Goal: Information Seeking & Learning: Learn about a topic

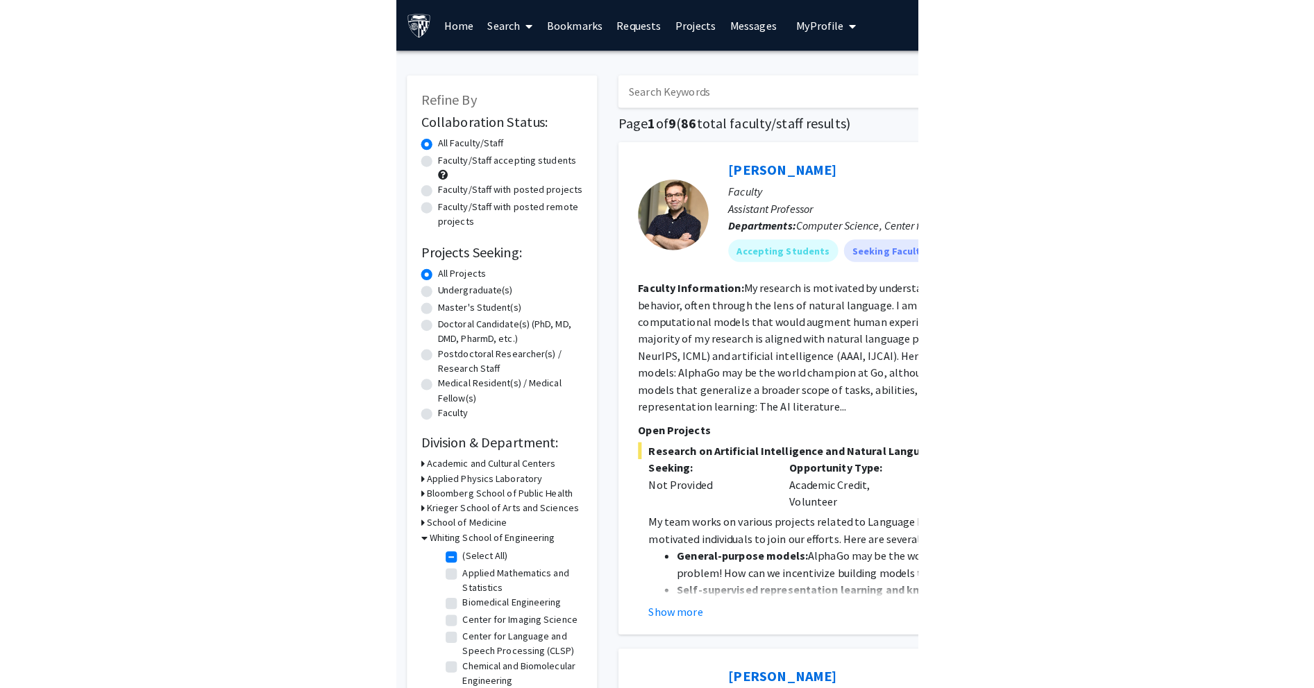
scroll to position [18, 0]
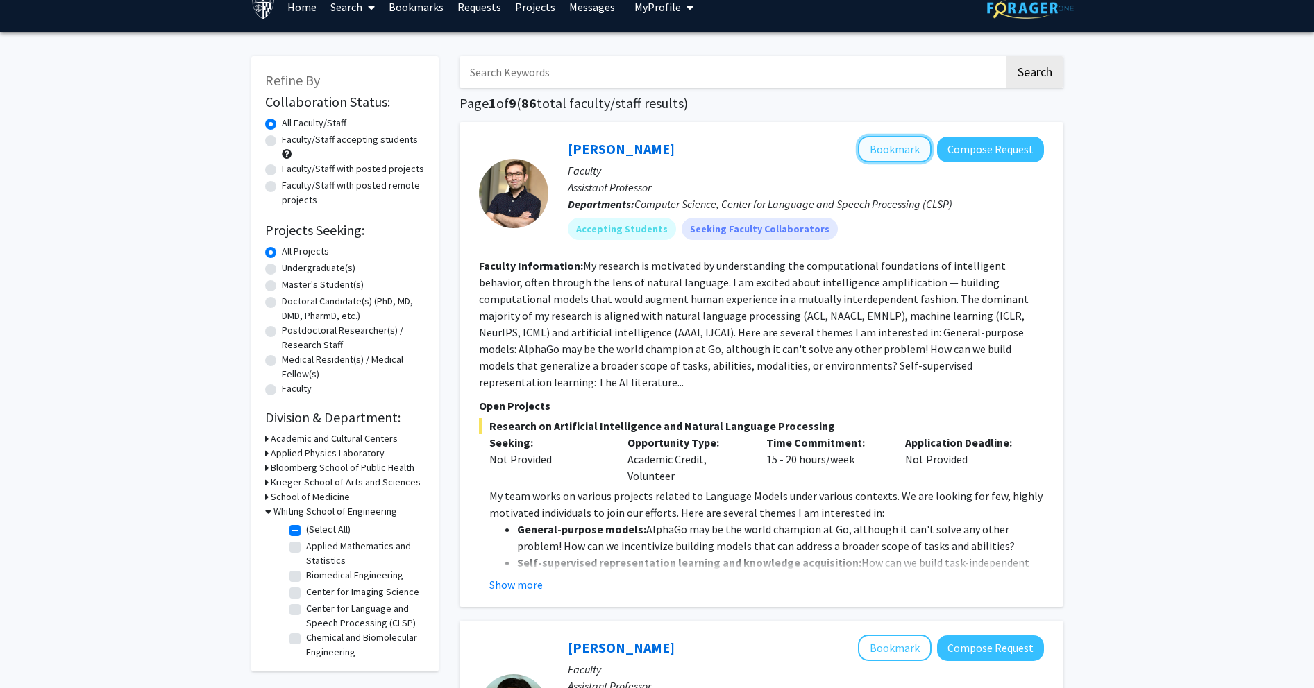
click at [523, 153] on button "Bookmark" at bounding box center [895, 149] width 74 height 26
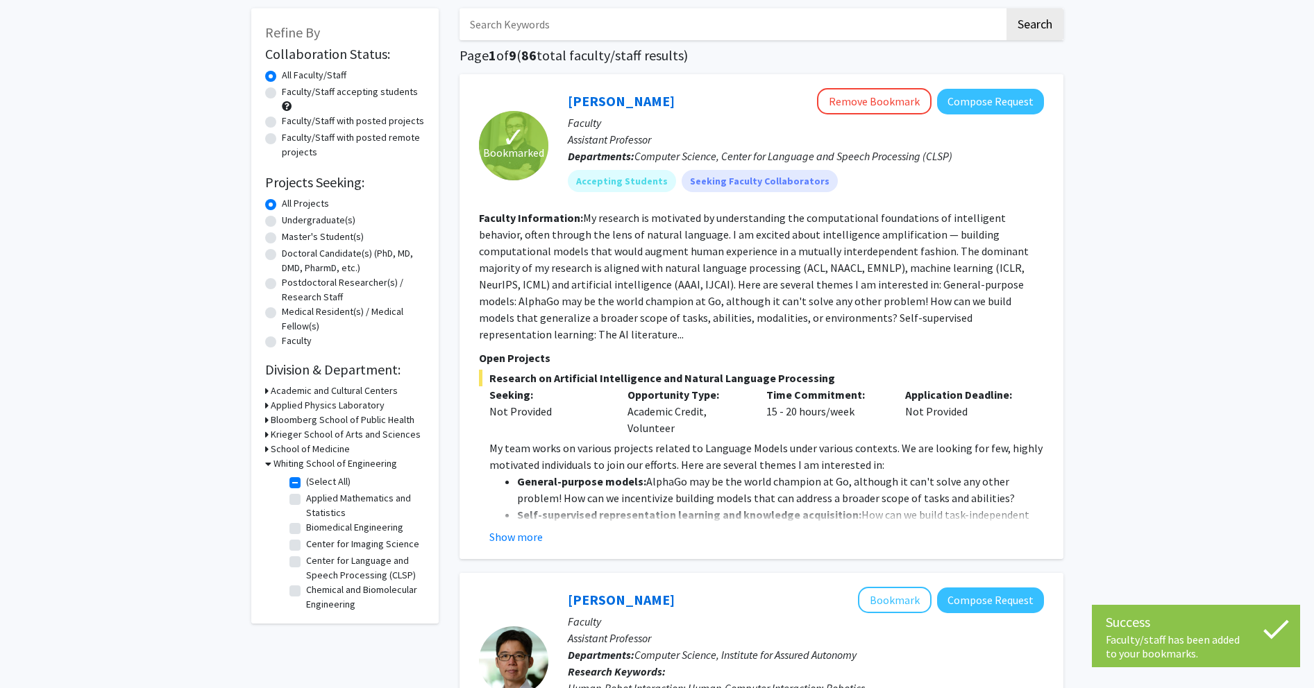
scroll to position [274, 0]
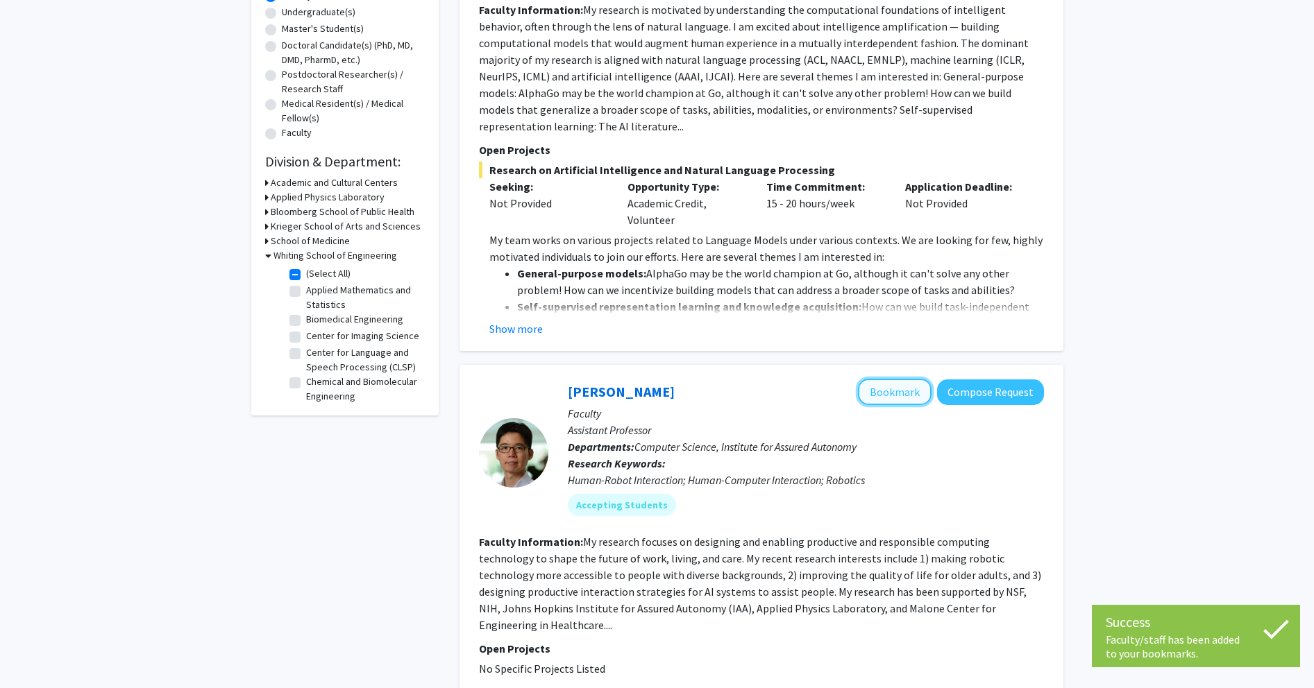
click at [523, 379] on button "Bookmark" at bounding box center [895, 392] width 74 height 26
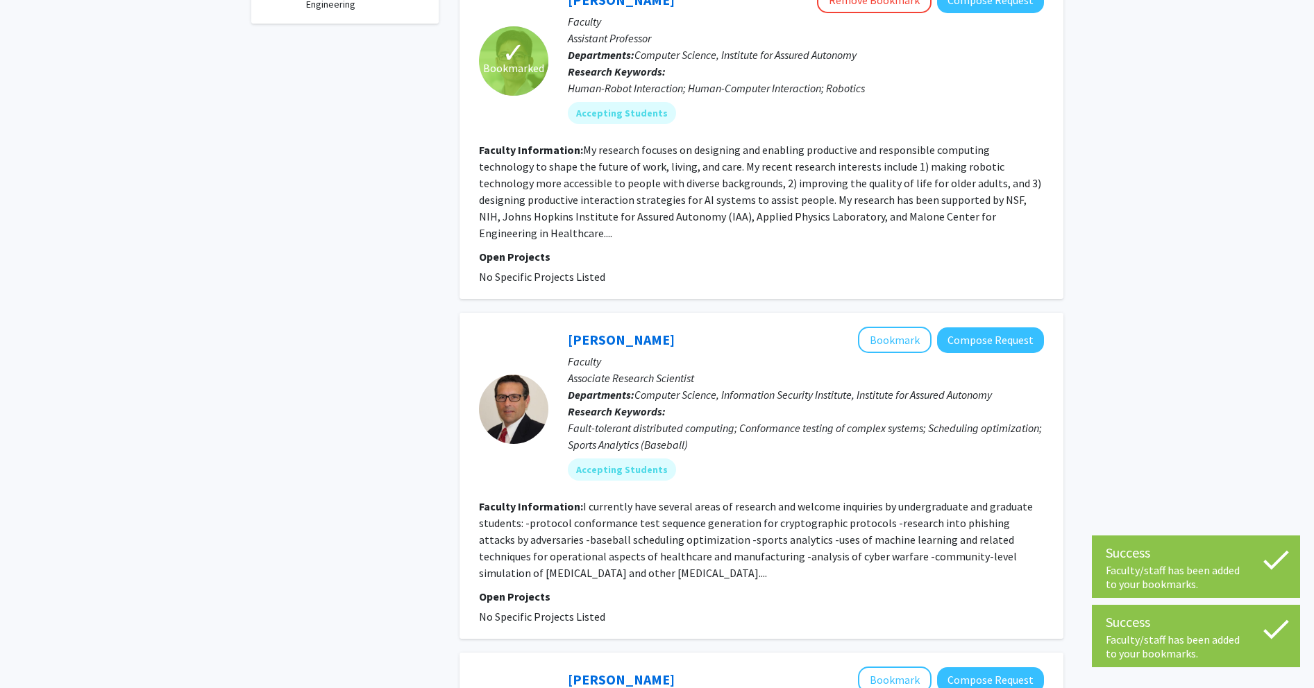
scroll to position [695, 0]
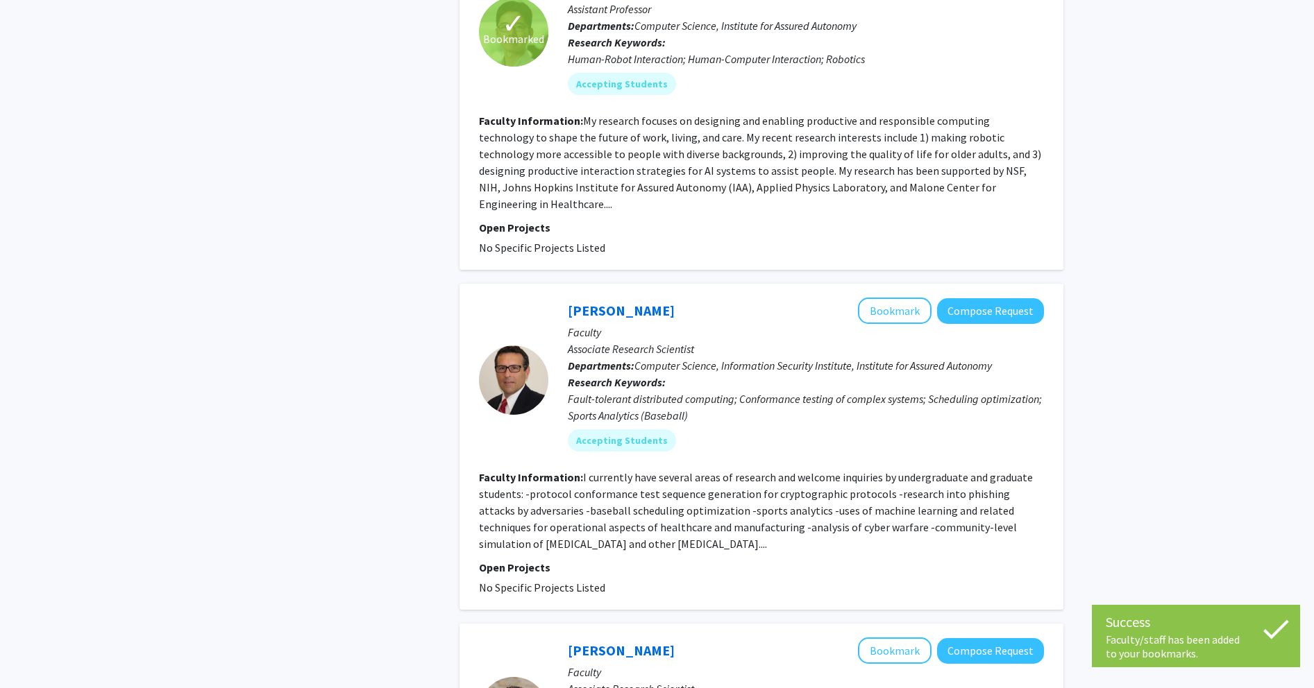
click at [523, 474] on fg-read-more "I currently have several areas of research and welcome inquiries by undergradua…" at bounding box center [756, 510] width 554 height 80
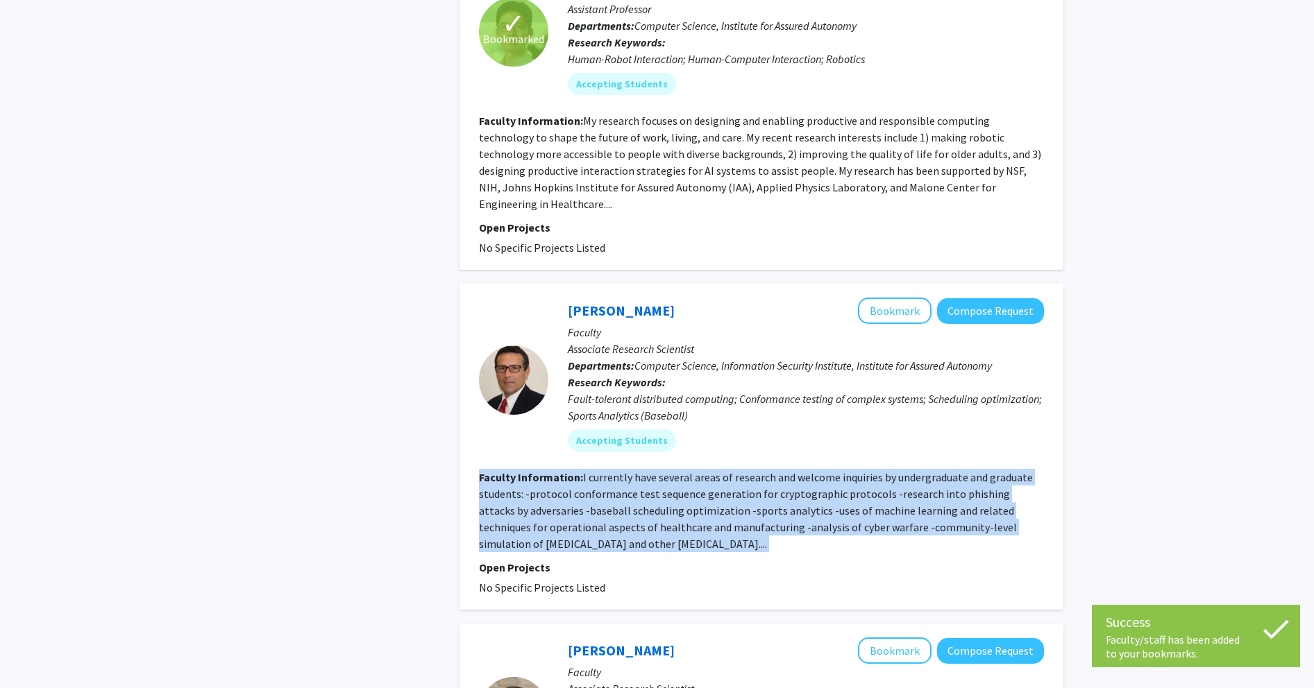
click at [523, 474] on fg-read-more "I currently have several areas of research and welcome inquiries by undergradua…" at bounding box center [756, 510] width 554 height 80
click at [523, 475] on fg-read-more "I currently have several areas of research and welcome inquiries by undergradua…" at bounding box center [756, 510] width 554 height 80
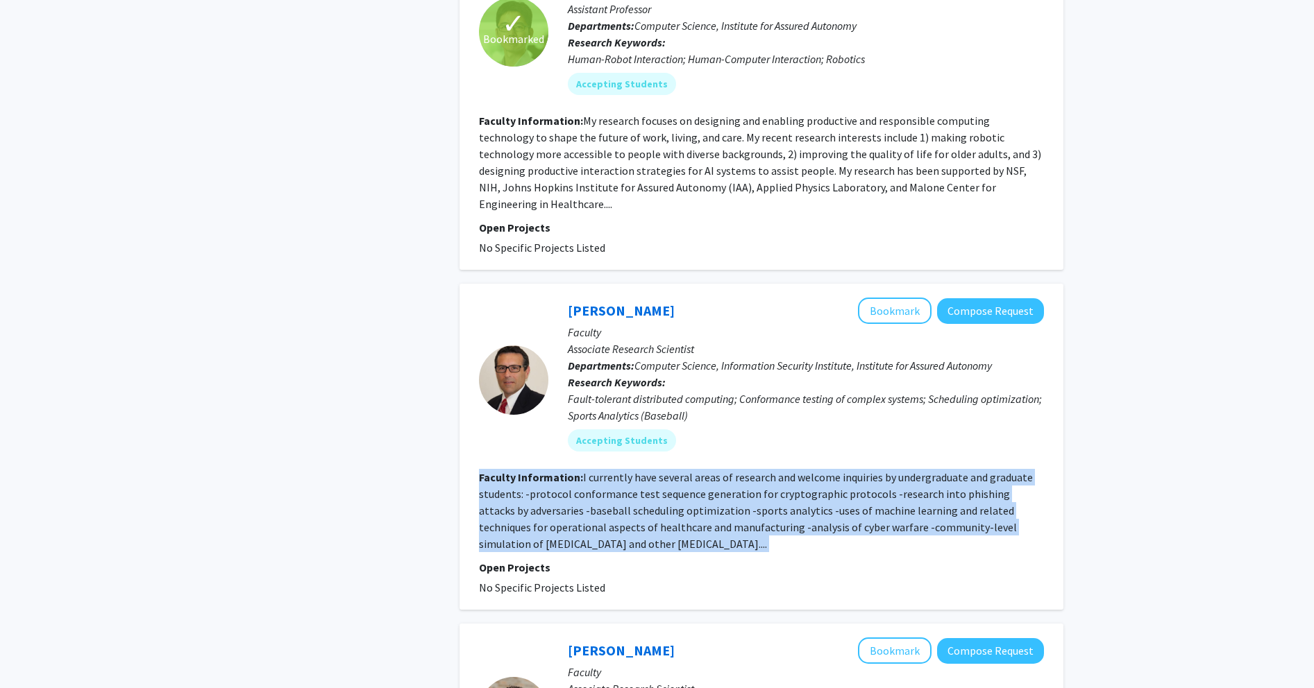
click at [523, 477] on fg-read-more "I currently have several areas of research and welcome inquiries by undergradua…" at bounding box center [756, 510] width 554 height 80
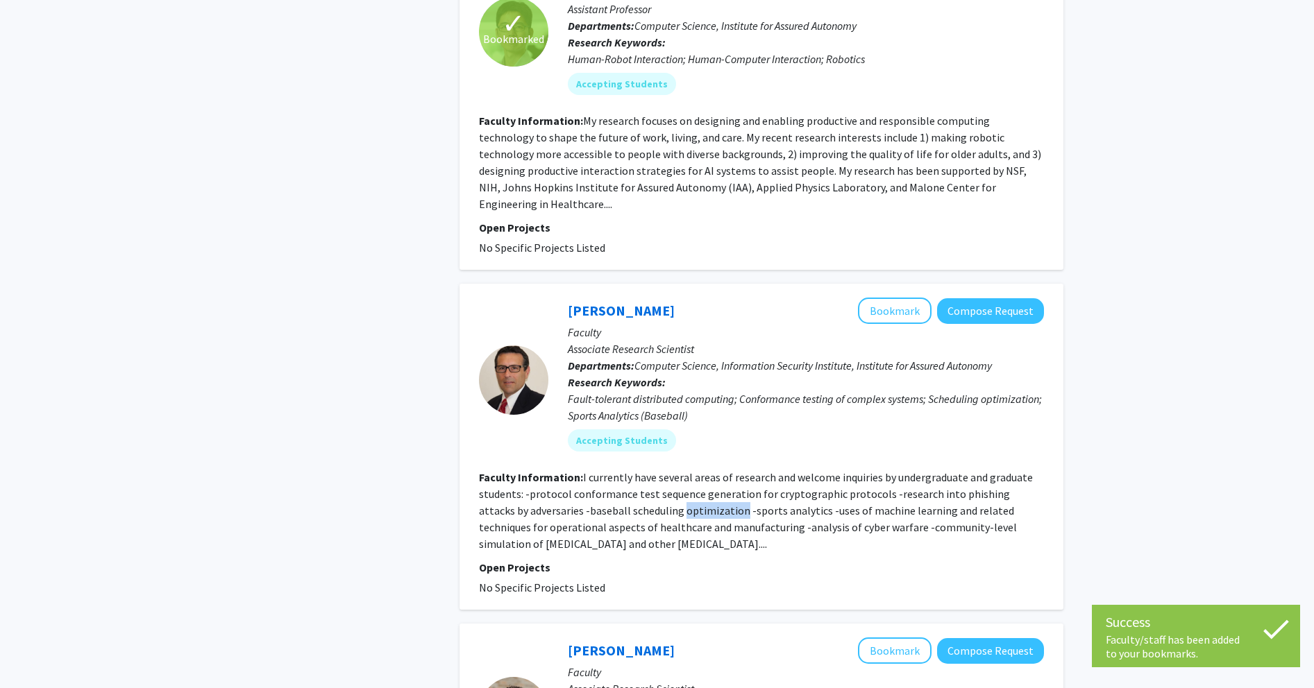
click at [523, 477] on fg-read-more "I currently have several areas of research and welcome inquiries by undergradua…" at bounding box center [756, 510] width 554 height 80
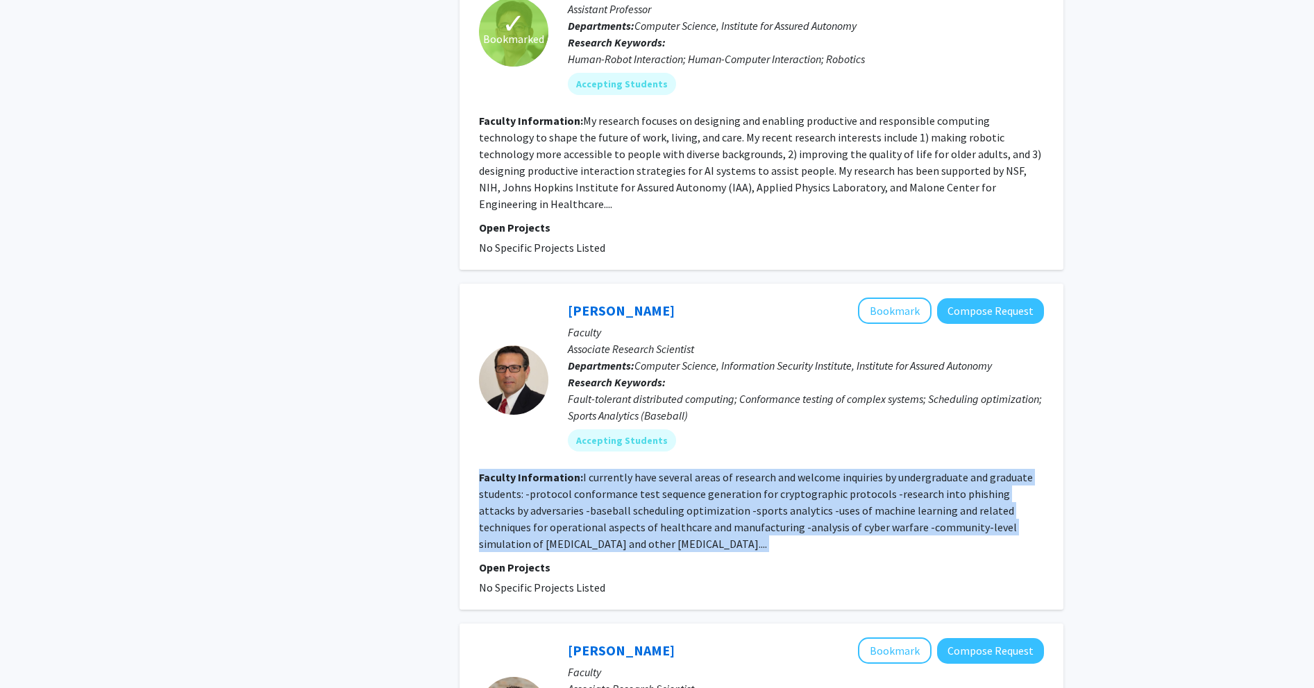
click at [523, 477] on fg-read-more "I currently have several areas of research and welcome inquiries by undergradua…" at bounding box center [756, 510] width 554 height 80
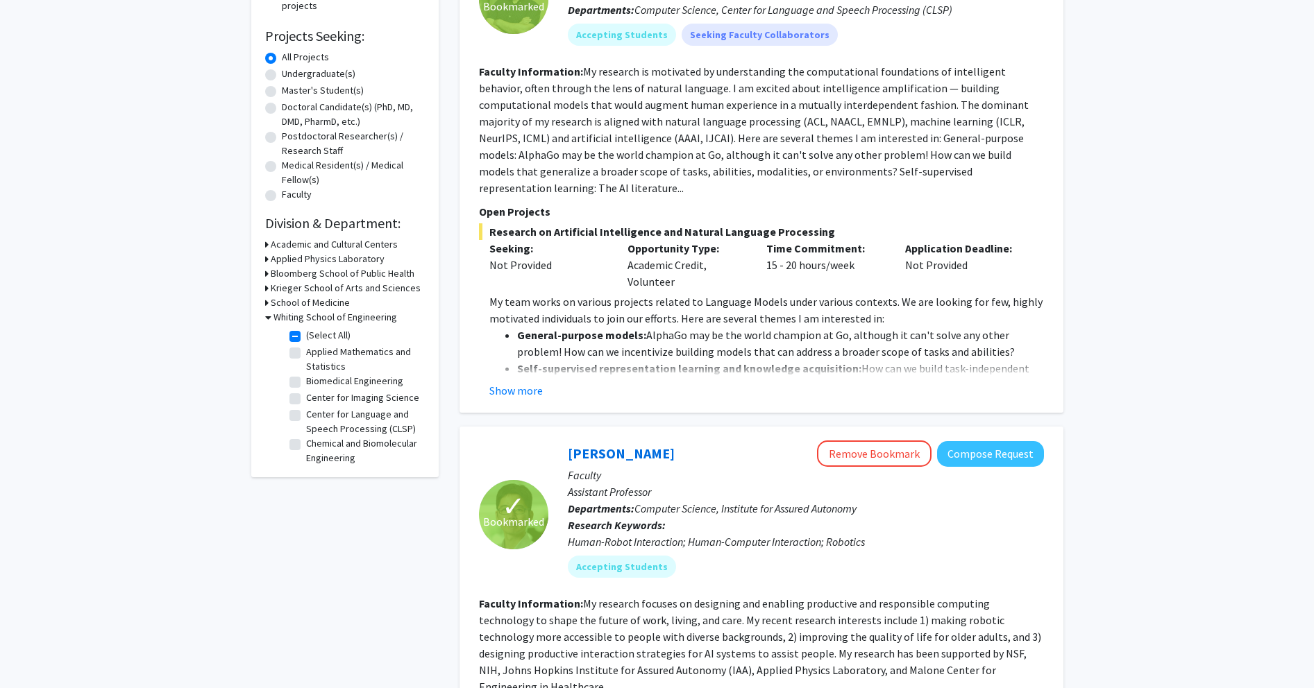
scroll to position [364, 0]
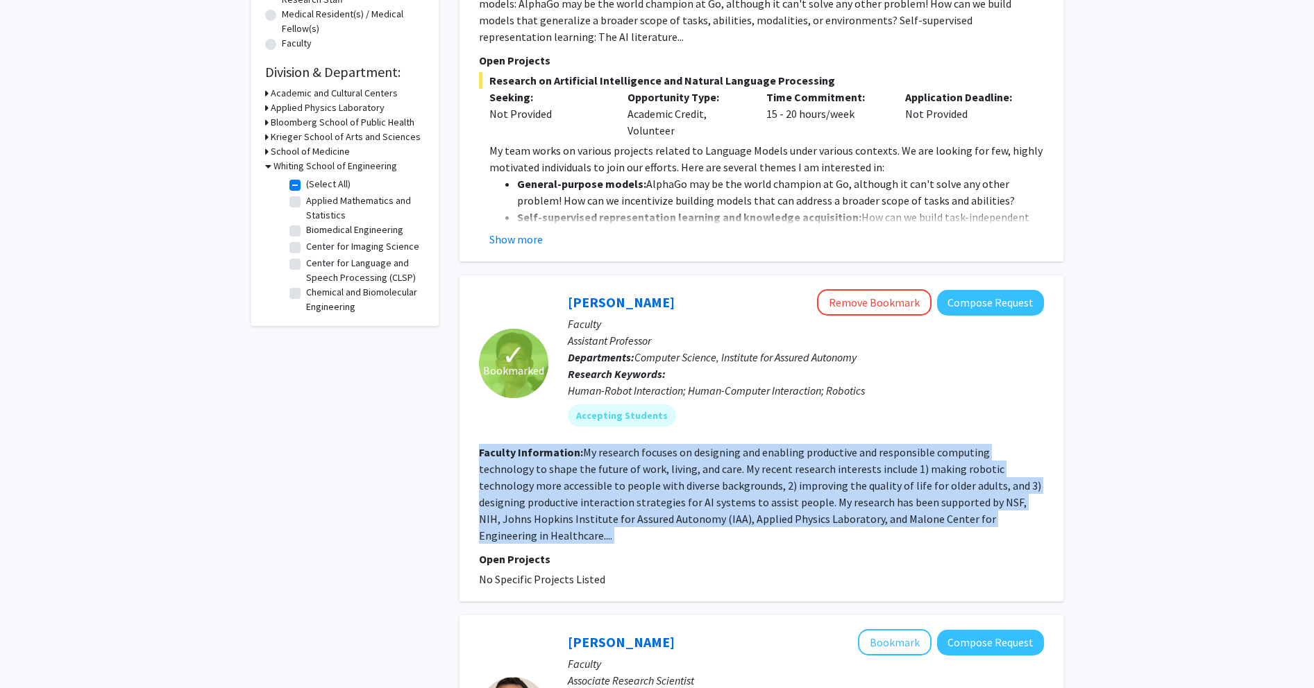
click at [523, 452] on fg-read-more "My research focuses on designing and enabling productive and responsible comput…" at bounding box center [760, 493] width 562 height 97
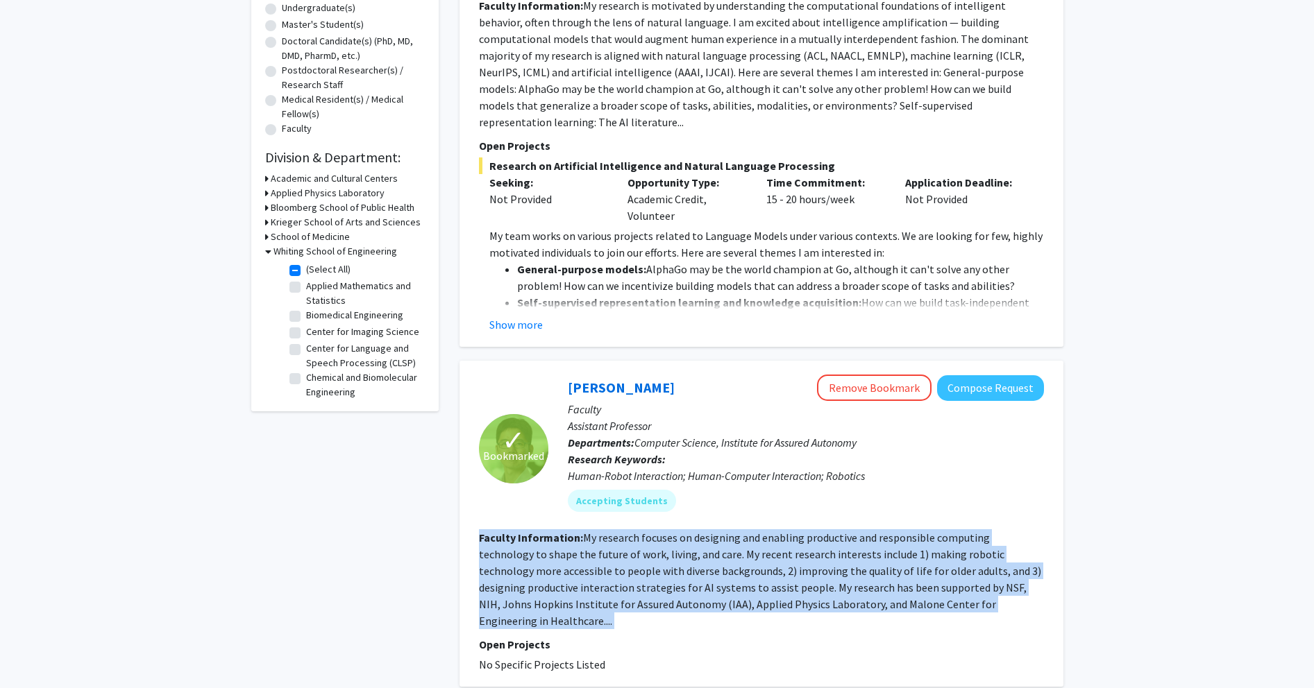
scroll to position [350, 0]
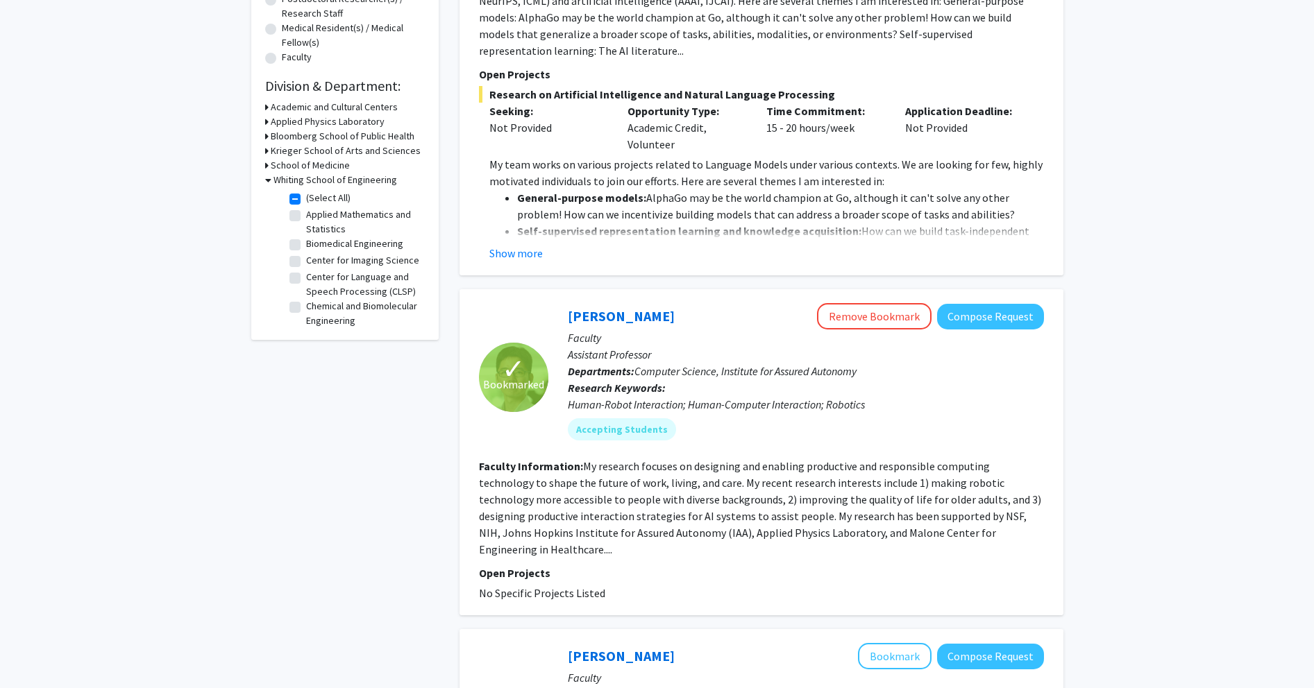
click at [523, 493] on fg-read-more "My research focuses on designing and enabling productive and responsible comput…" at bounding box center [760, 507] width 562 height 97
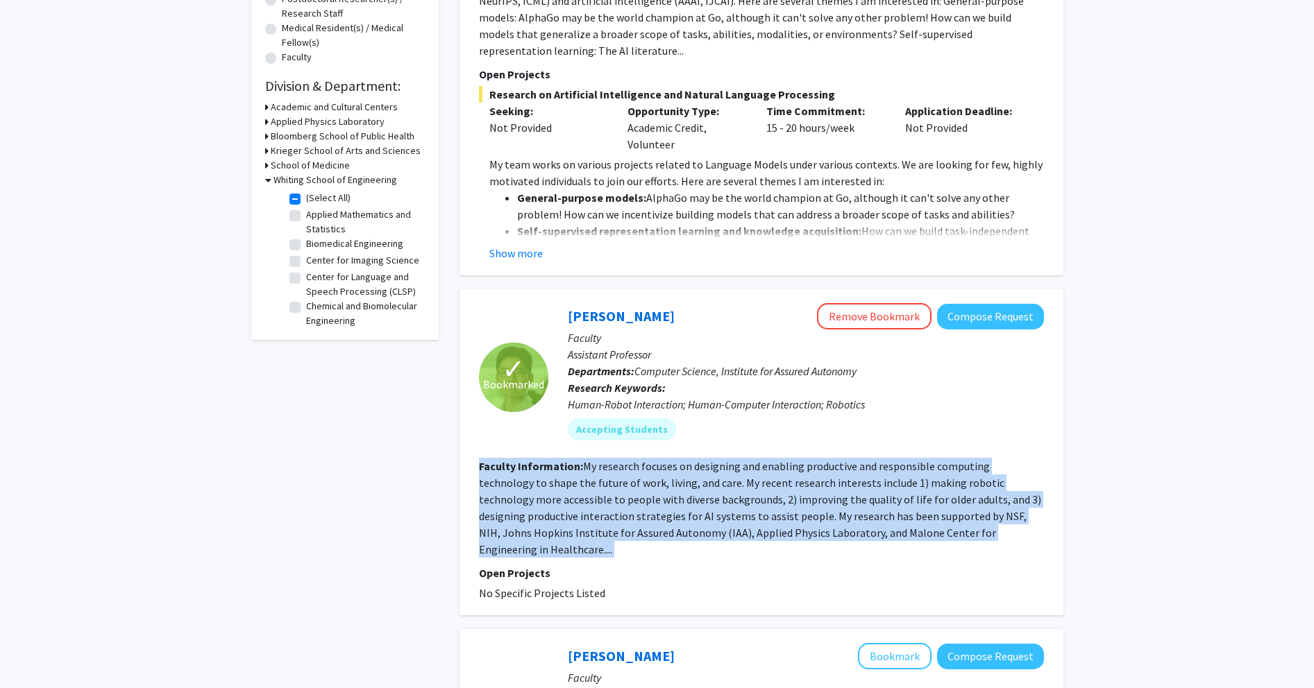
click at [523, 493] on fg-read-more "My research focuses on designing and enabling productive and responsible comput…" at bounding box center [760, 507] width 562 height 97
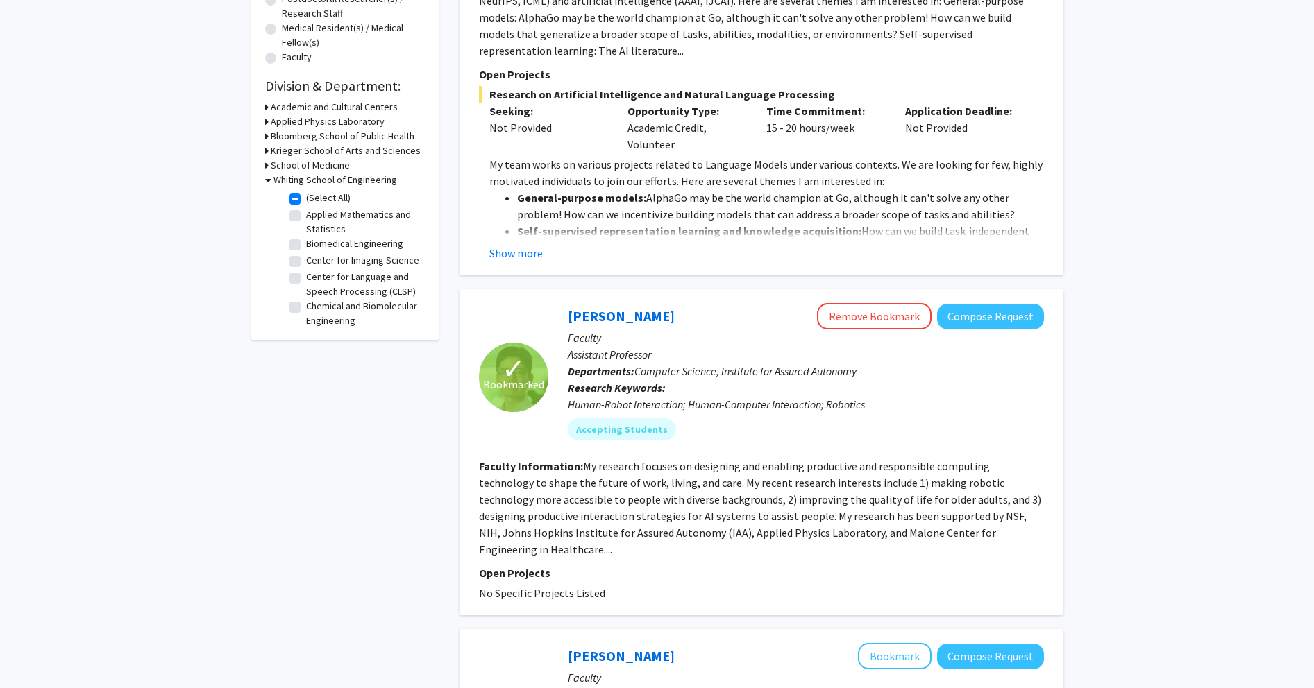
click at [523, 482] on fg-read-more "My research focuses on designing and enabling productive and responsible comput…" at bounding box center [760, 507] width 562 height 97
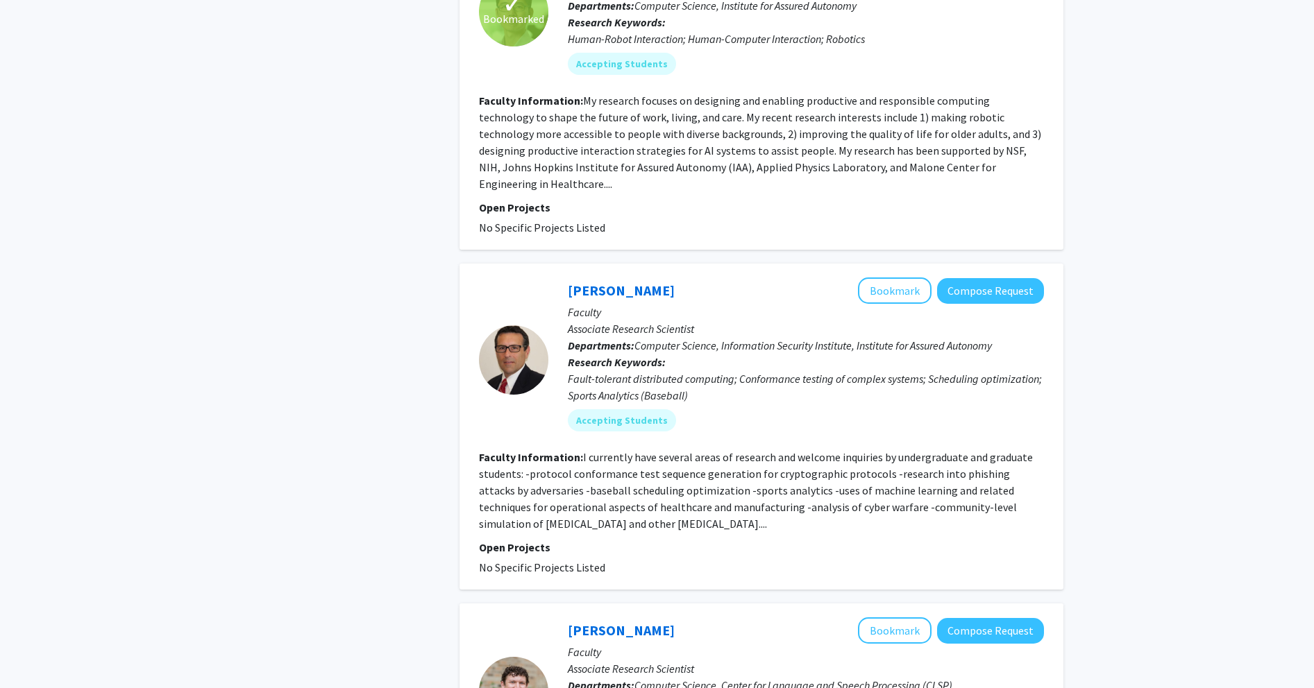
click at [523, 485] on section "Faculty Information: I currently have several areas of research and welcome inq…" at bounding box center [761, 490] width 565 height 83
click at [523, 486] on section "Faculty Information: I currently have several areas of research and welcome inq…" at bounding box center [761, 490] width 565 height 83
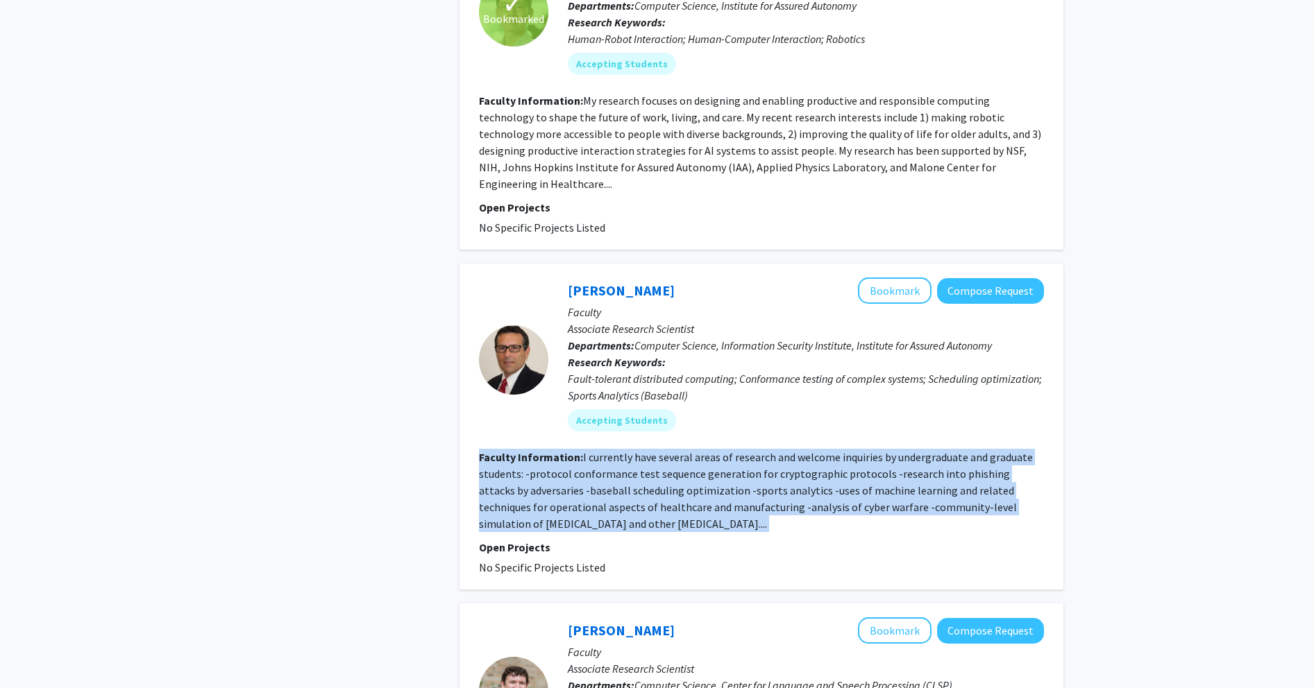
click at [523, 486] on section "Faculty Information: I currently have several areas of research and welcome inq…" at bounding box center [761, 490] width 565 height 83
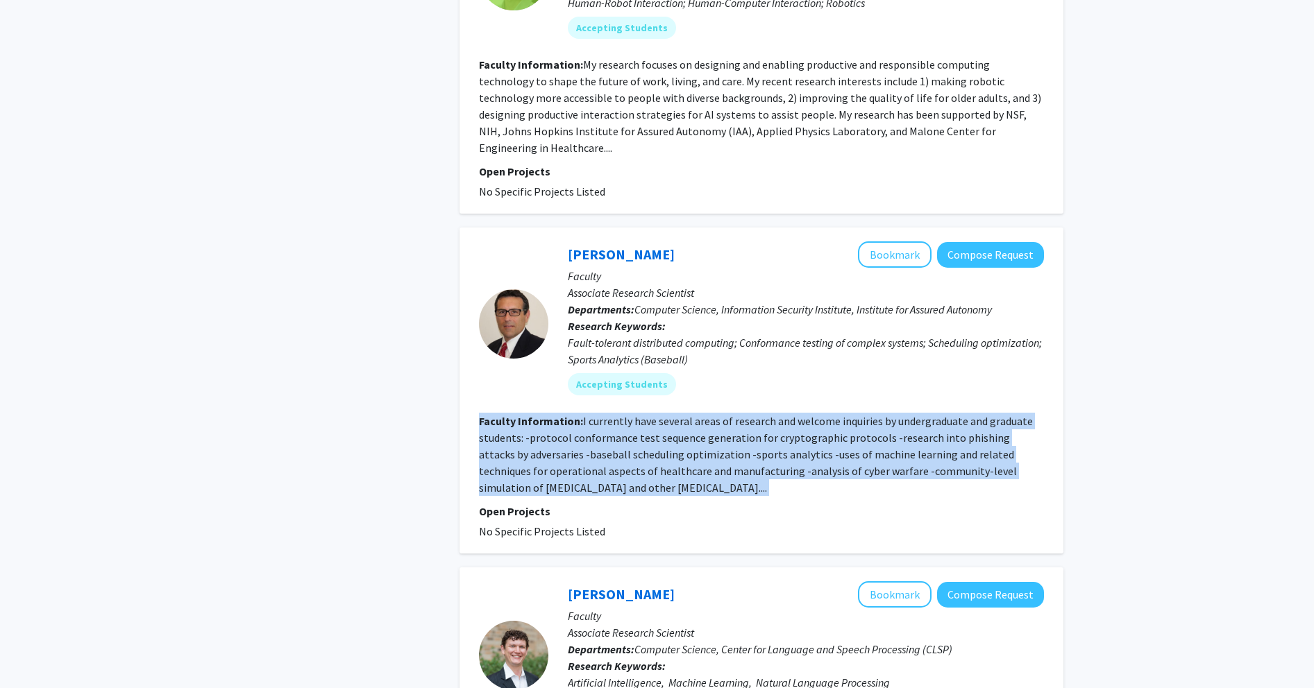
scroll to position [1117, 0]
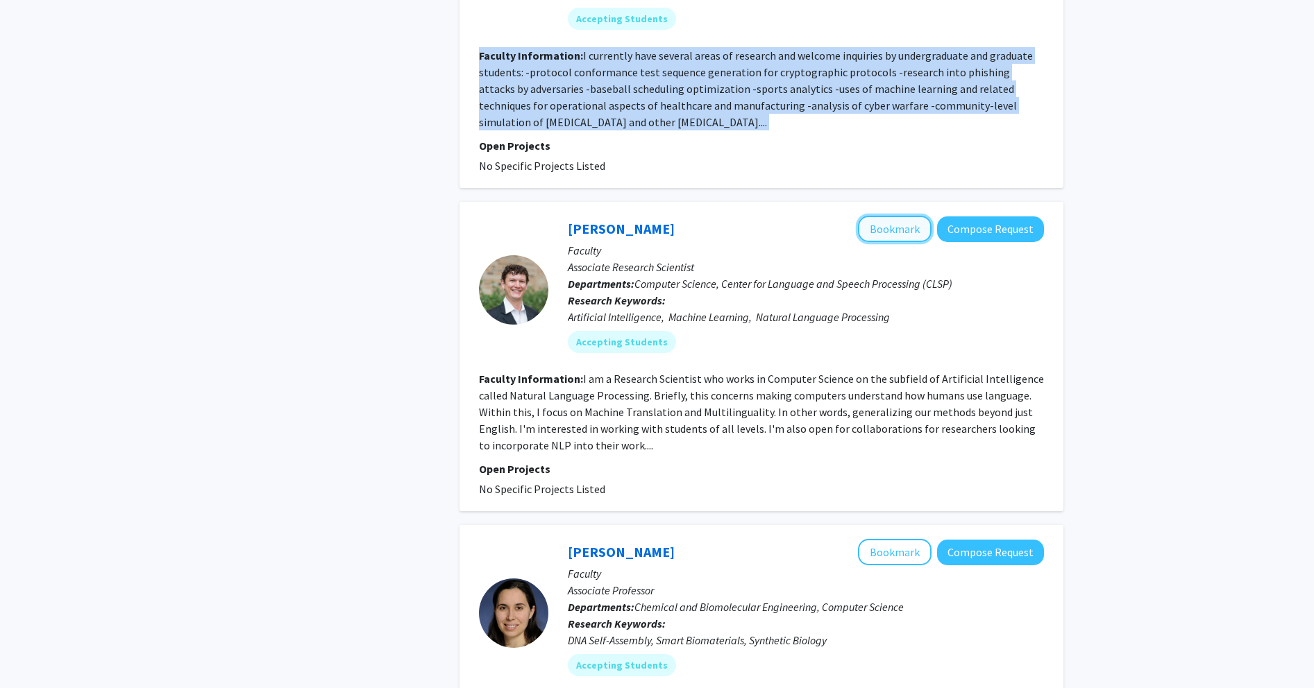
click at [523, 216] on button "Bookmark" at bounding box center [895, 229] width 74 height 26
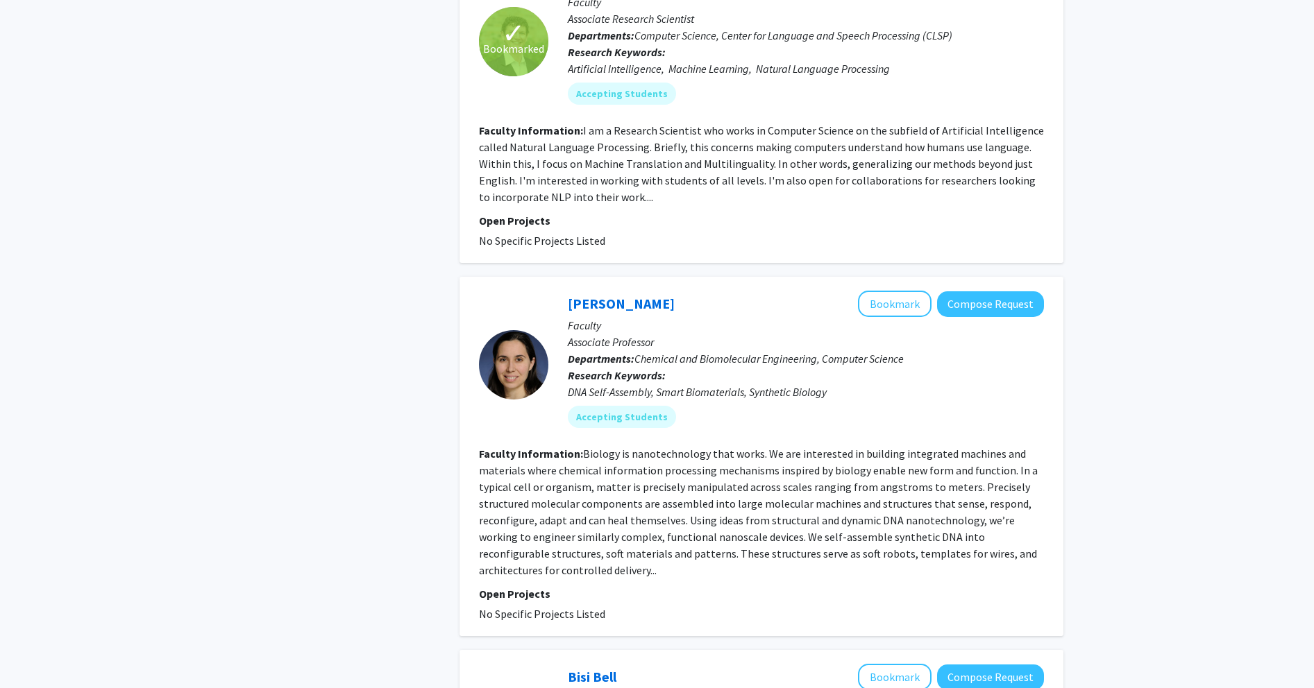
scroll to position [1357, 0]
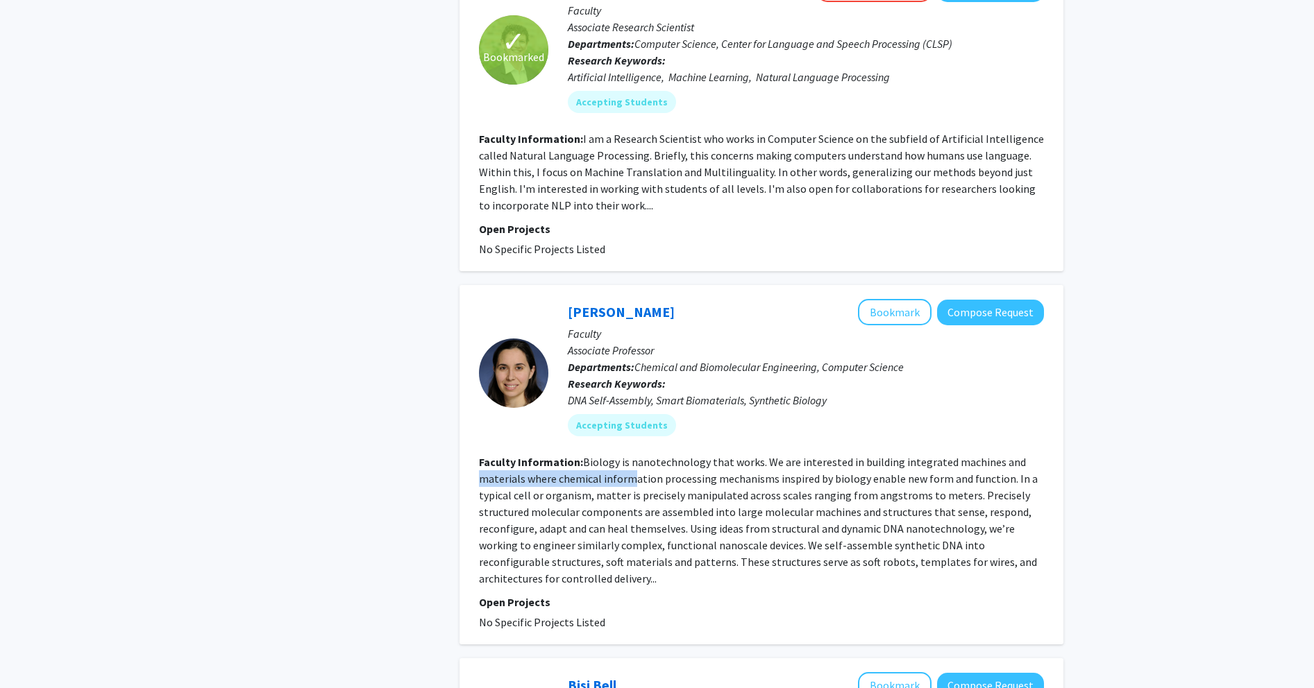
drag, startPoint x: 470, startPoint y: 448, endPoint x: 720, endPoint y: 445, distance: 249.1
click at [523, 445] on div "[PERSON_NAME] Bookmark Compose Request Faculty Associate Professor Departments:…" at bounding box center [761, 464] width 604 height 359
click at [523, 455] on fg-read-more "Biology is nanotechnology that works. We are interested in building integrated …" at bounding box center [758, 520] width 559 height 130
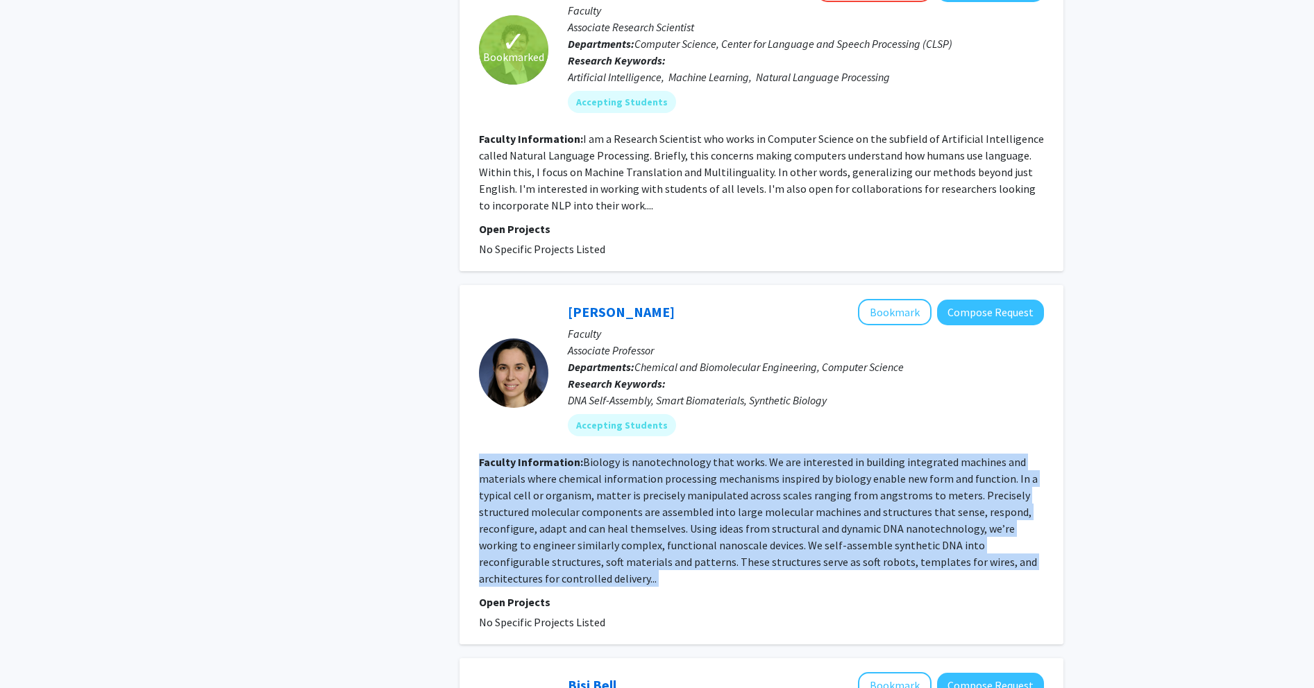
click at [523, 455] on fg-read-more "Biology is nanotechnology that works. We are interested in building integrated …" at bounding box center [758, 520] width 559 height 130
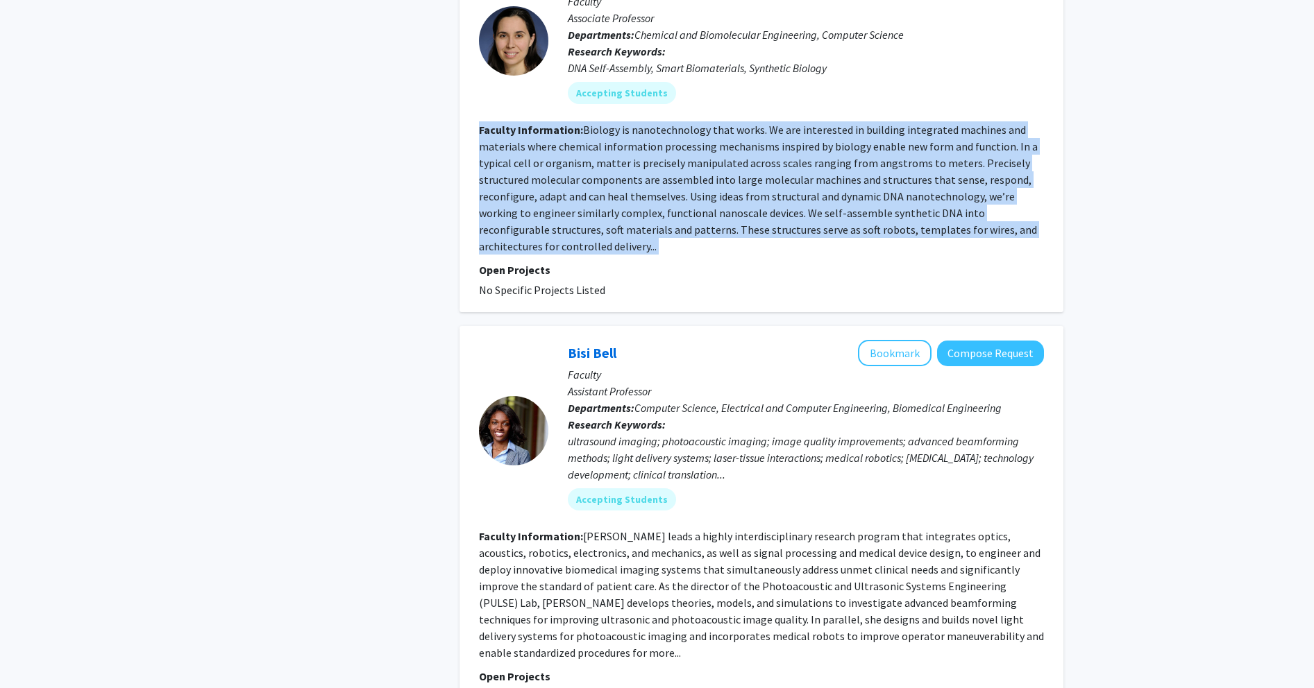
scroll to position [1755, 0]
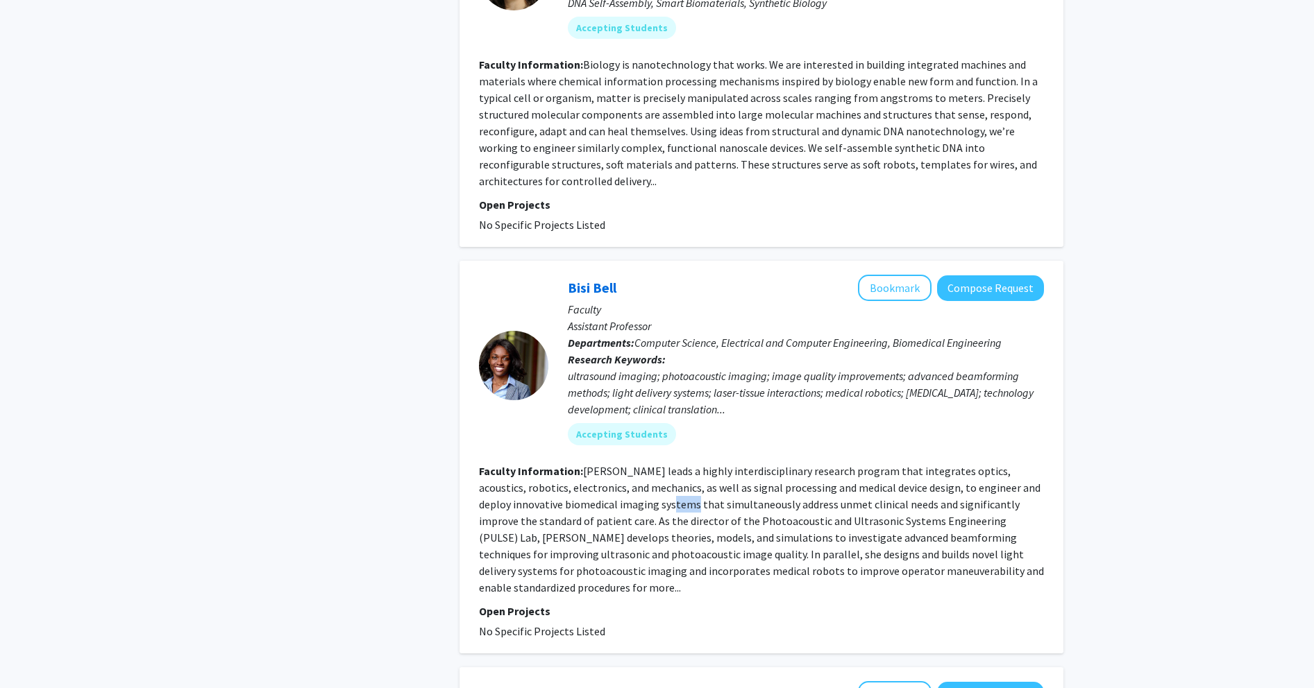
drag, startPoint x: 620, startPoint y: 464, endPoint x: 659, endPoint y: 432, distance: 50.2
click at [523, 464] on fg-read-more "[PERSON_NAME] leads a highly interdisciplinary research program that integrates…" at bounding box center [761, 529] width 565 height 130
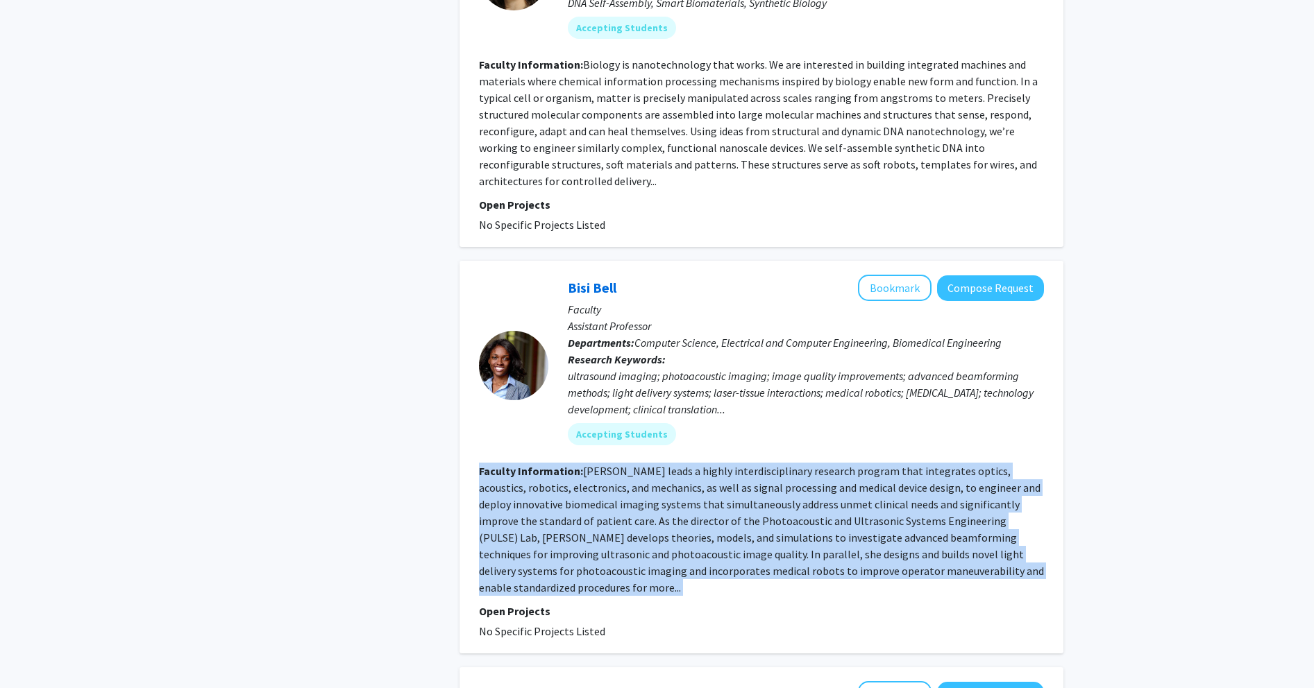
click at [523, 464] on fg-read-more "[PERSON_NAME] leads a highly interdisciplinary research program that integrates…" at bounding box center [761, 529] width 565 height 130
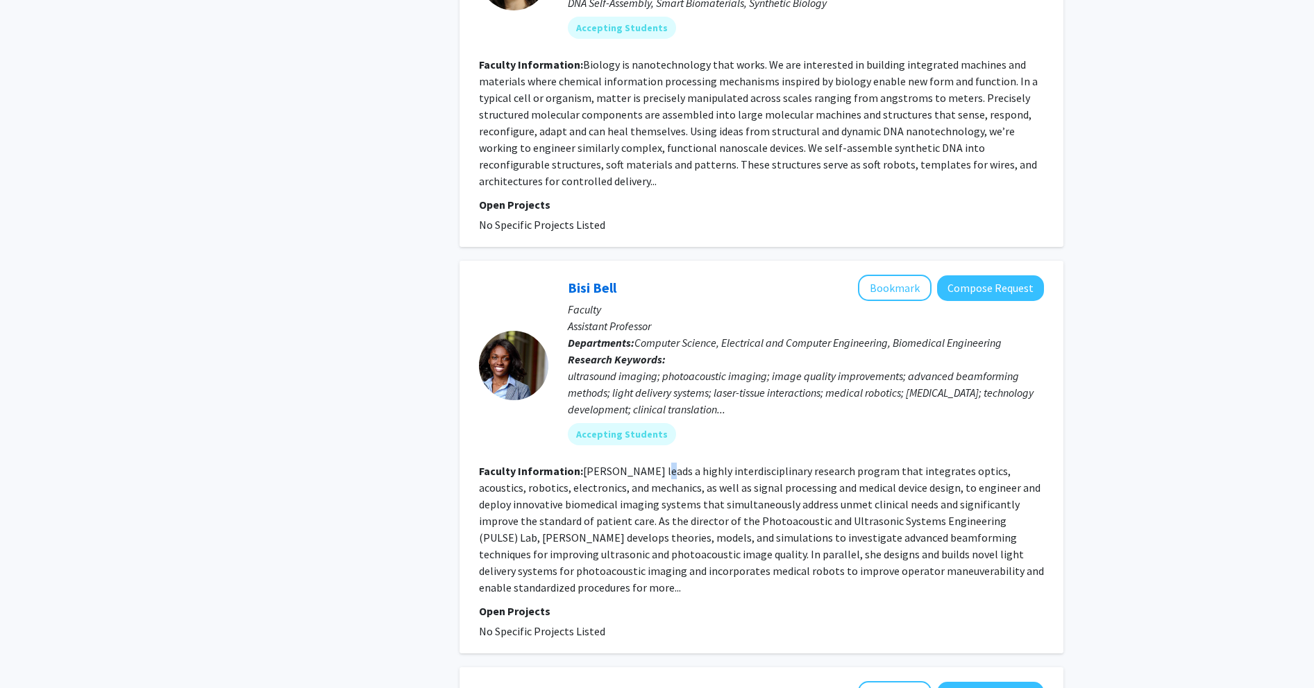
click at [523, 464] on fg-read-more "[PERSON_NAME] leads a highly interdisciplinary research program that integrates…" at bounding box center [761, 529] width 565 height 130
click at [523, 480] on fg-read-more "[PERSON_NAME] leads a highly interdisciplinary research program that integrates…" at bounding box center [761, 529] width 565 height 130
click at [523, 487] on fg-read-more "[PERSON_NAME] leads a highly interdisciplinary research program that integrates…" at bounding box center [761, 529] width 565 height 130
drag, startPoint x: 498, startPoint y: 507, endPoint x: 642, endPoint y: 495, distance: 144.8
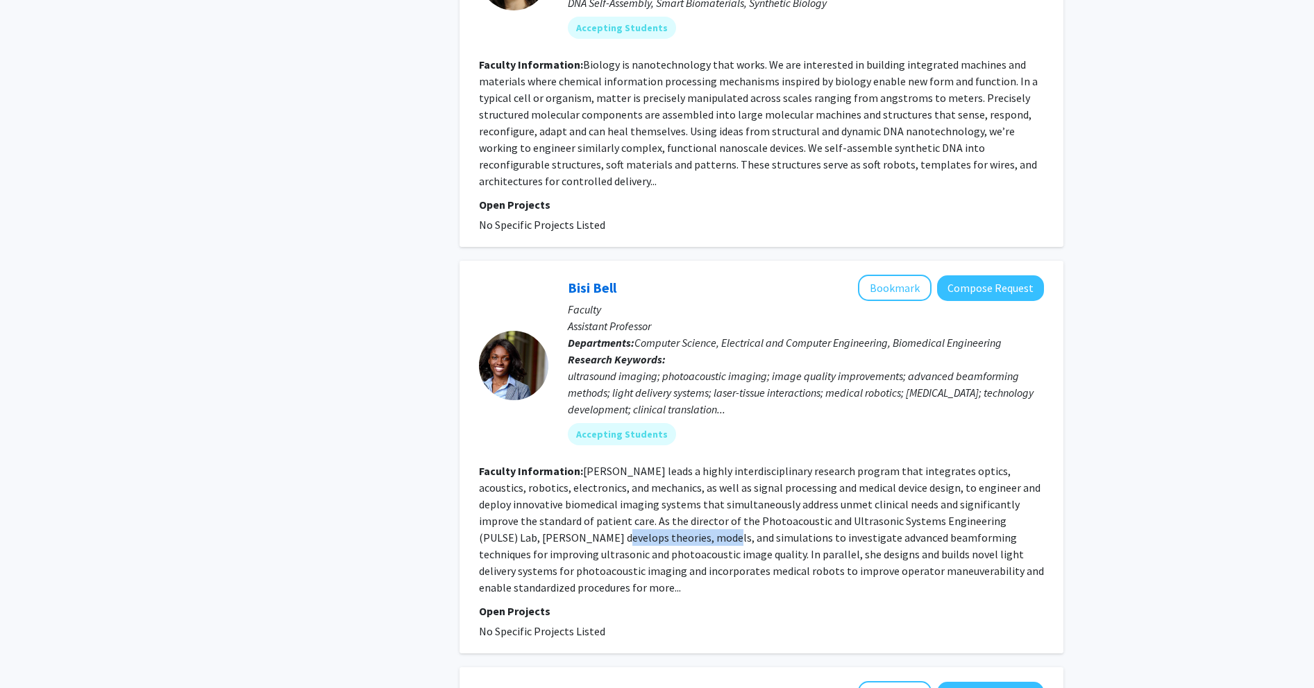
click at [523, 495] on section "Faculty Information: [PERSON_NAME] leads a highly interdisciplinary research pr…" at bounding box center [761, 529] width 565 height 133
click at [523, 497] on fg-read-more "[PERSON_NAME] leads a highly interdisciplinary research program that integrates…" at bounding box center [761, 529] width 565 height 130
click at [523, 498] on fg-read-more "[PERSON_NAME] leads a highly interdisciplinary research program that integrates…" at bounding box center [761, 529] width 565 height 130
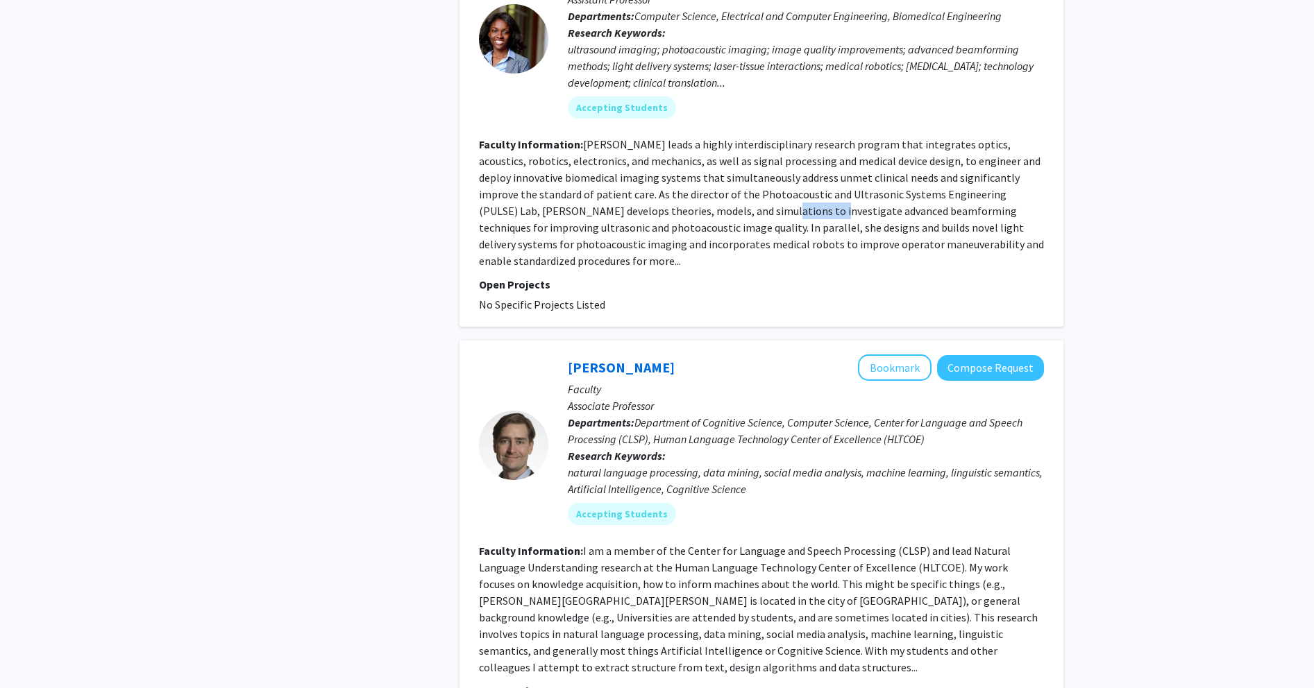
scroll to position [2153, 0]
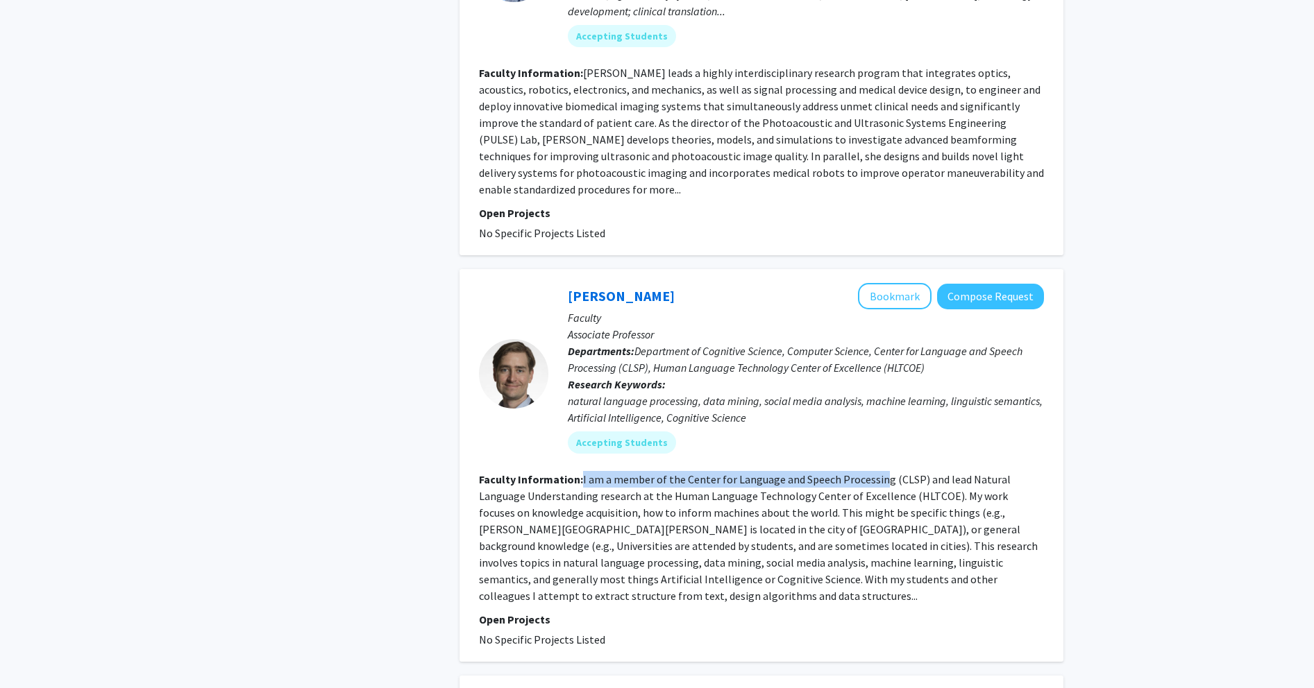
drag, startPoint x: 579, startPoint y: 434, endPoint x: 946, endPoint y: 433, distance: 367.1
click at [523, 471] on section "Faculty Information: I am a member of the Center for Language and Speech Proces…" at bounding box center [761, 537] width 565 height 133
click at [523, 473] on fg-read-more "I am a member of the Center for Language and Speech Processing (CLSP) and lead …" at bounding box center [758, 538] width 559 height 130
drag, startPoint x: 905, startPoint y: 438, endPoint x: 844, endPoint y: 443, distance: 61.3
click at [523, 471] on section "Faculty Information: I am a member of the Center for Language and Speech Proces…" at bounding box center [761, 537] width 565 height 133
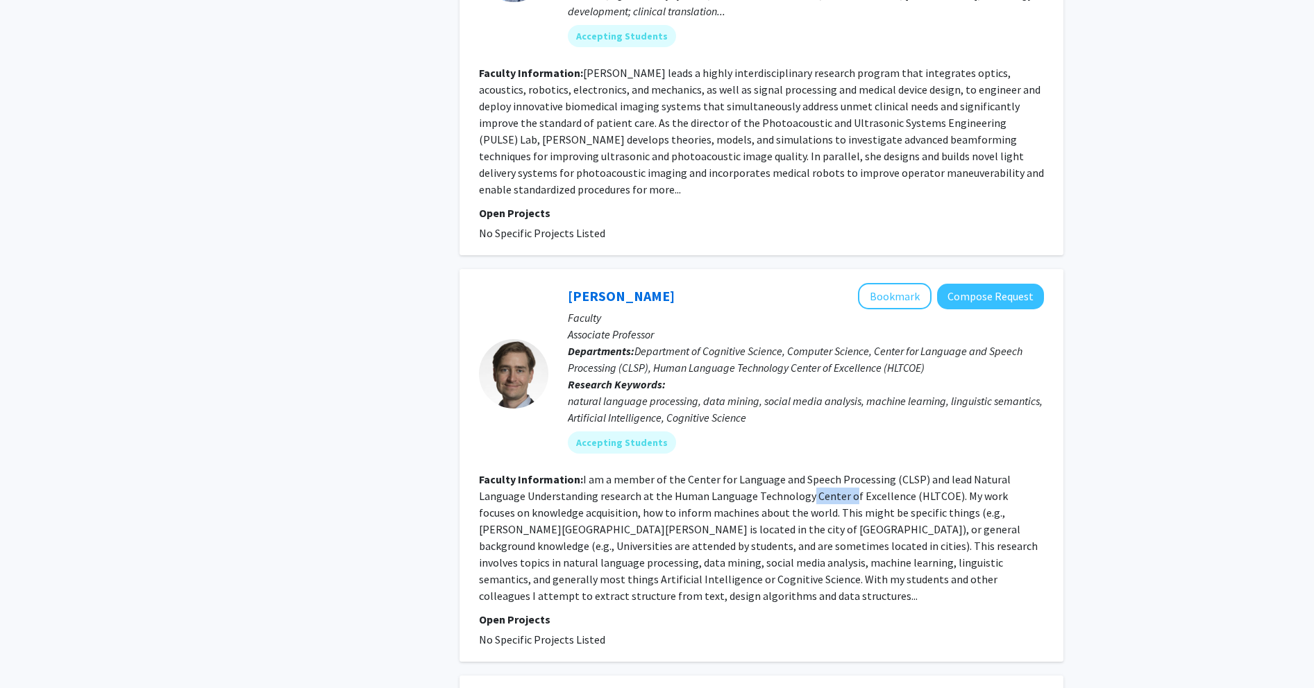
drag, startPoint x: 793, startPoint y: 443, endPoint x: 754, endPoint y: 442, distance: 39.6
click at [523, 473] on fg-read-more "I am a member of the Center for Language and Speech Processing (CLSP) and lead …" at bounding box center [758, 538] width 559 height 130
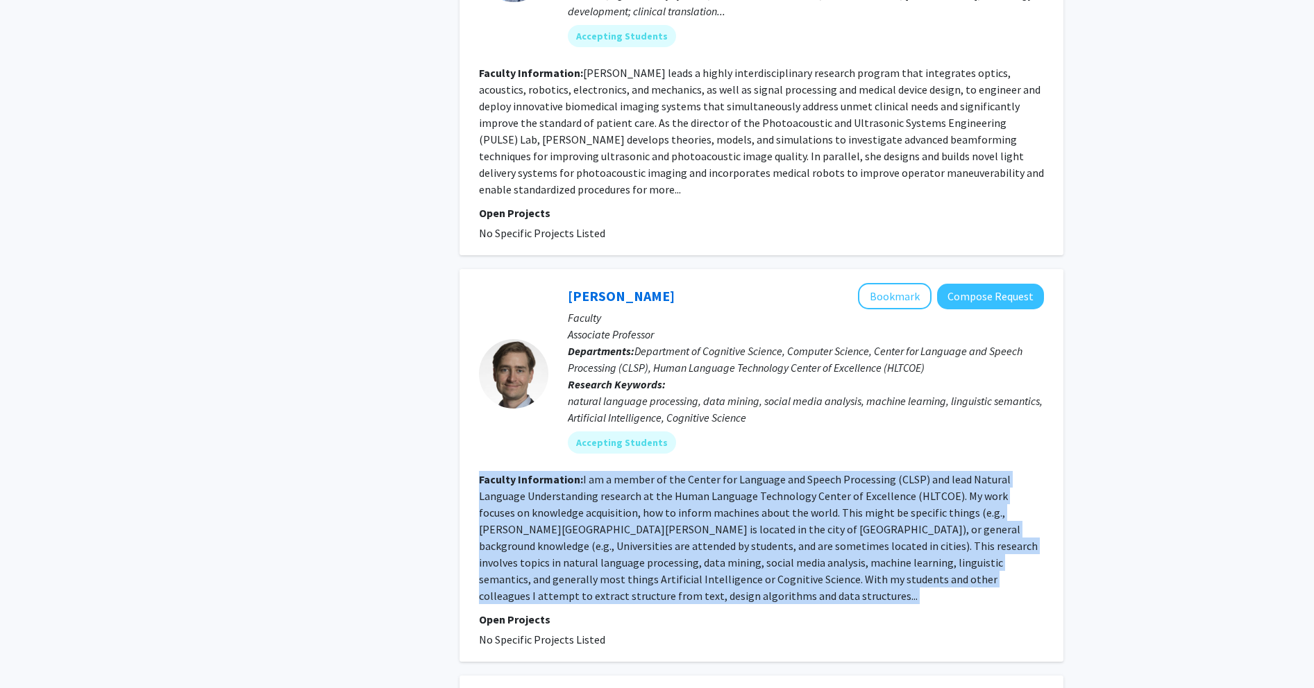
click at [523, 473] on fg-read-more "I am a member of the Center for Language and Speech Processing (CLSP) and lead …" at bounding box center [758, 538] width 559 height 130
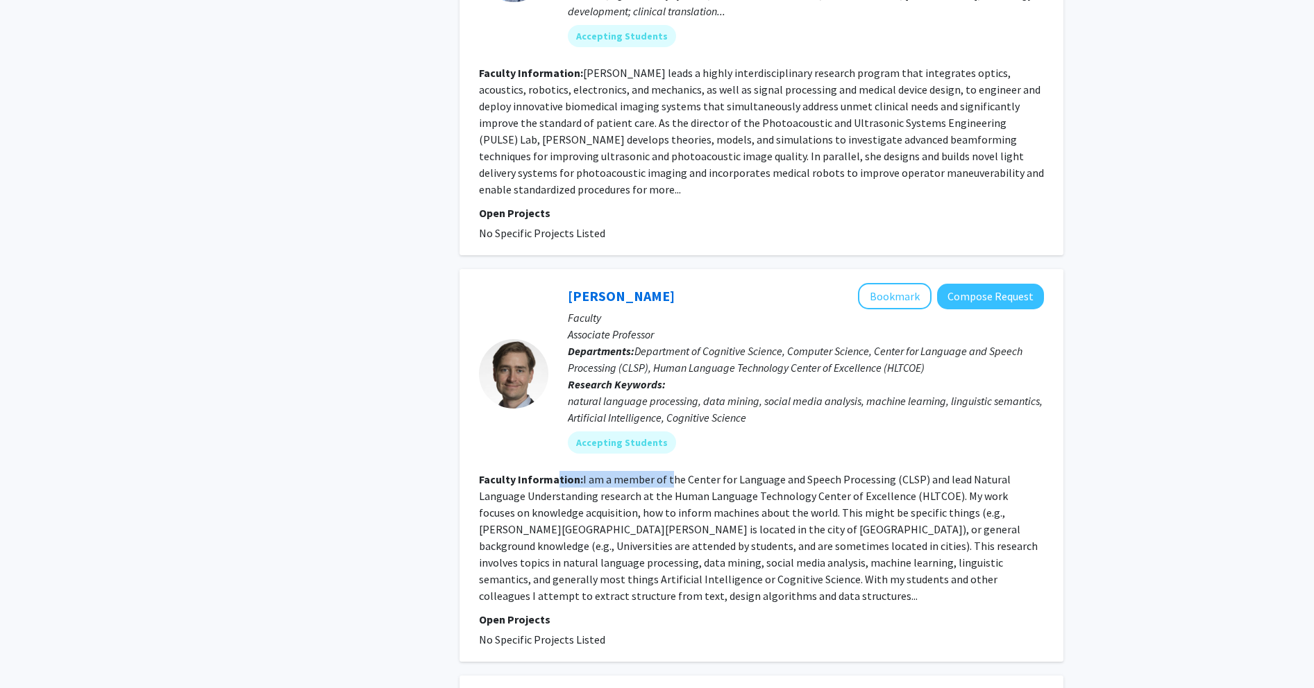
drag, startPoint x: 555, startPoint y: 433, endPoint x: 666, endPoint y: 431, distance: 111.0
click at [523, 471] on section "Faculty Information: I am a member of the Center for Language and Speech Proces…" at bounding box center [761, 537] width 565 height 133
click at [523, 473] on fg-read-more "I am a member of the Center for Language and Speech Processing (CLSP) and lead …" at bounding box center [758, 538] width 559 height 130
drag, startPoint x: 466, startPoint y: 457, endPoint x: 708, endPoint y: 452, distance: 242.9
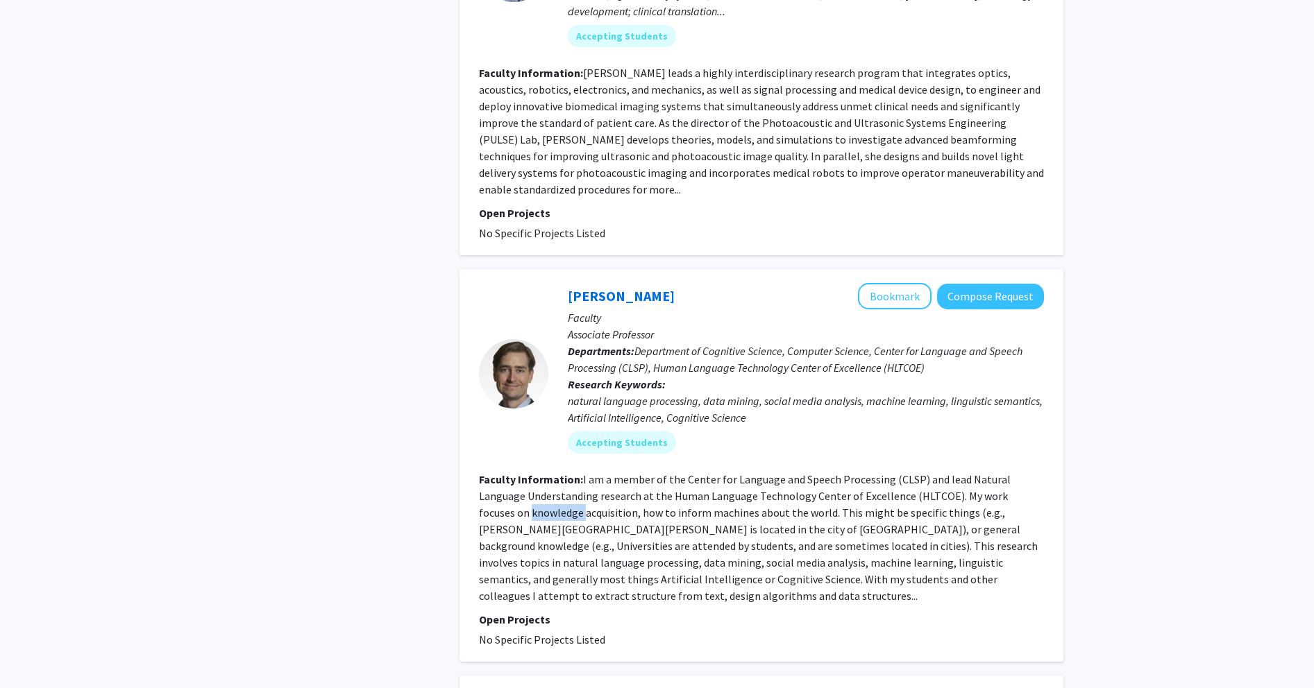
click at [523, 456] on div "[PERSON_NAME] Bookmark Compose Request Faculty Associate Professor Departments:…" at bounding box center [761, 465] width 604 height 393
drag, startPoint x: 708, startPoint y: 452, endPoint x: 797, endPoint y: 451, distance: 88.8
click at [523, 473] on fg-read-more "I am a member of the Center for Language and Speech Processing (CLSP) and lead …" at bounding box center [758, 538] width 559 height 130
drag, startPoint x: 832, startPoint y: 450, endPoint x: 840, endPoint y: 450, distance: 8.4
click at [523, 473] on fg-read-more "I am a member of the Center for Language and Speech Processing (CLSP) and lead …" at bounding box center [758, 538] width 559 height 130
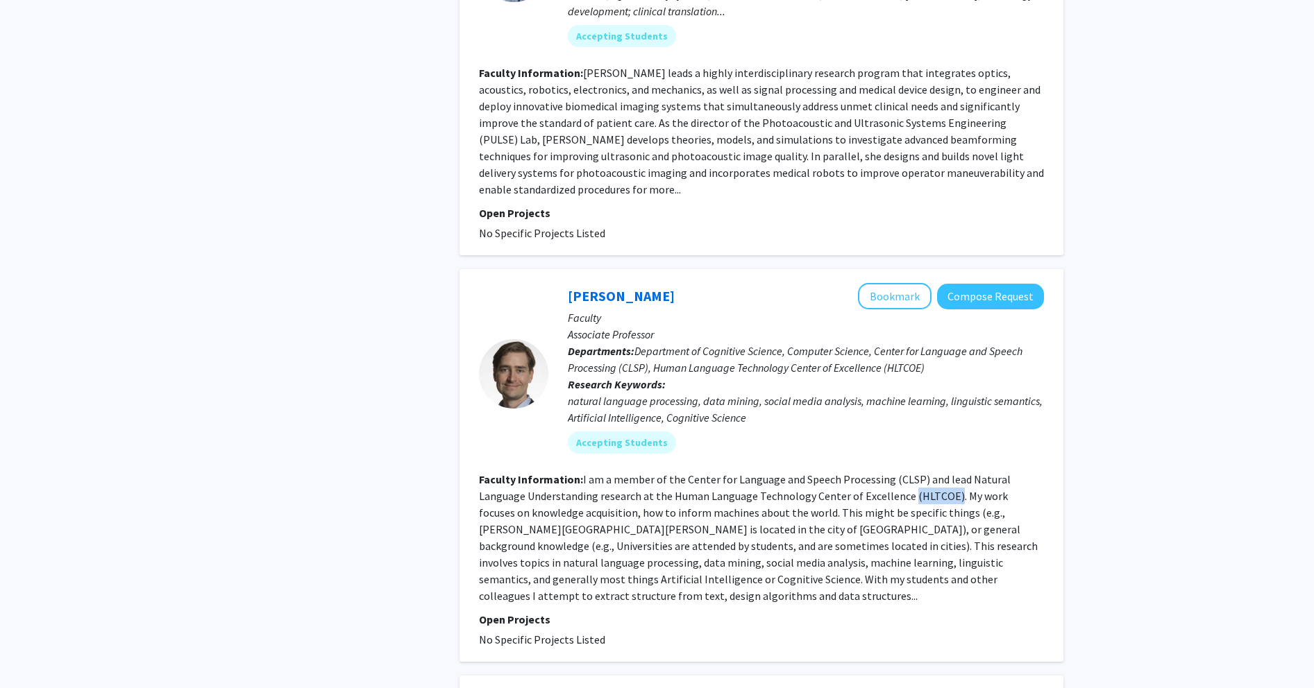
drag, startPoint x: 891, startPoint y: 447, endPoint x: 904, endPoint y: 447, distance: 13.2
click at [523, 473] on fg-read-more "I am a member of the Center for Language and Speech Processing (CLSP) and lead …" at bounding box center [758, 538] width 559 height 130
drag, startPoint x: 475, startPoint y: 468, endPoint x: 703, endPoint y: 466, distance: 228.3
click at [523, 466] on div "[PERSON_NAME] Bookmark Compose Request Faculty Associate Professor Departments:…" at bounding box center [761, 465] width 604 height 393
click at [523, 473] on fg-read-more "I am a member of the Center for Language and Speech Processing (CLSP) and lead …" at bounding box center [758, 538] width 559 height 130
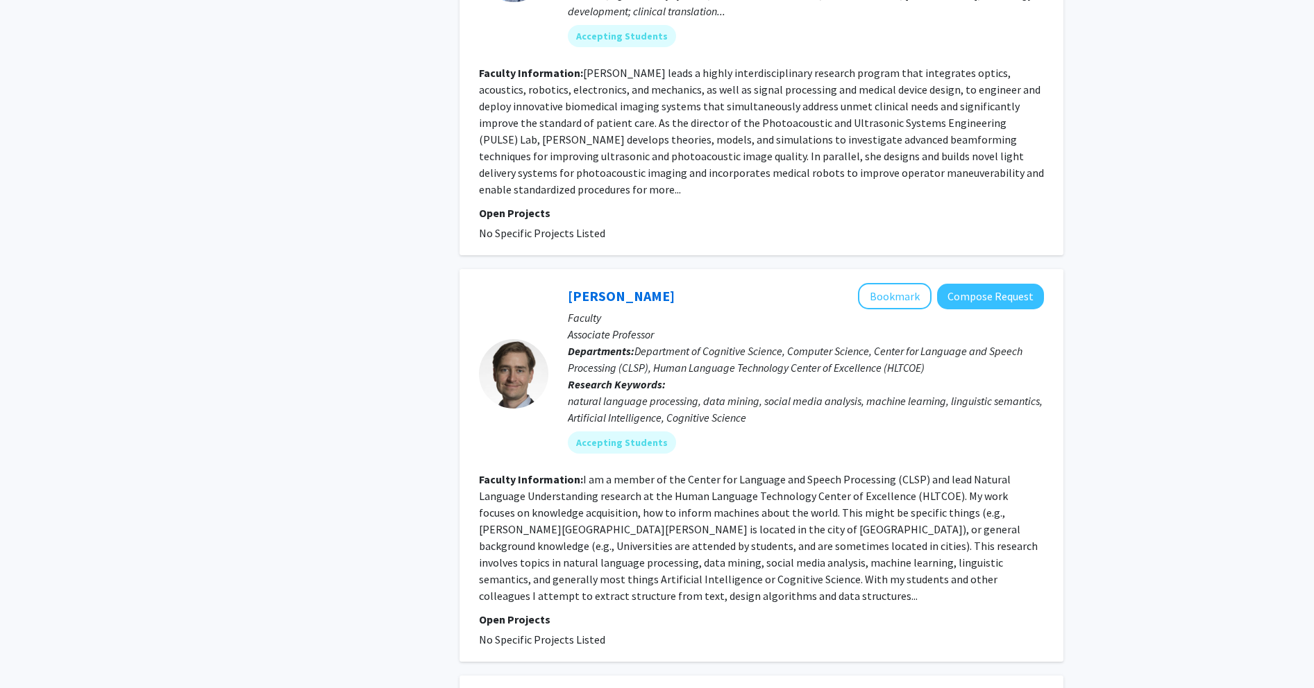
click at [523, 473] on fg-read-more "I am a member of the Center for Language and Speech Processing (CLSP) and lead …" at bounding box center [758, 538] width 559 height 130
drag, startPoint x: 713, startPoint y: 464, endPoint x: 733, endPoint y: 461, distance: 20.3
click at [523, 473] on fg-read-more "I am a member of the Center for Language and Speech Processing (CLSP) and lead …" at bounding box center [758, 538] width 559 height 130
drag, startPoint x: 785, startPoint y: 459, endPoint x: 849, endPoint y: 462, distance: 64.6
click at [523, 473] on fg-read-more "I am a member of the Center for Language and Speech Processing (CLSP) and lead …" at bounding box center [758, 538] width 559 height 130
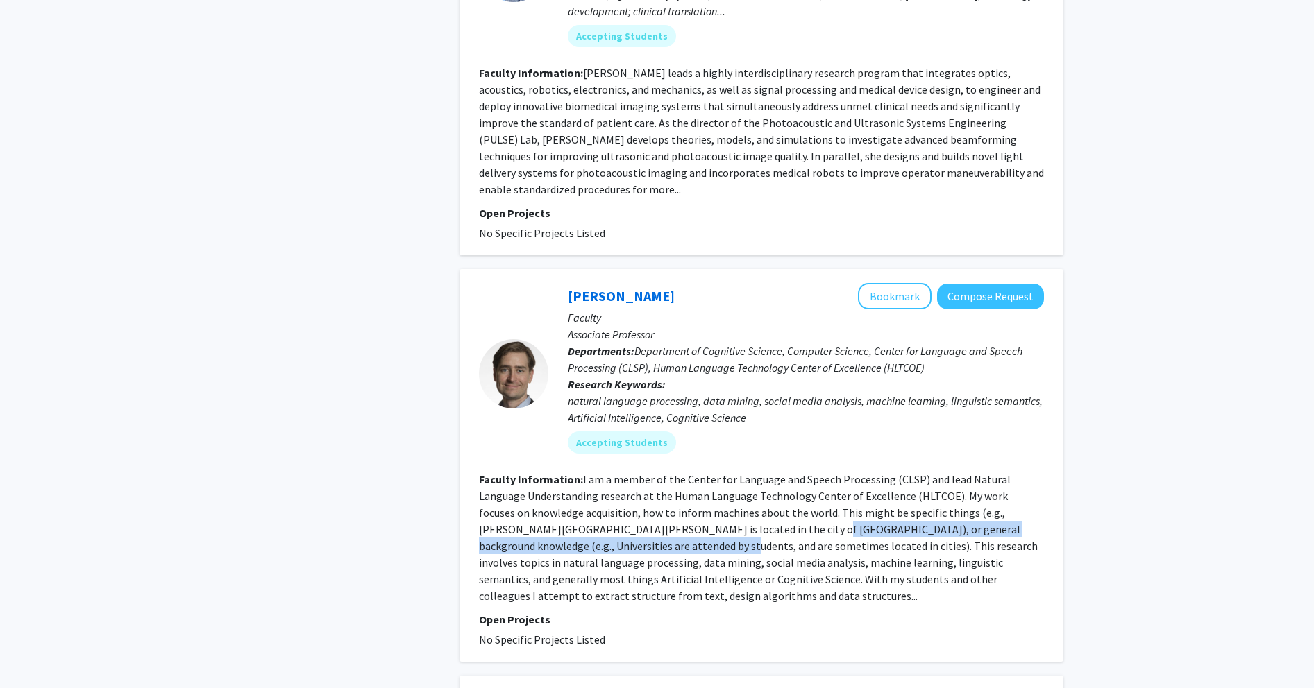
drag, startPoint x: 640, startPoint y: 486, endPoint x: 587, endPoint y: 491, distance: 53.7
click at [523, 489] on fg-read-more "I am a member of the Center for Language and Speech Processing (CLSP) and lead …" at bounding box center [758, 538] width 559 height 130
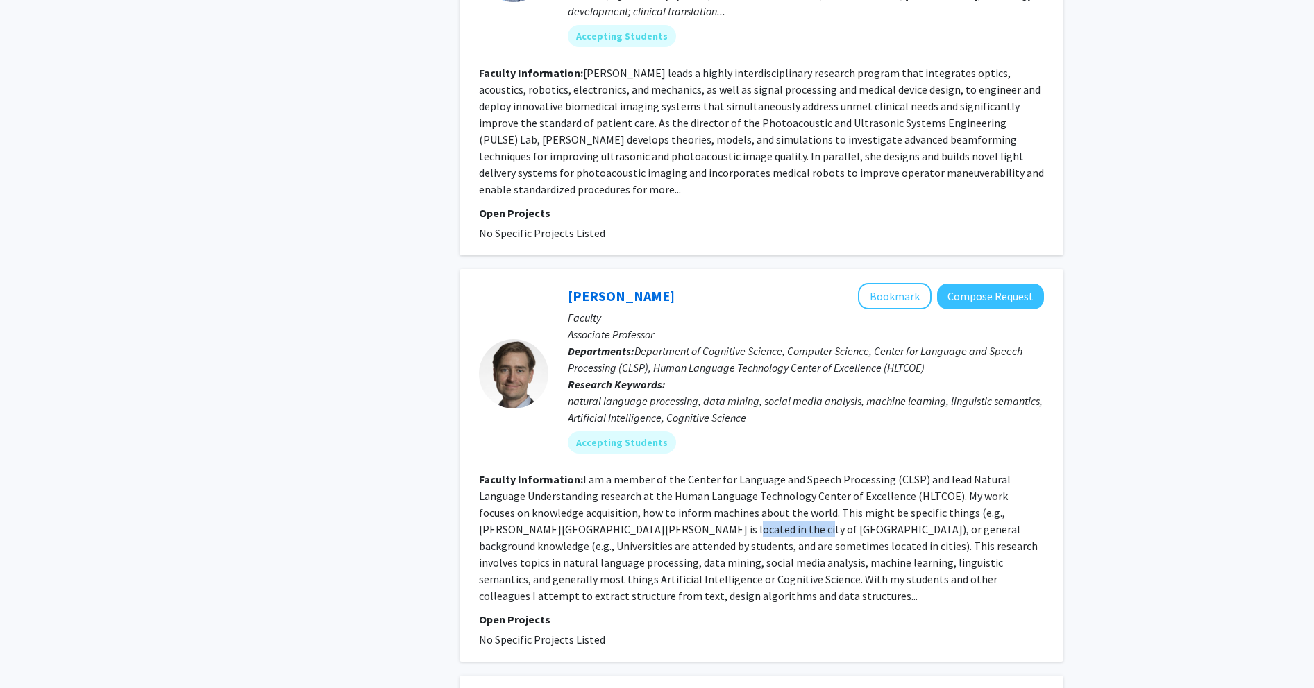
drag, startPoint x: 623, startPoint y: 486, endPoint x: 690, endPoint y: 483, distance: 67.4
click at [523, 483] on fg-read-more "I am a member of the Center for Language and Speech Processing (CLSP) and lead …" at bounding box center [758, 538] width 559 height 130
drag, startPoint x: 690, startPoint y: 484, endPoint x: 719, endPoint y: 483, distance: 29.2
click at [523, 484] on fg-read-more "I am a member of the Center for Language and Speech Processing (CLSP) and lead …" at bounding box center [758, 538] width 559 height 130
drag, startPoint x: 686, startPoint y: 483, endPoint x: 805, endPoint y: 483, distance: 118.7
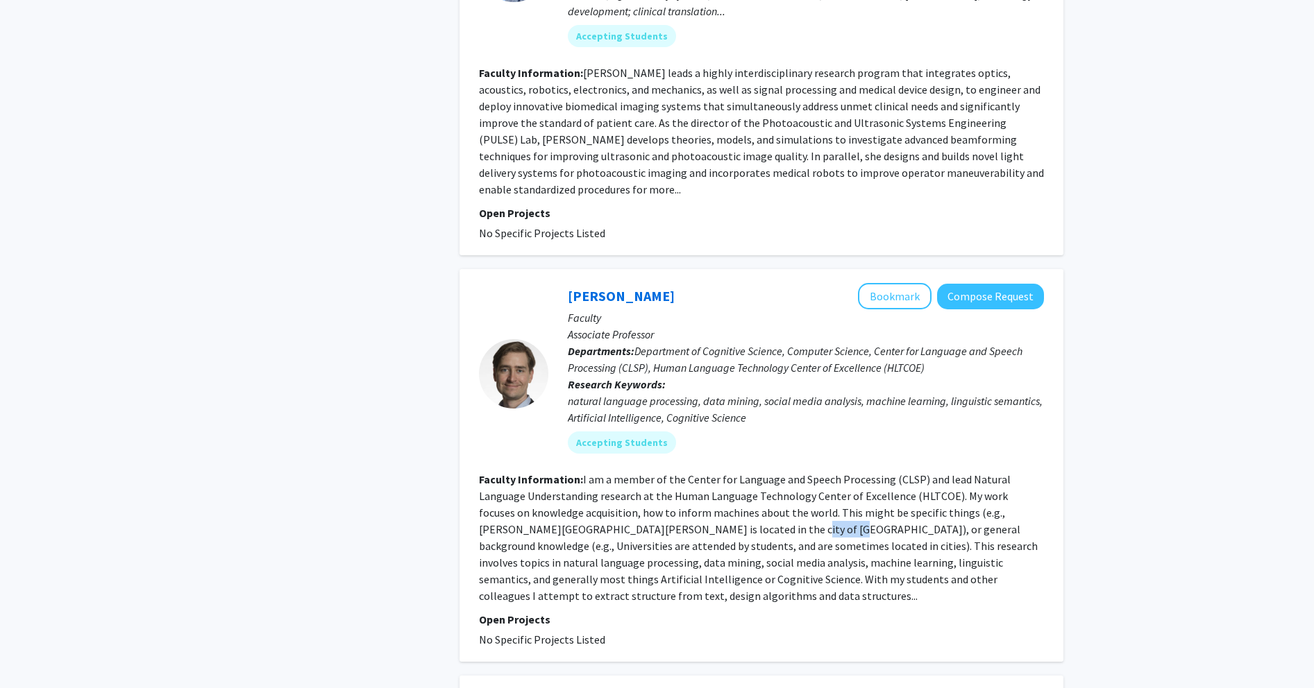
click at [523, 483] on fg-read-more "I am a member of the Center for Language and Speech Processing (CLSP) and lead …" at bounding box center [758, 538] width 559 height 130
click at [523, 491] on fg-read-more "I am a member of the Center for Language and Speech Processing (CLSP) and lead …" at bounding box center [758, 538] width 559 height 130
drag, startPoint x: 661, startPoint y: 495, endPoint x: 720, endPoint y: 490, distance: 59.9
click at [523, 491] on fg-read-more "I am a member of the Center for Language and Speech Processing (CLSP) and lead …" at bounding box center [758, 538] width 559 height 130
drag, startPoint x: 697, startPoint y: 495, endPoint x: 835, endPoint y: 490, distance: 137.5
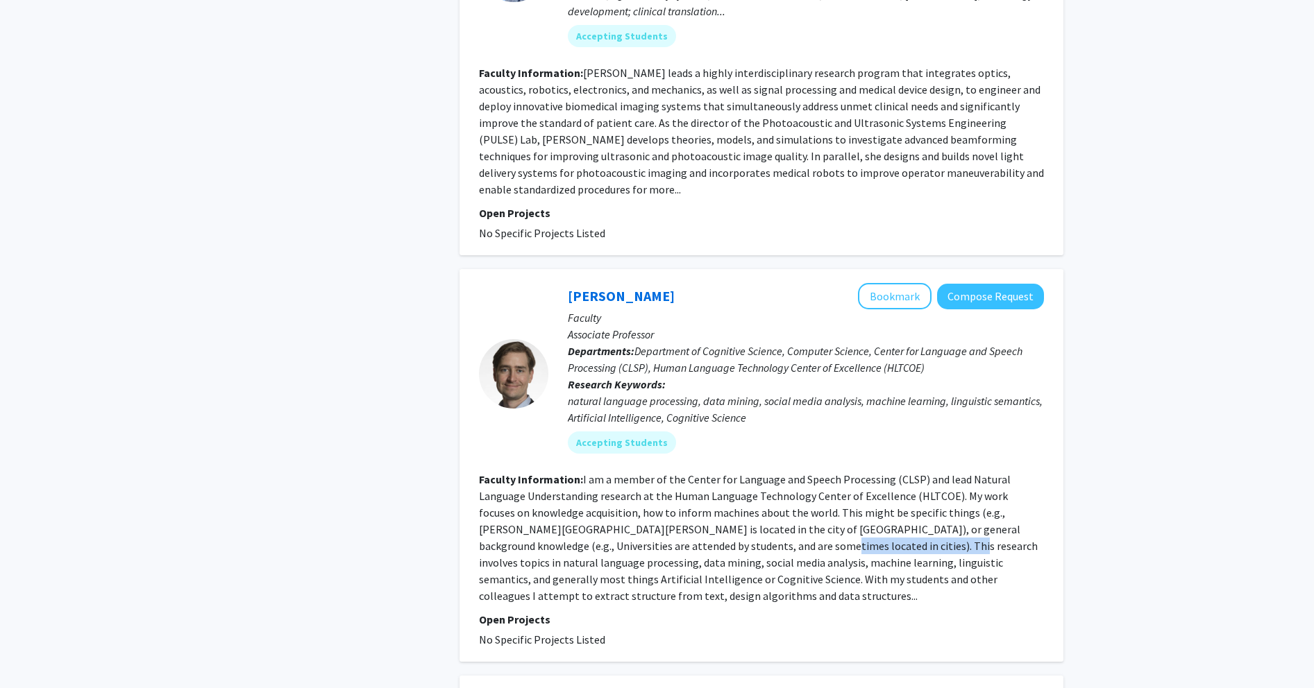
click at [523, 491] on fg-read-more "I am a member of the Center for Language and Speech Processing (CLSP) and lead …" at bounding box center [758, 538] width 559 height 130
drag, startPoint x: 774, startPoint y: 493, endPoint x: 834, endPoint y: 491, distance: 59.7
click at [523, 492] on fg-read-more "I am a member of the Center for Language and Speech Processing (CLSP) and lead …" at bounding box center [758, 538] width 559 height 130
drag, startPoint x: 699, startPoint y: 495, endPoint x: 867, endPoint y: 495, distance: 167.2
click at [523, 495] on fg-read-more "I am a member of the Center for Language and Speech Processing (CLSP) and lead …" at bounding box center [758, 538] width 559 height 130
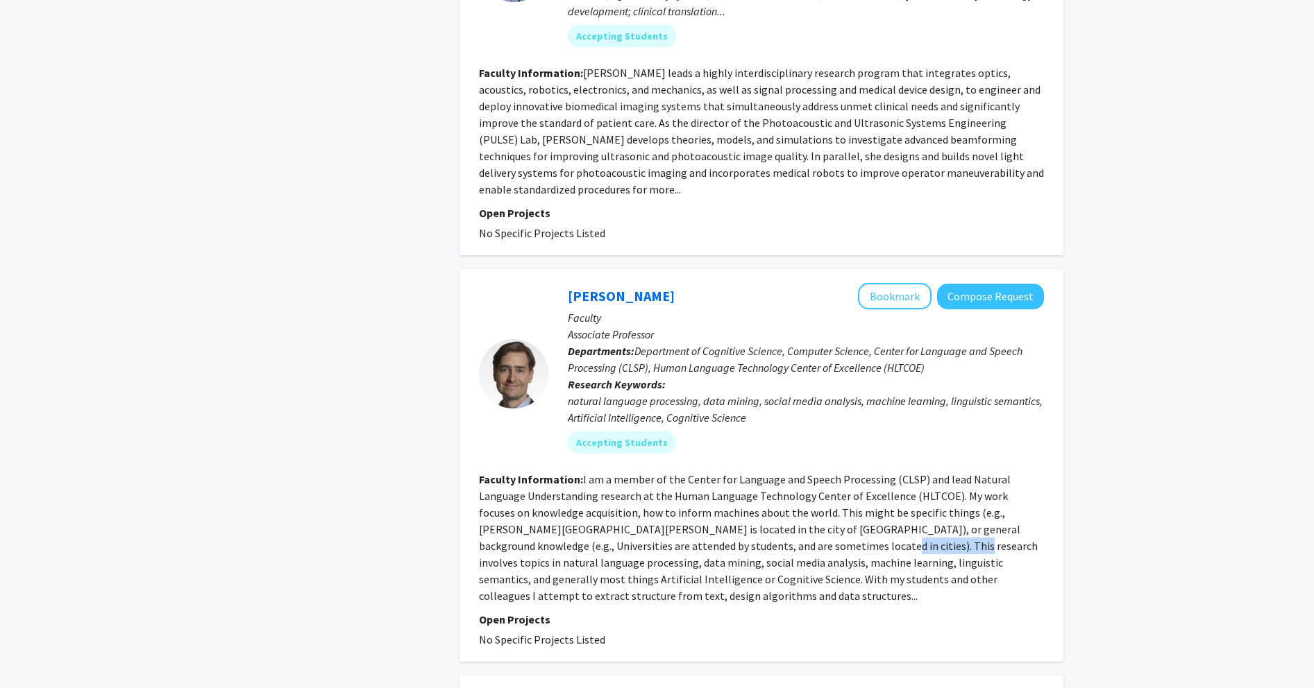
click at [523, 500] on fg-read-more "I am a member of the Center for Language and Speech Processing (CLSP) and lead …" at bounding box center [758, 538] width 559 height 130
drag, startPoint x: 529, startPoint y: 509, endPoint x: 625, endPoint y: 504, distance: 95.2
click at [523, 505] on section "Faculty Information: I am a member of the Center for Language and Speech Proces…" at bounding box center [761, 537] width 565 height 133
drag, startPoint x: 495, startPoint y: 509, endPoint x: 662, endPoint y: 506, distance: 166.6
click at [523, 504] on section "Faculty Information: I am a member of the Center for Language and Speech Proces…" at bounding box center [761, 537] width 565 height 133
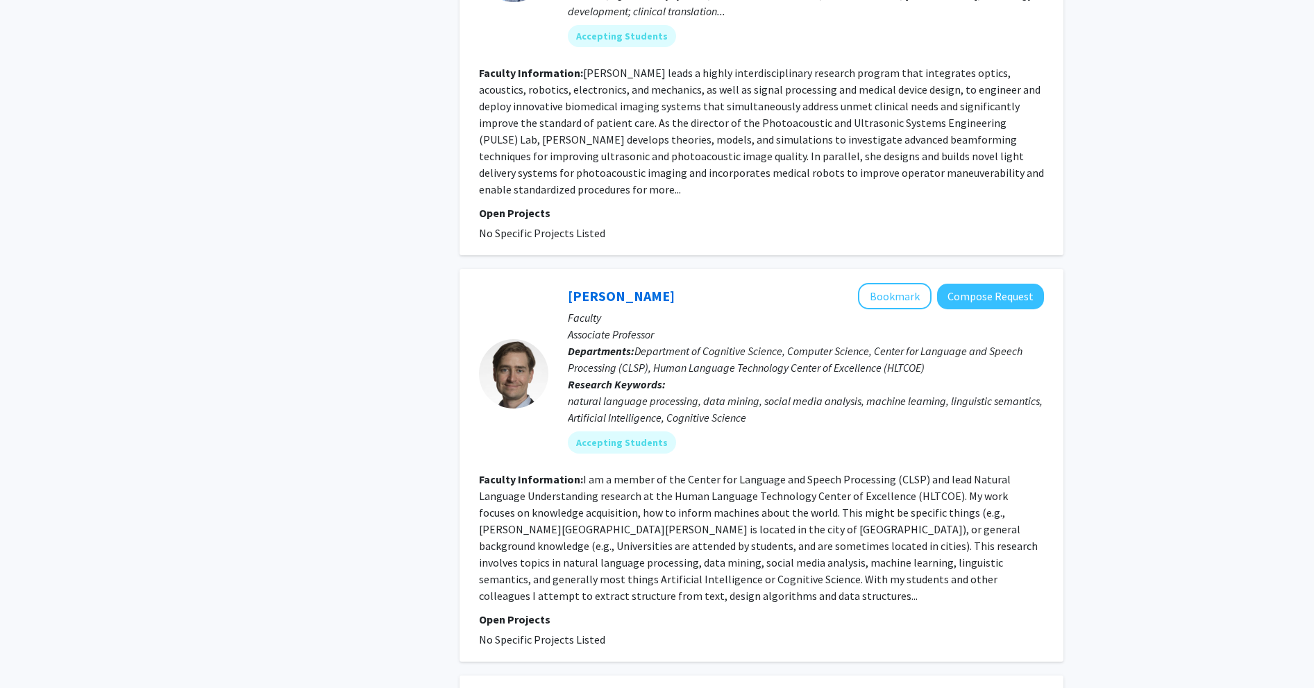
drag, startPoint x: 529, startPoint y: 509, endPoint x: 688, endPoint y: 507, distance: 158.2
click at [523, 504] on section "Faculty Information: I am a member of the Center for Language and Speech Proces…" at bounding box center [761, 537] width 565 height 133
click at [523, 502] on fg-read-more "I am a member of the Center for Language and Speech Processing (CLSP) and lead …" at bounding box center [758, 538] width 559 height 130
drag, startPoint x: 677, startPoint y: 504, endPoint x: 776, endPoint y: 505, distance: 99.2
click at [523, 504] on section "Faculty Information: I am a member of the Center for Language and Speech Proces…" at bounding box center [761, 537] width 565 height 133
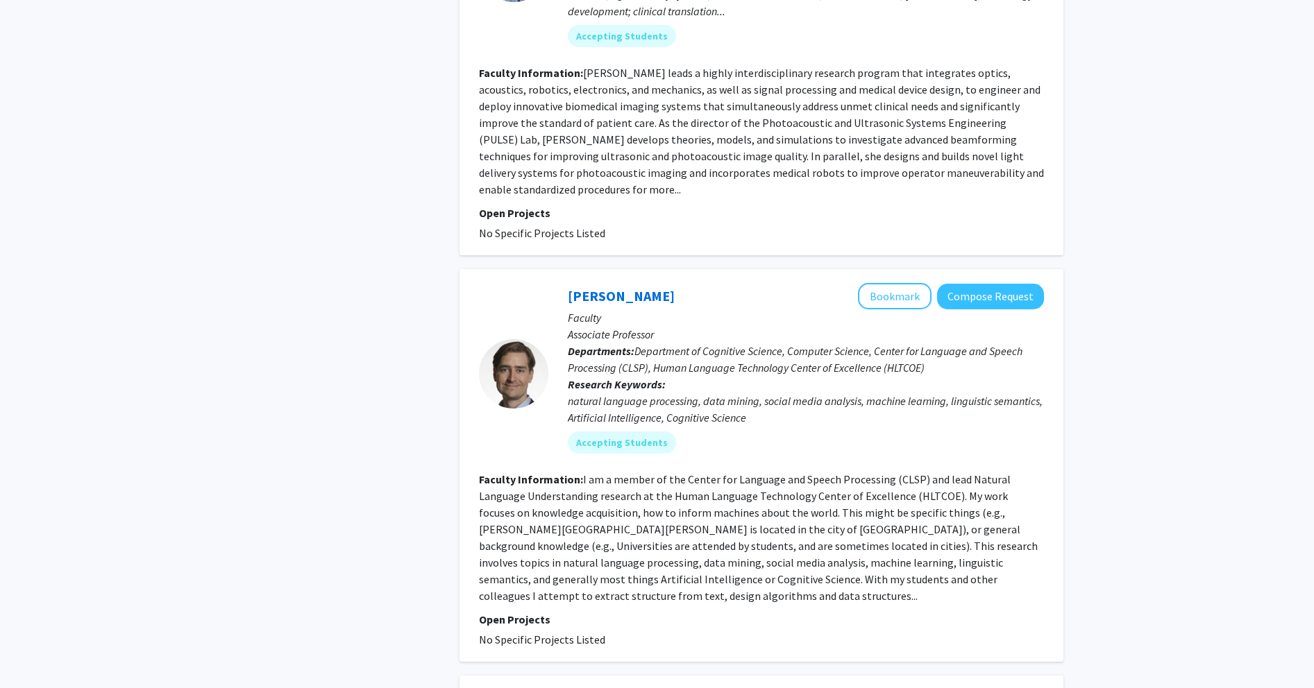
click at [523, 512] on fg-read-more "I am a member of the Center for Language and Speech Processing (CLSP) and lead …" at bounding box center [758, 538] width 559 height 130
drag, startPoint x: 801, startPoint y: 509, endPoint x: 881, endPoint y: 509, distance: 79.1
click at [523, 509] on fg-read-more "I am a member of the Center for Language and Speech Processing (CLSP) and lead …" at bounding box center [758, 538] width 559 height 130
drag, startPoint x: 791, startPoint y: 511, endPoint x: 916, endPoint y: 512, distance: 124.9
click at [523, 511] on fg-read-more "I am a member of the Center for Language and Speech Processing (CLSP) and lead …" at bounding box center [758, 538] width 559 height 130
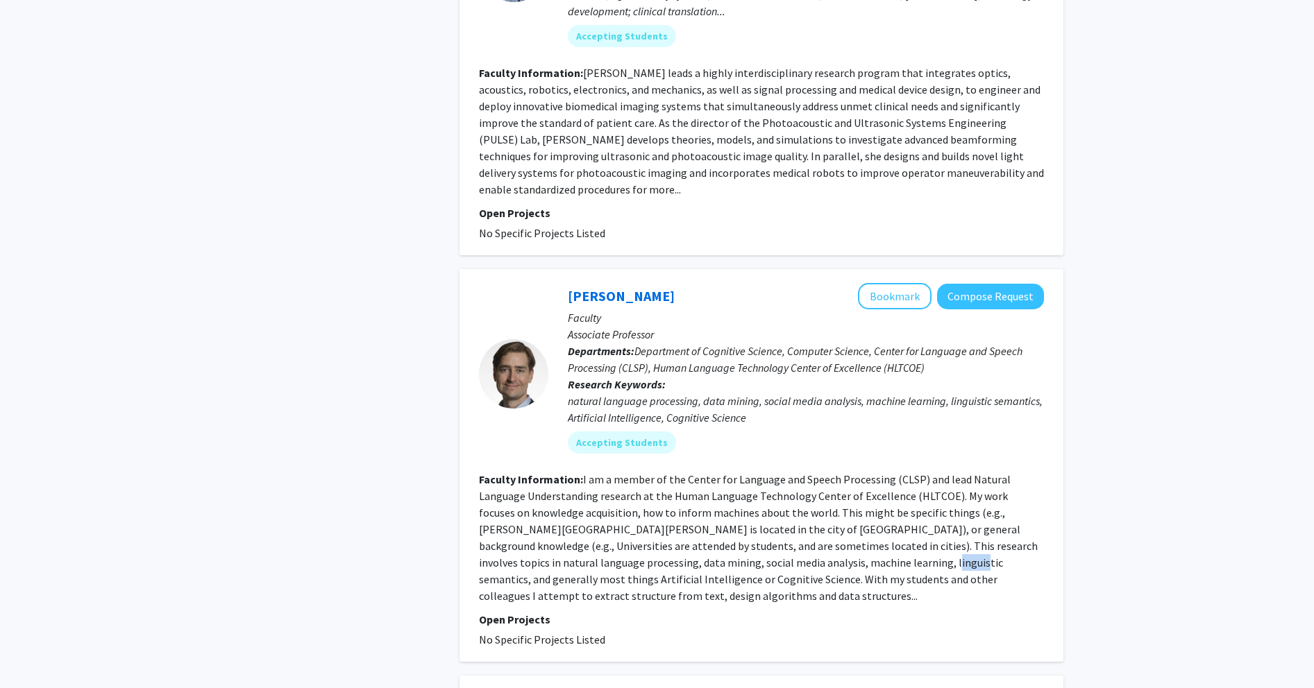
drag, startPoint x: 850, startPoint y: 513, endPoint x: 887, endPoint y: 513, distance: 36.8
click at [523, 513] on fg-read-more "I am a member of the Center for Language and Speech Processing (CLSP) and lead …" at bounding box center [758, 538] width 559 height 130
click at [501, 529] on fg-read-more "I am a member of the Center for Language and Speech Processing (CLSP) and lead …" at bounding box center [758, 538] width 559 height 130
drag, startPoint x: 598, startPoint y: 531, endPoint x: 627, endPoint y: 531, distance: 29.1
click at [523, 531] on fg-read-more "I am a member of the Center for Language and Speech Processing (CLSP) and lead …" at bounding box center [758, 538] width 559 height 130
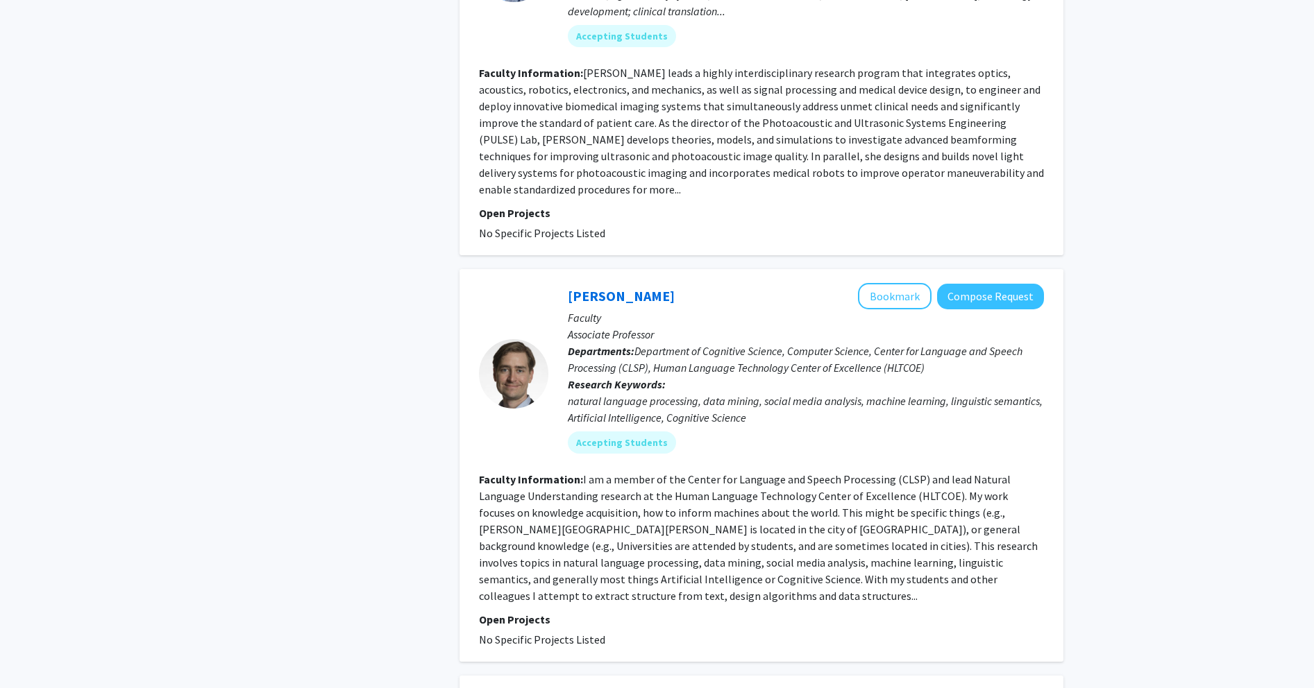
click at [523, 533] on fg-read-more "I am a member of the Center for Language and Speech Processing (CLSP) and lead …" at bounding box center [758, 538] width 559 height 130
click at [523, 283] on button "Bookmark" at bounding box center [895, 296] width 74 height 26
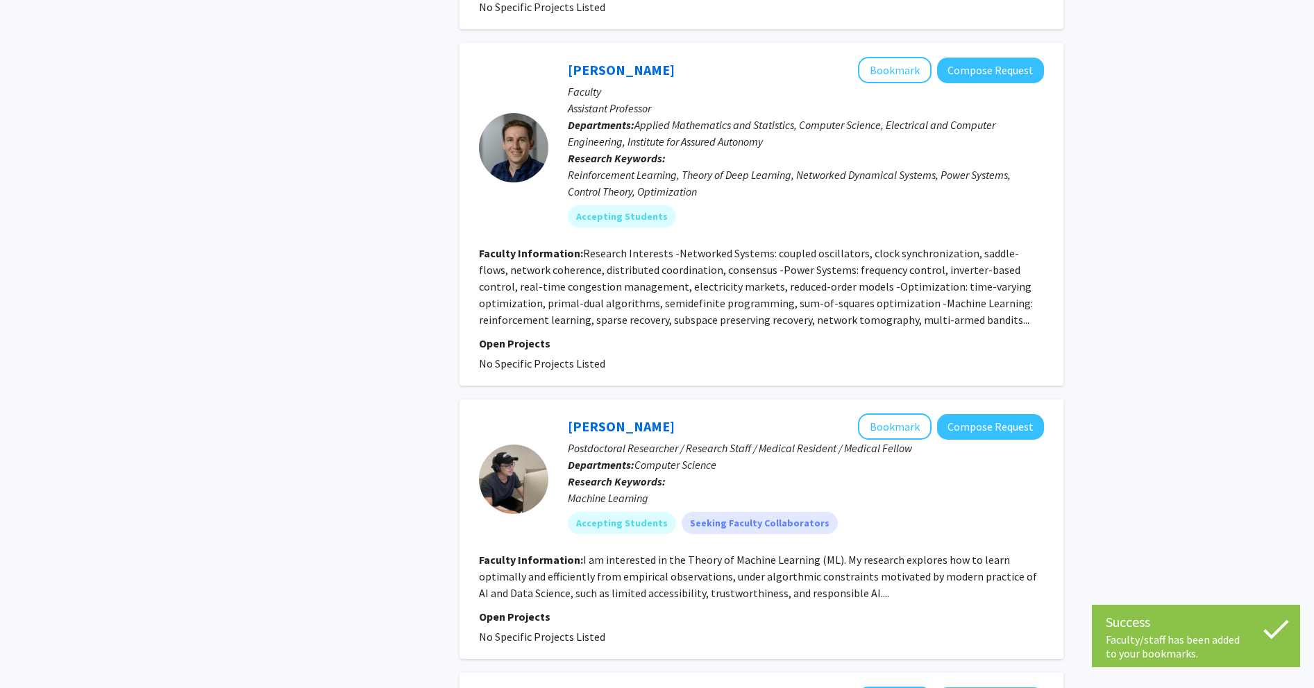
scroll to position [2827, 0]
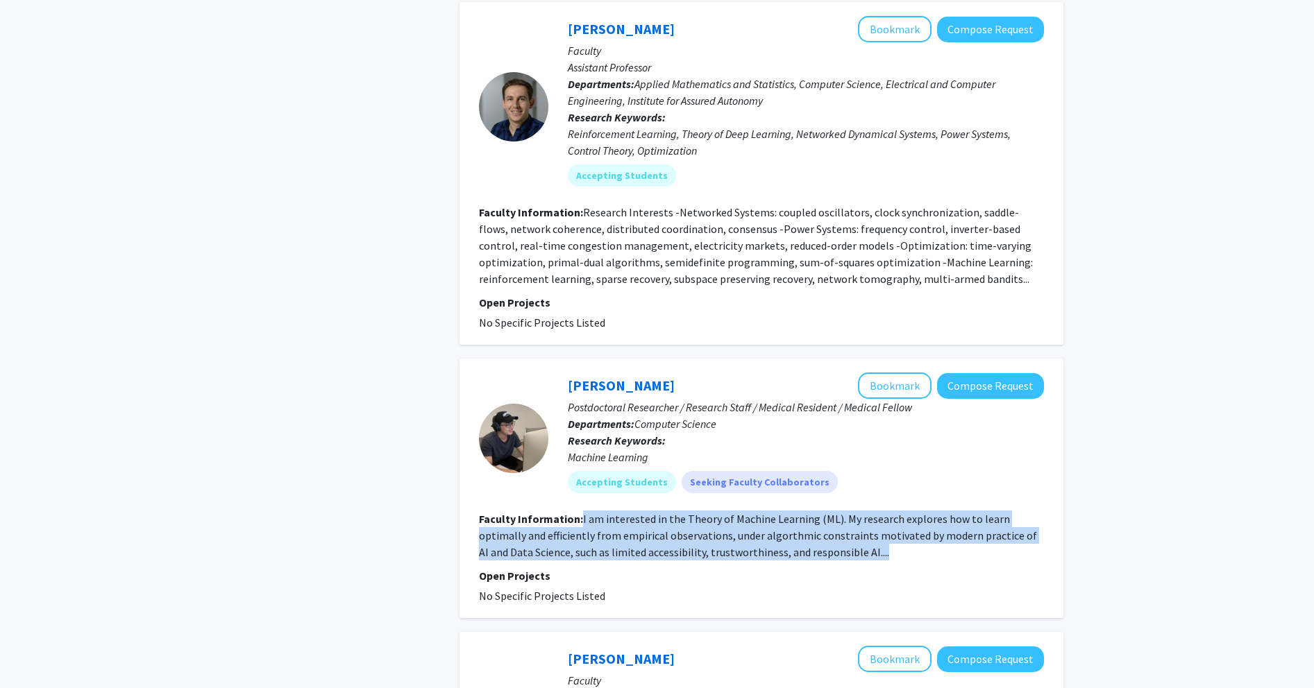
drag
click at [523, 511] on section "Faculty Information: I am interested in the Theory of Machine Learning (ML). My…" at bounding box center [761, 536] width 565 height 50
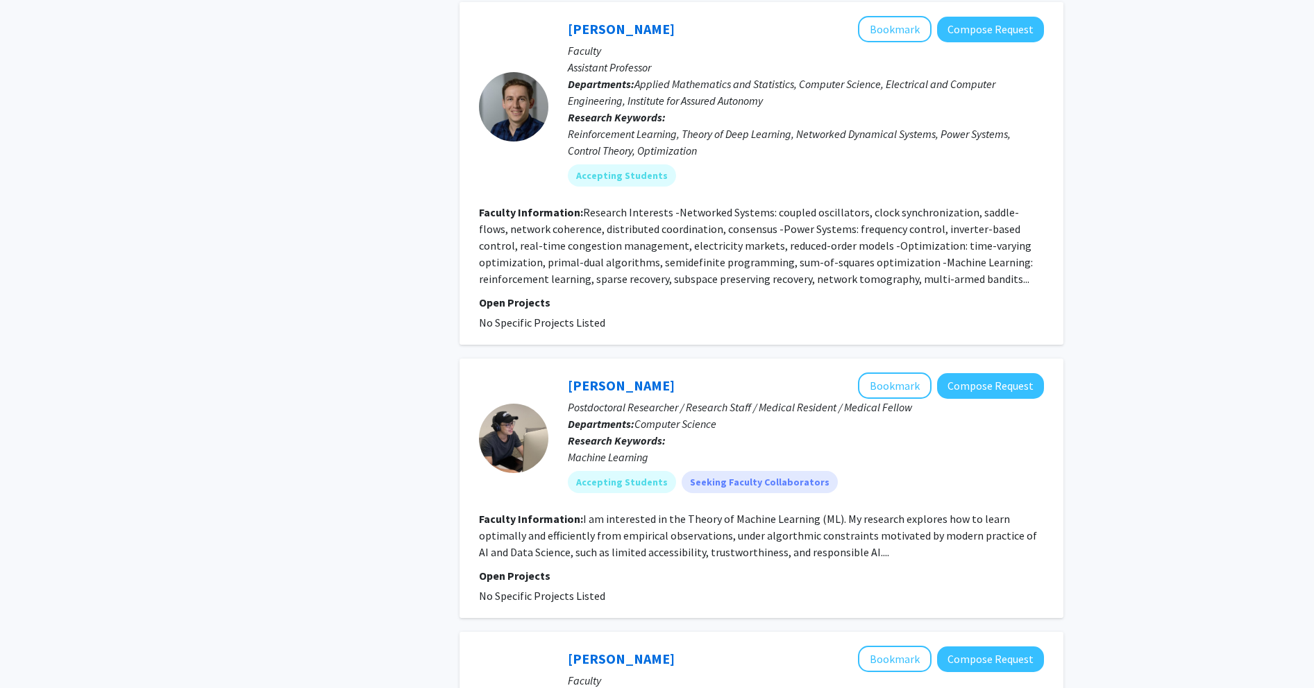
click at [523, 511] on section "Faculty Information: I am interested in the Theory of Machine Learning (ML). My…" at bounding box center [761, 536] width 565 height 50
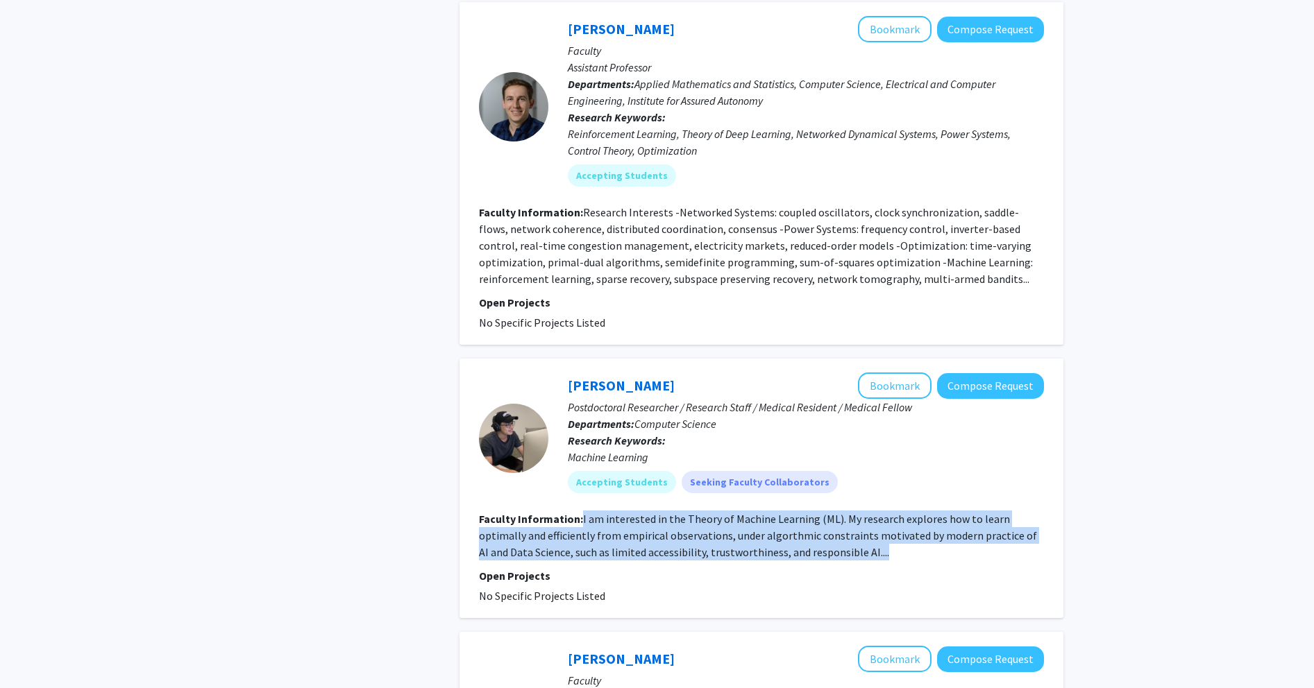
click at [523, 511] on section "Faculty Information: I am interested in the Theory of Machine Learning (ML). My…" at bounding box center [761, 536] width 565 height 50
click at [523, 512] on b "Faculty Information:" at bounding box center [531, 519] width 104 height 14
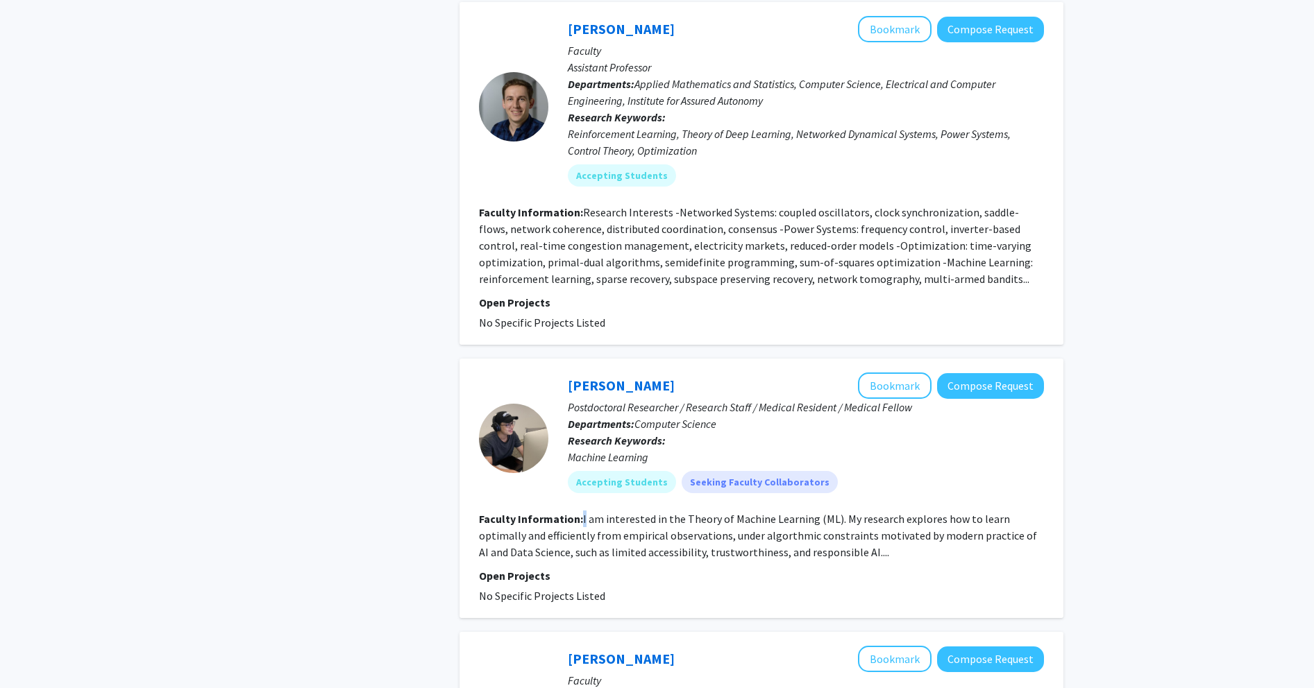
click at [523, 512] on b "Faculty Information:" at bounding box center [531, 519] width 104 height 14
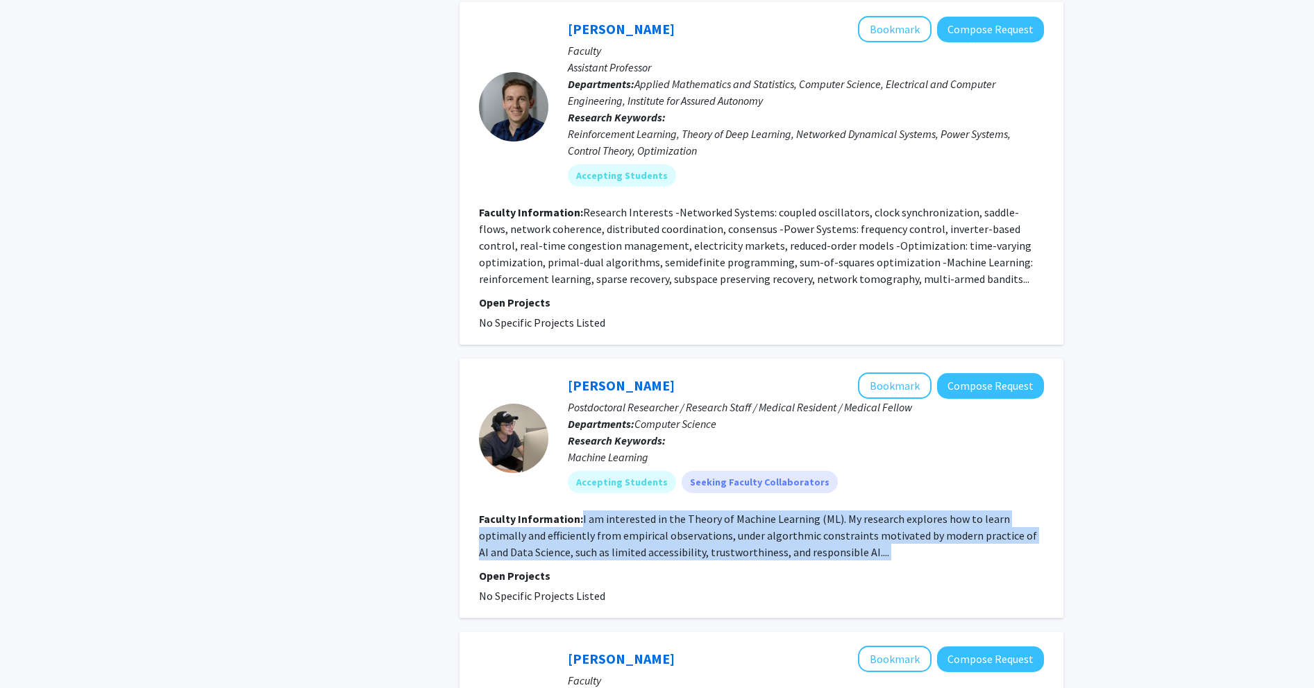
click at [523, 511] on section "Faculty Information: I am interested in the Theory of Machine Learning (ML). My…" at bounding box center [761, 536] width 565 height 50
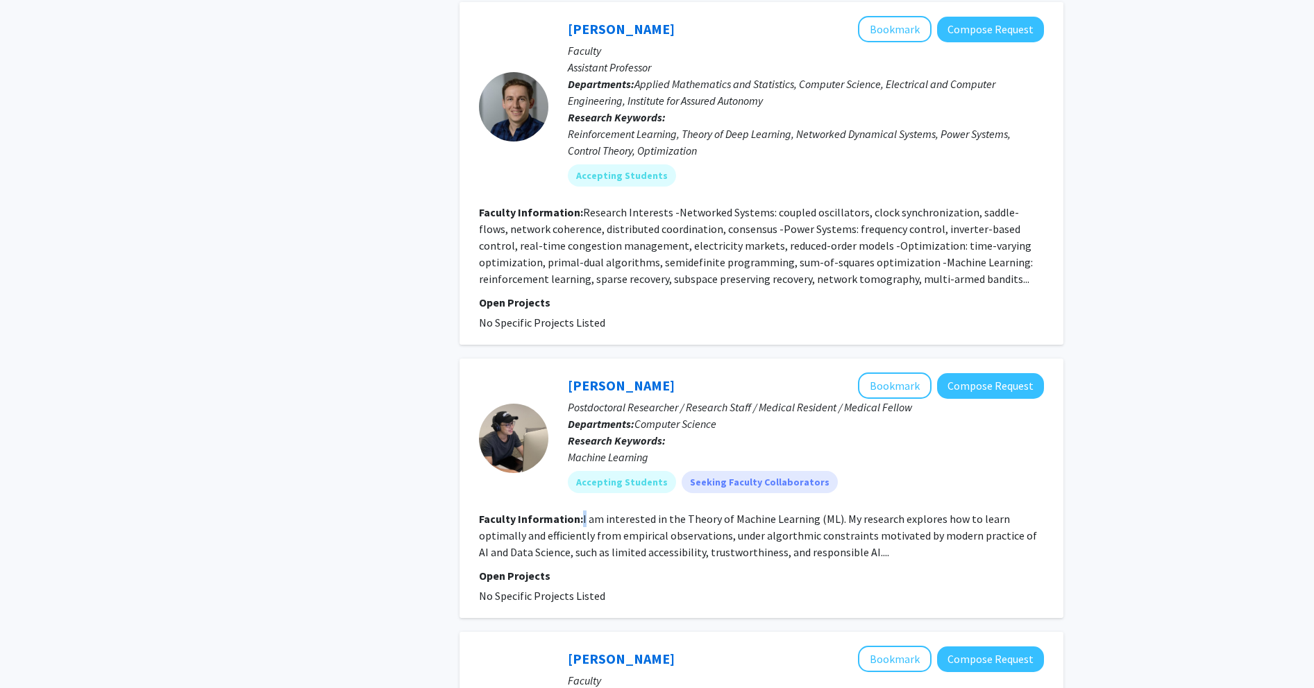
click at [523, 512] on fg-read-more "I am interested in the Theory of Machine Learning (ML). My research explores ho…" at bounding box center [758, 535] width 558 height 47
click at [523, 511] on section "Faculty Information: I am interested in the Theory of Machine Learning (ML). My…" at bounding box center [761, 536] width 565 height 50
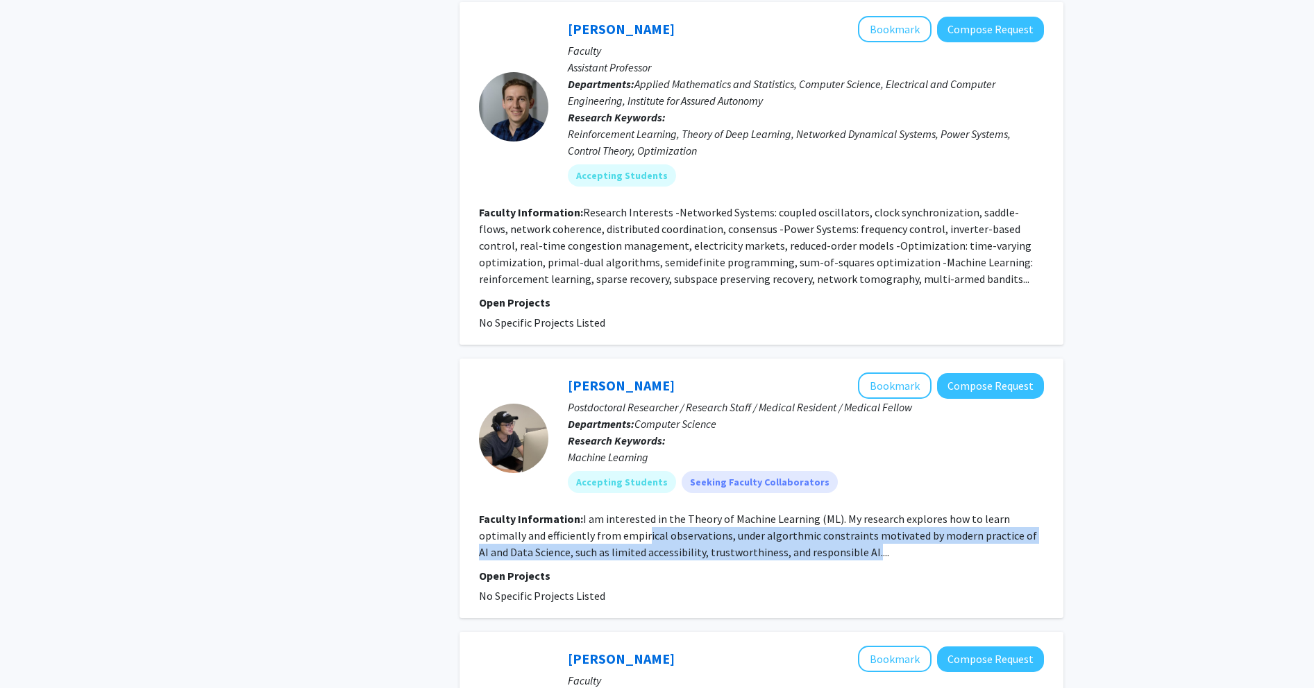
click at [523, 512] on fg-read-more "I am interested in the Theory of Machine Learning (ML). My research explores ho…" at bounding box center [758, 535] width 558 height 47
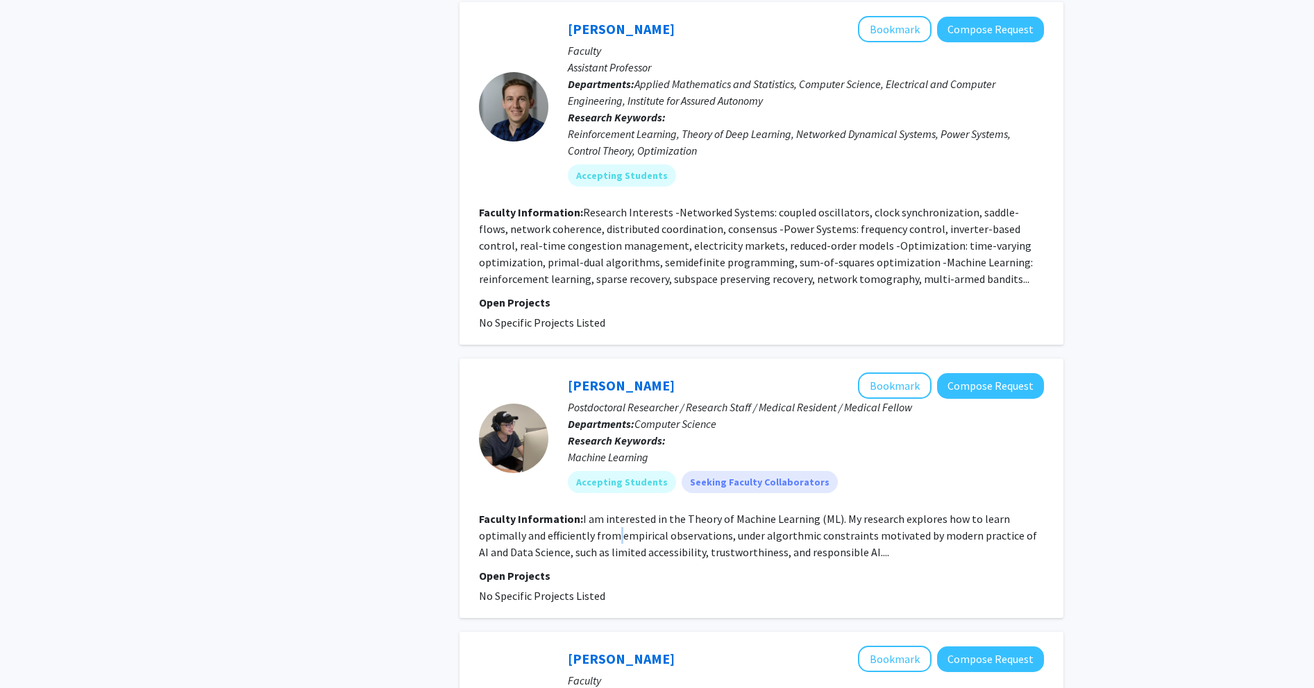
click at [523, 512] on fg-read-more "I am interested in the Theory of Machine Learning (ML). My research explores ho…" at bounding box center [758, 535] width 558 height 47
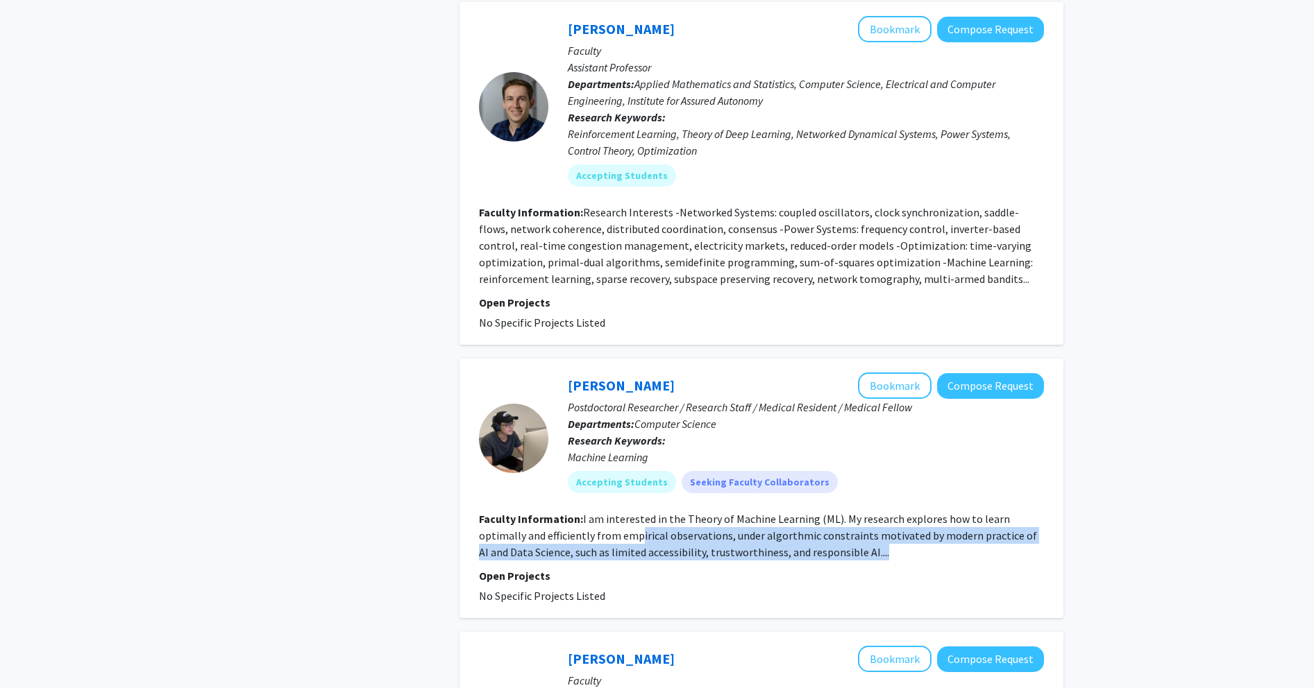
click at [523, 515] on fg-search-faculty "[PERSON_NAME] Bookmark Compose Request Postdoctoral Researcher / Research Staff…" at bounding box center [761, 489] width 565 height 232
click at [523, 516] on fg-search-faculty "[PERSON_NAME] Bookmark Compose Request Postdoctoral Researcher / Research Staff…" at bounding box center [761, 489] width 565 height 232
click at [523, 478] on fg-search-faculty "[PERSON_NAME] Bookmark Compose Request Postdoctoral Researcher / Research Staff…" at bounding box center [761, 489] width 565 height 232
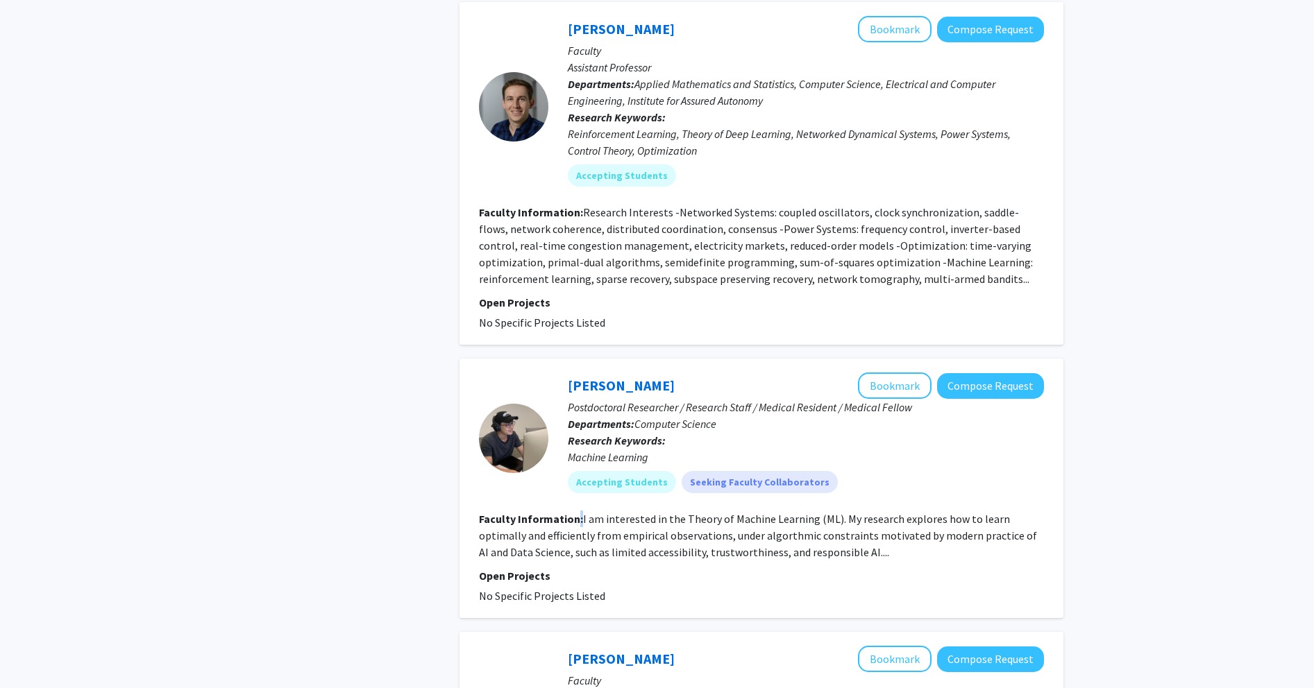
click at [523, 512] on b "Faculty Information:" at bounding box center [531, 519] width 104 height 14
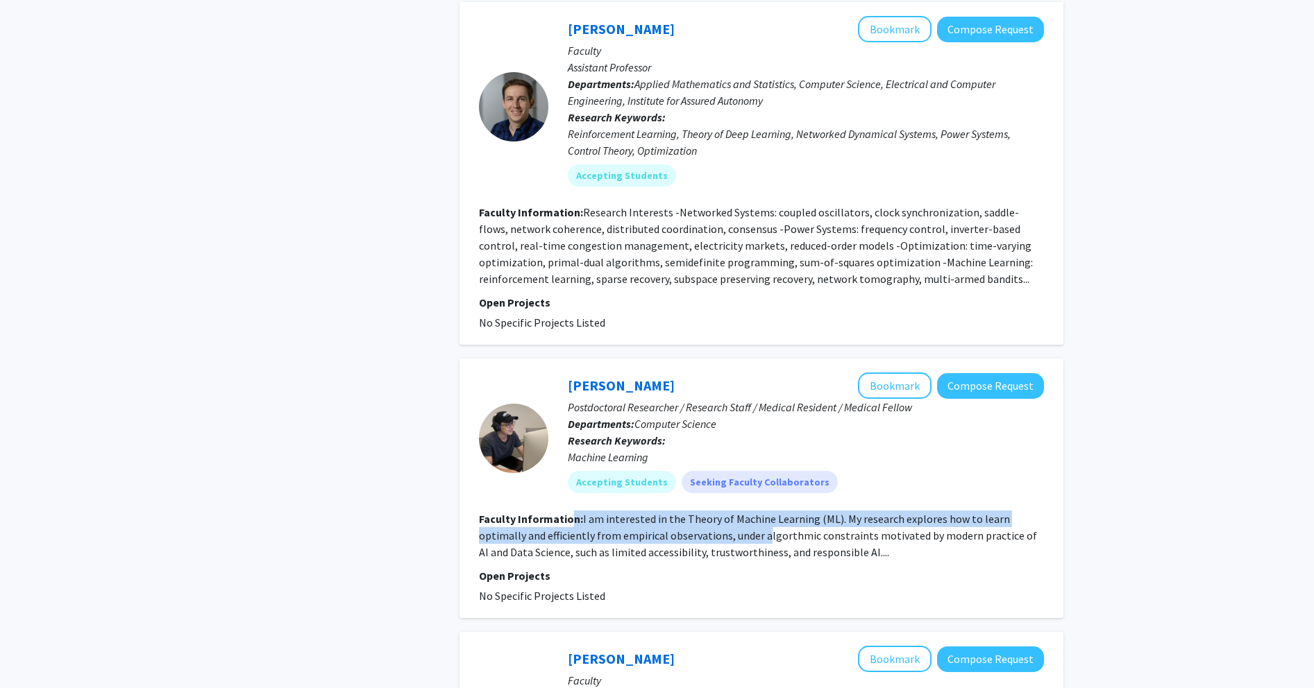
click at [523, 511] on section "Faculty Information: I am interested in the Theory of Machine Learning (ML). My…" at bounding box center [761, 536] width 565 height 50
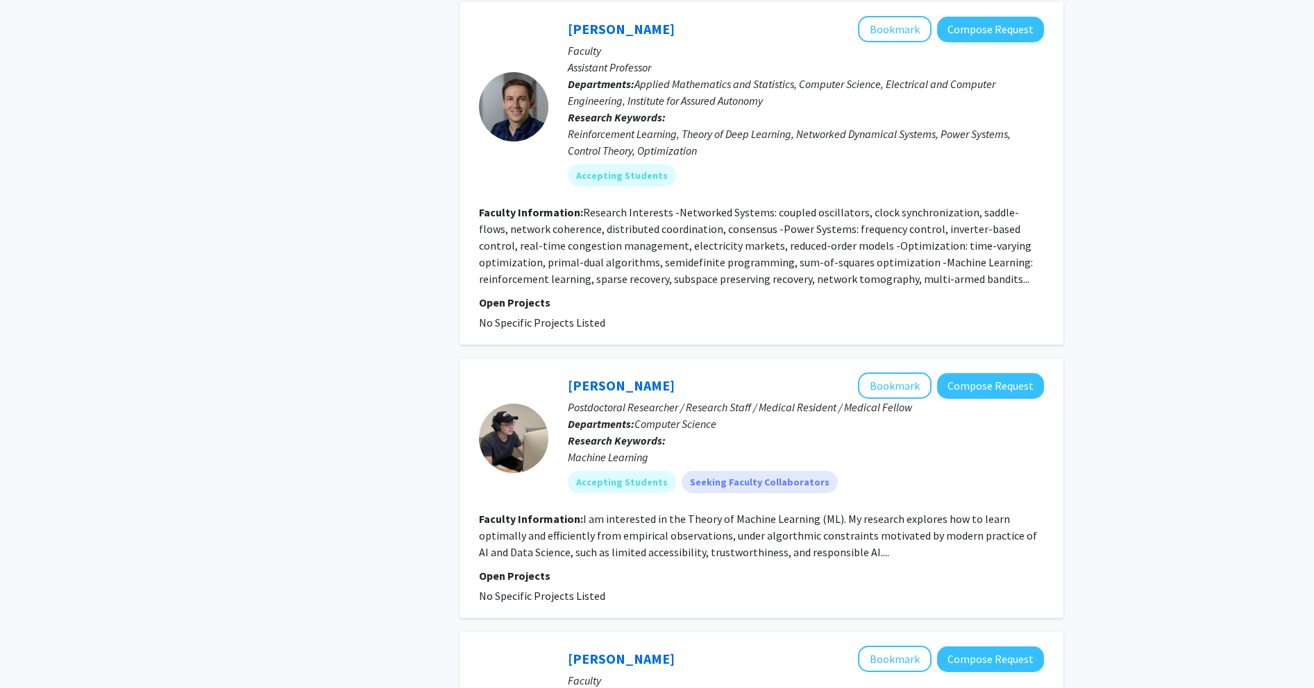
click at [523, 511] on fg-search-faculty "[PERSON_NAME] Bookmark Compose Request Postdoctoral Researcher / Research Staff…" at bounding box center [761, 489] width 565 height 232
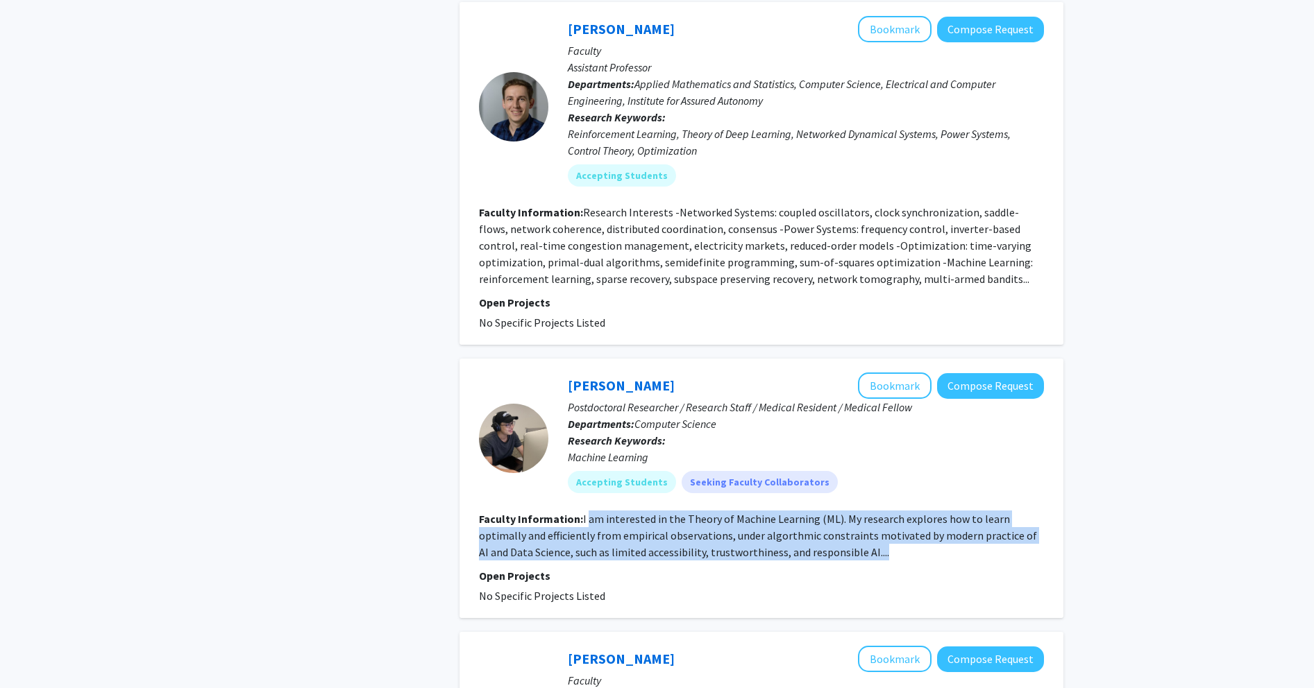
click at [523, 470] on fg-search-faculty "[PERSON_NAME] Bookmark Compose Request Postdoctoral Researcher / Research Staff…" at bounding box center [761, 489] width 565 height 232
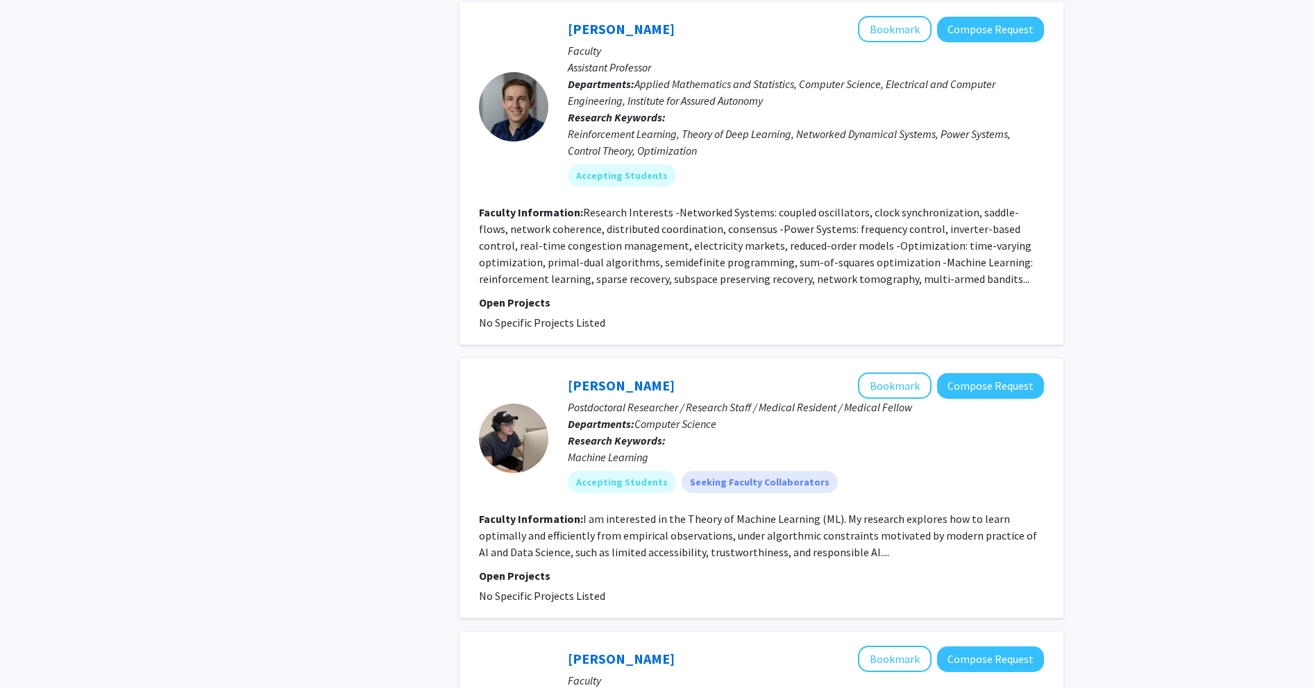
click at [523, 512] on fg-read-more "I am interested in the Theory of Machine Learning (ML). My research explores ho…" at bounding box center [758, 535] width 558 height 47
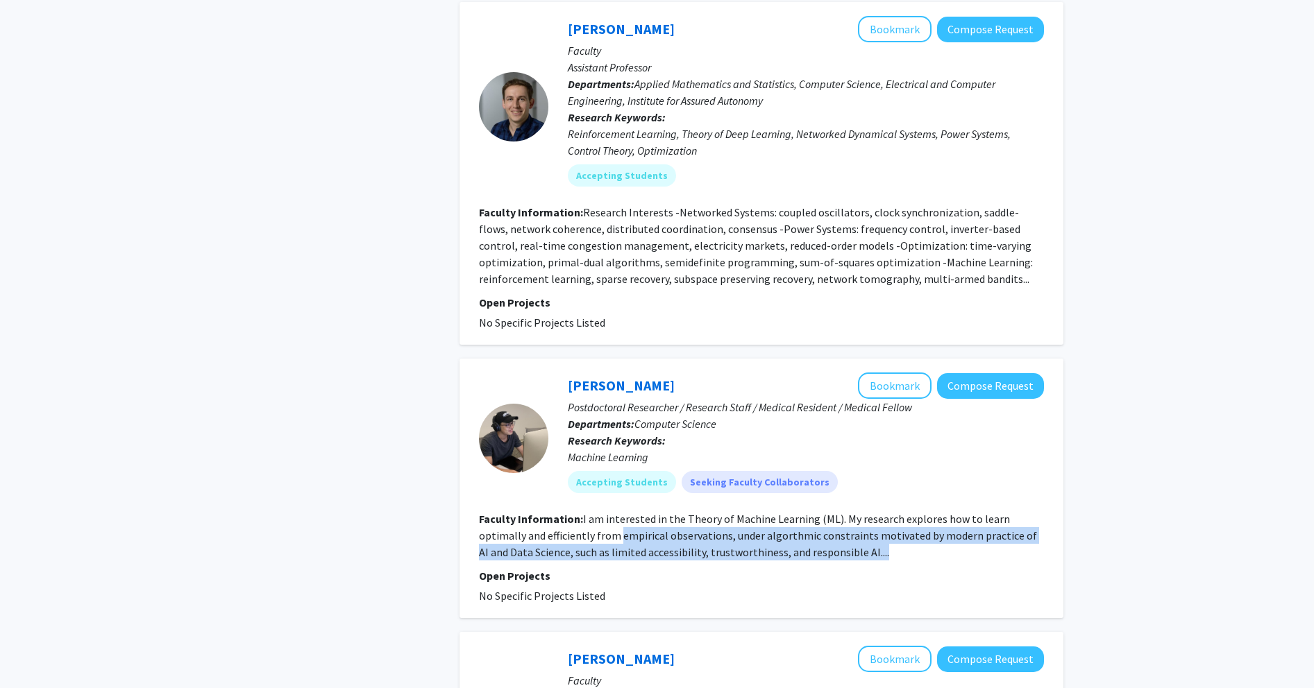
click at [523, 511] on section "Faculty Information: I am interested in the Theory of Machine Learning (ML). My…" at bounding box center [761, 536] width 565 height 50
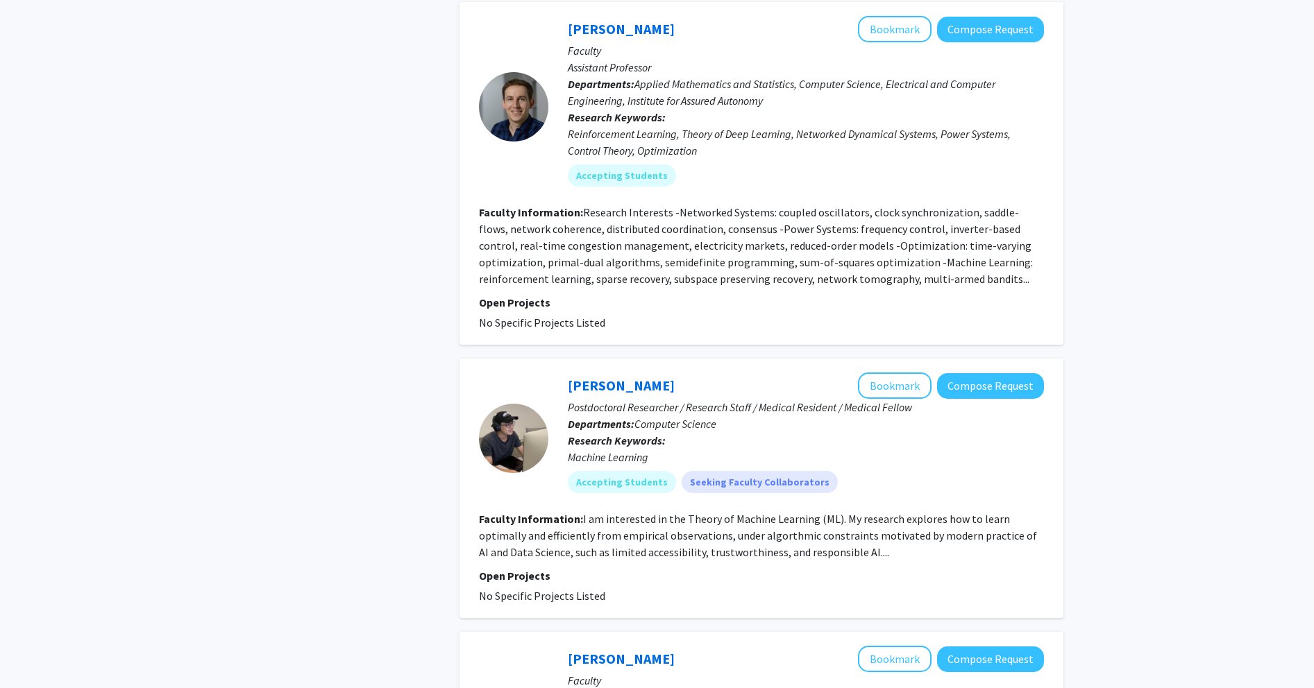
click at [523, 512] on fg-read-more "I am interested in the Theory of Machine Learning (ML). My research explores ho…" at bounding box center [758, 535] width 558 height 47
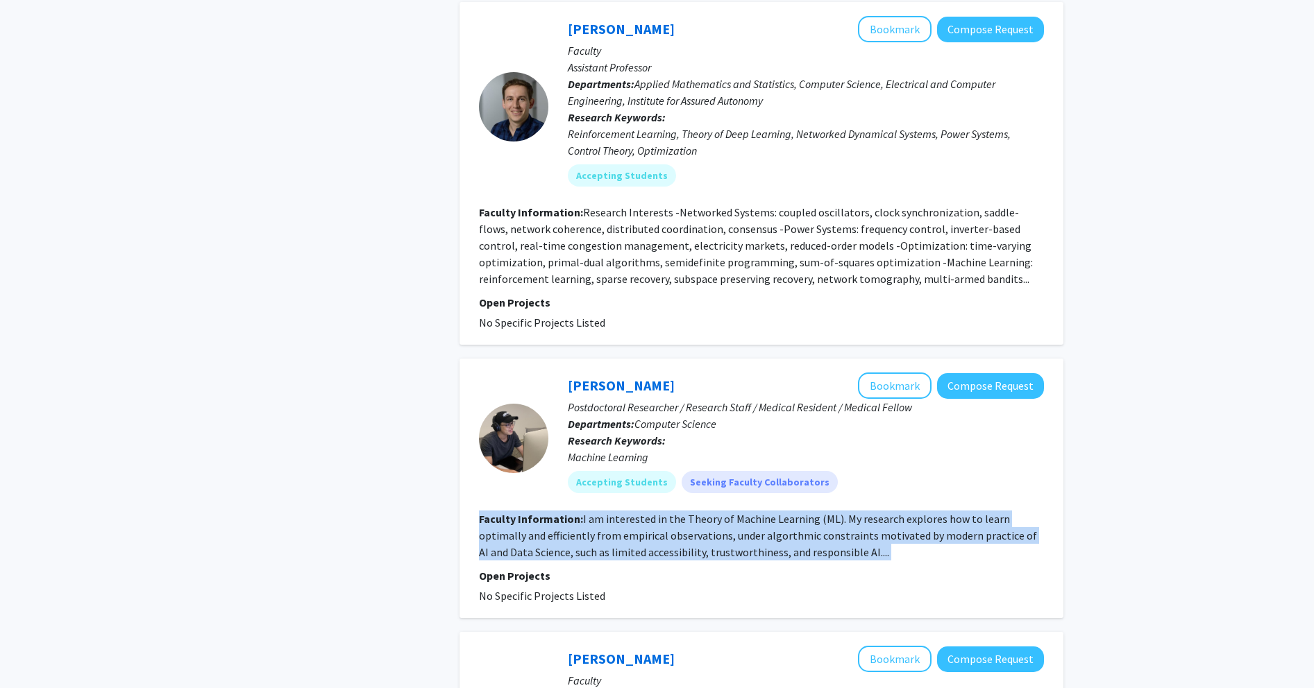
click at [523, 512] on fg-read-more "I am interested in the Theory of Machine Learning (ML). My research explores ho…" at bounding box center [758, 535] width 558 height 47
click at [523, 373] on button "Bookmark" at bounding box center [895, 386] width 74 height 26
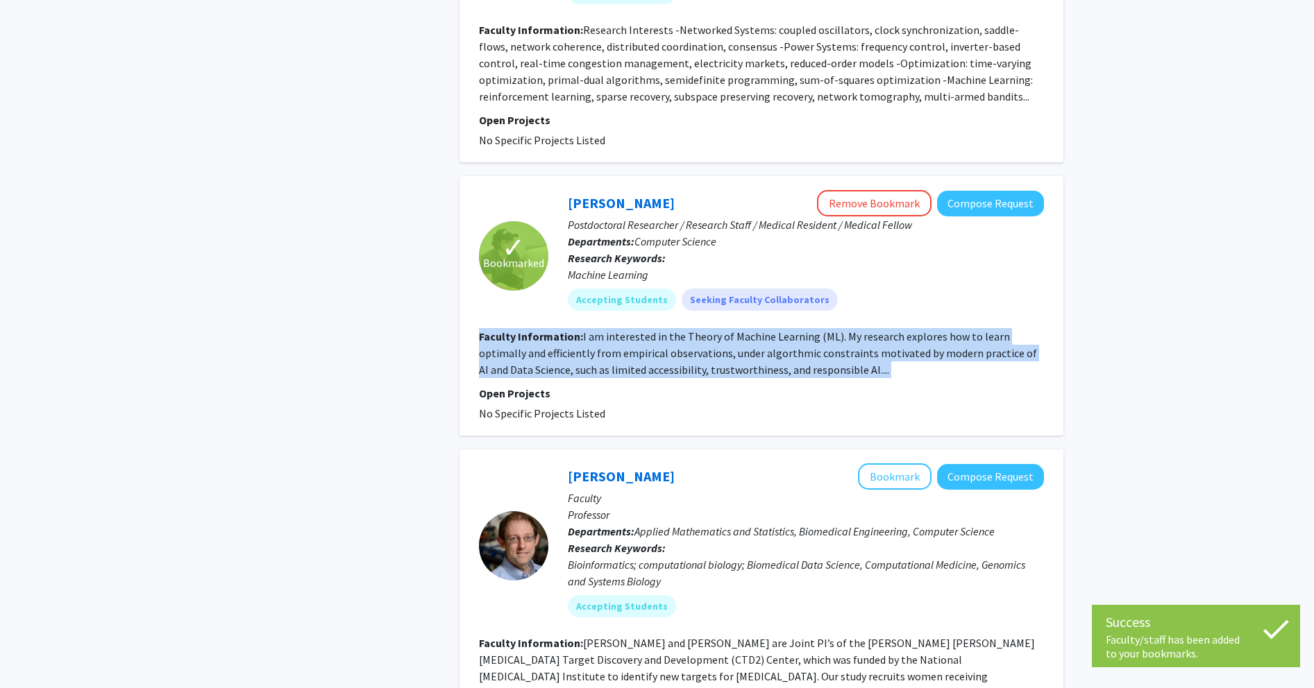
scroll to position [3081, 0]
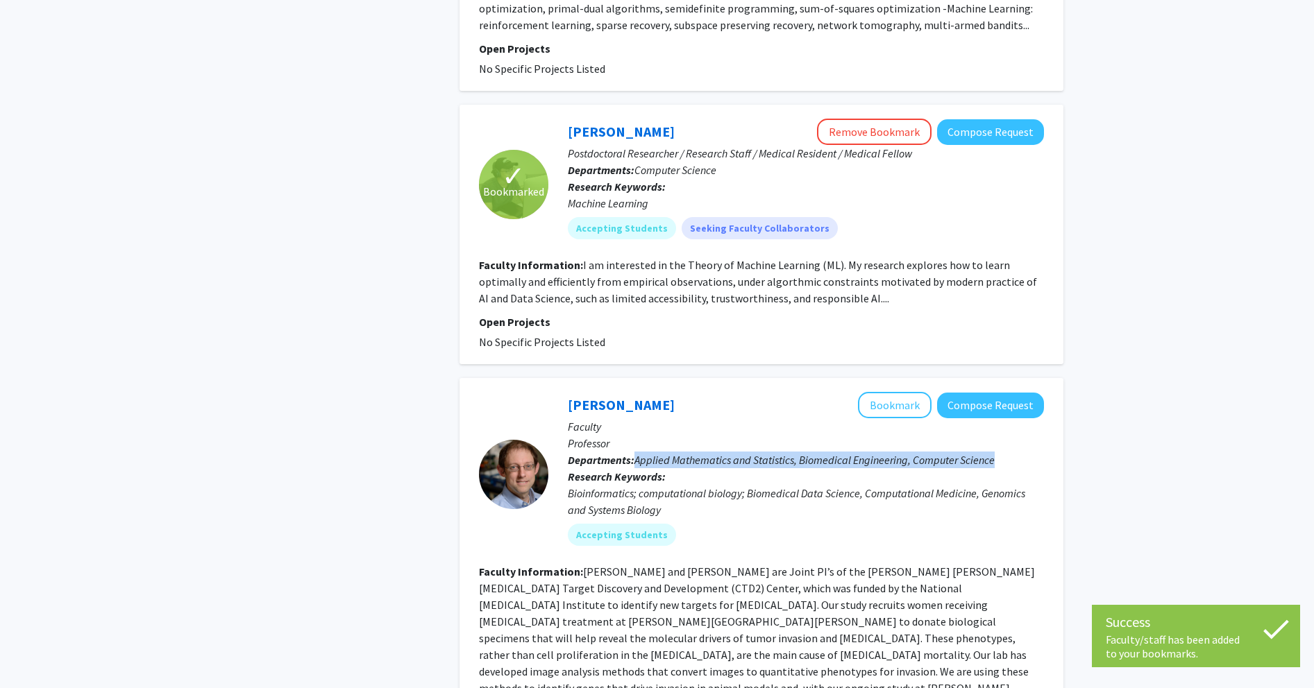
click at [523, 452] on p "Departments: Applied Mathematics and Statistics, Biomedical Engineering, Comput…" at bounding box center [806, 460] width 476 height 17
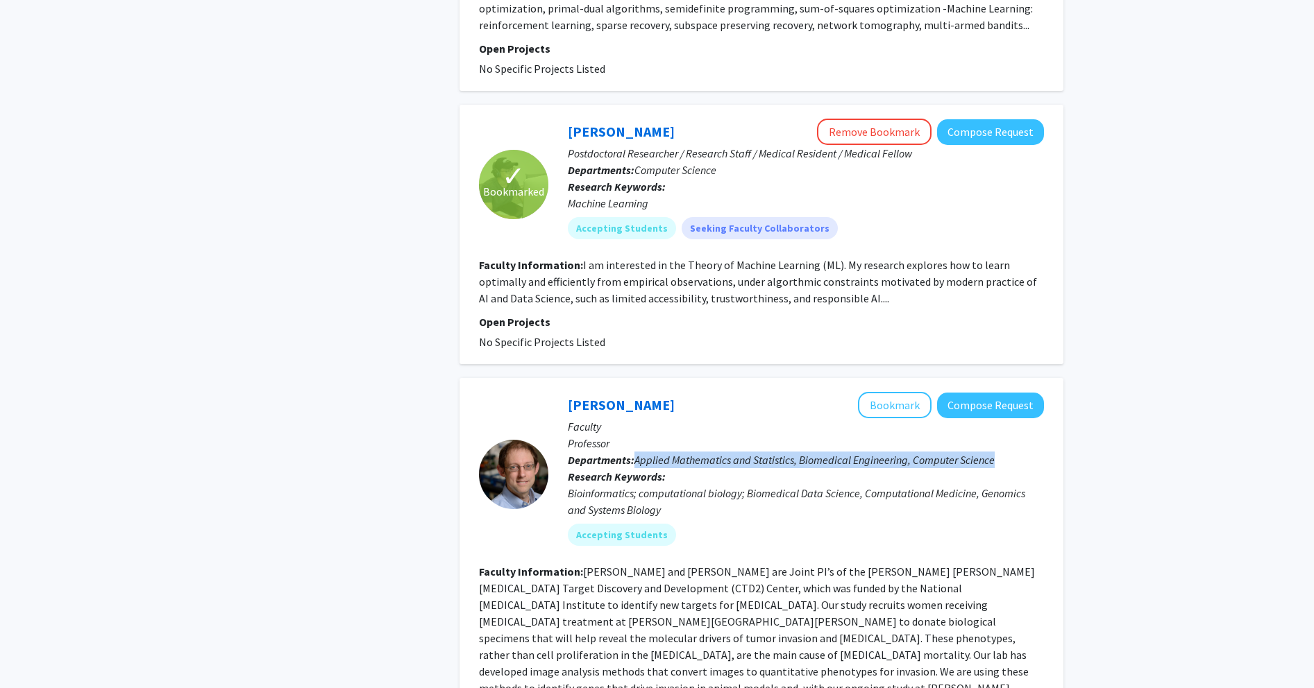
click at [523, 453] on span "Applied Mathematics and Statistics, Biomedical Engineering, Computer Science" at bounding box center [814, 460] width 360 height 14
click at [523, 452] on p "Departments: Applied Mathematics and Statistics, Biomedical Engineering, Comput…" at bounding box center [806, 460] width 476 height 17
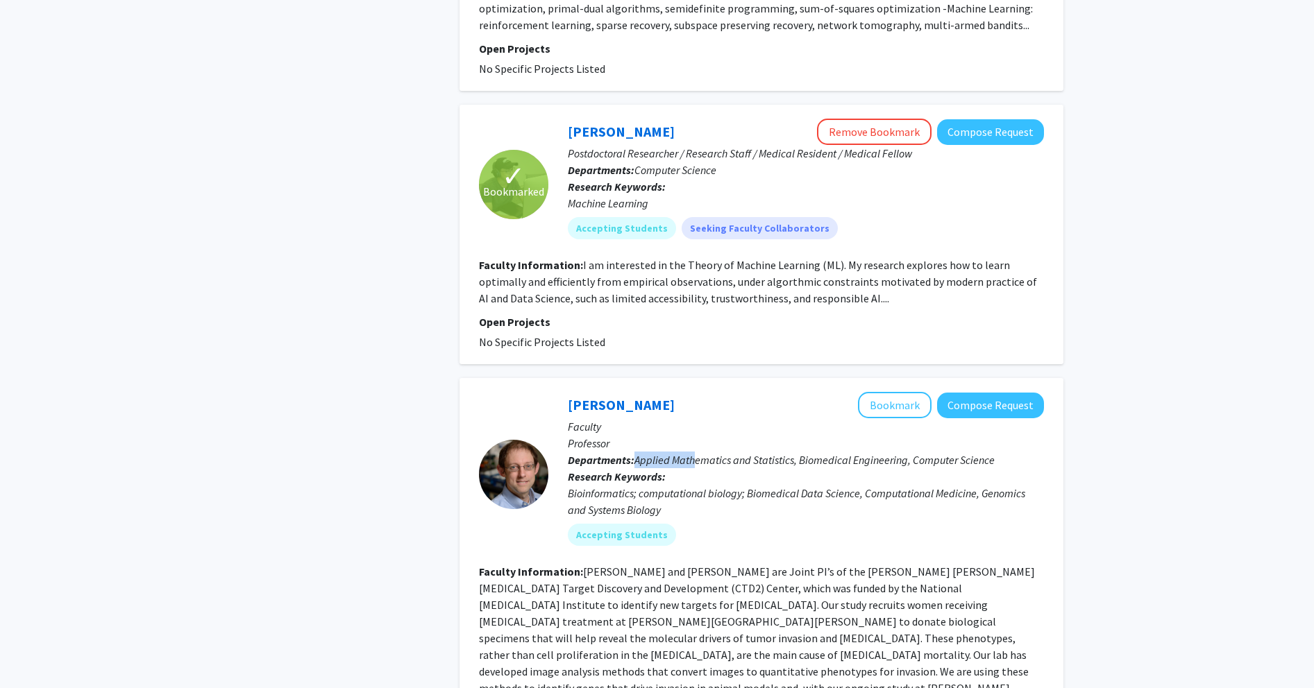
click at [523, 452] on p "Departments: Applied Mathematics and Statistics, Biomedical Engineering, Comput…" at bounding box center [806, 460] width 476 height 17
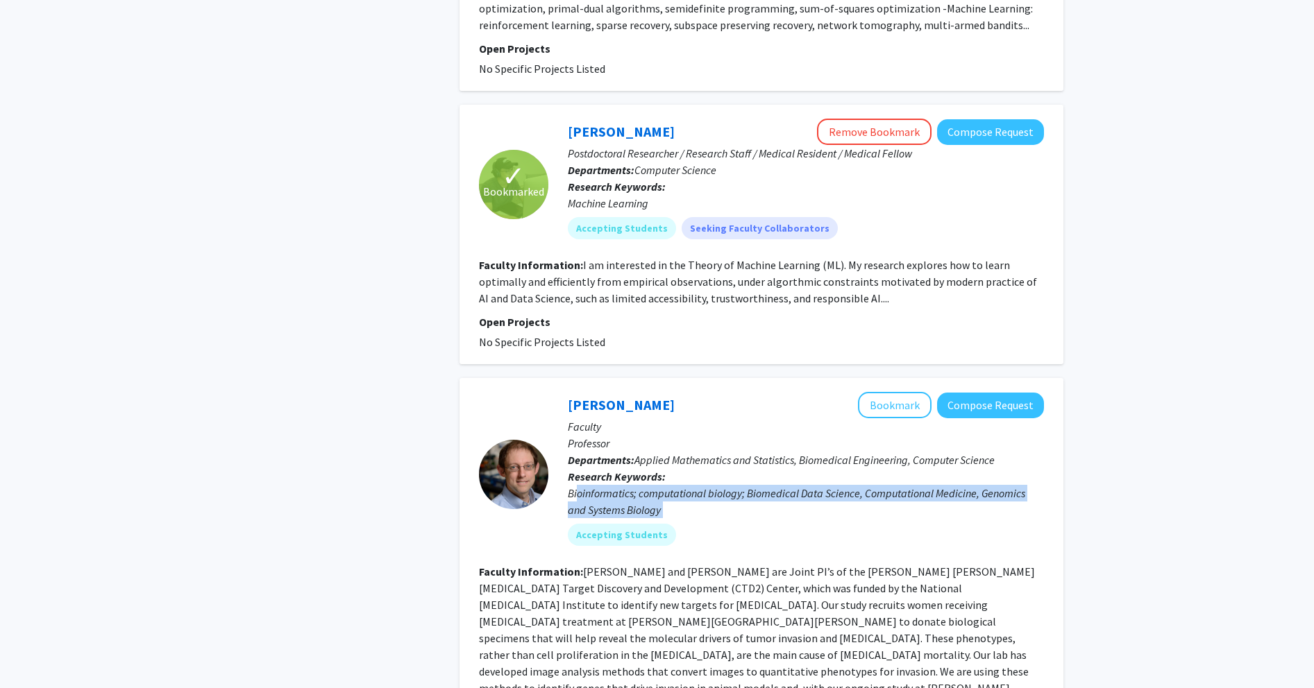
click at [523, 477] on div "[PERSON_NAME] Bookmark Compose Request Faculty Professor Departments: Applied M…" at bounding box center [795, 474] width 495 height 164
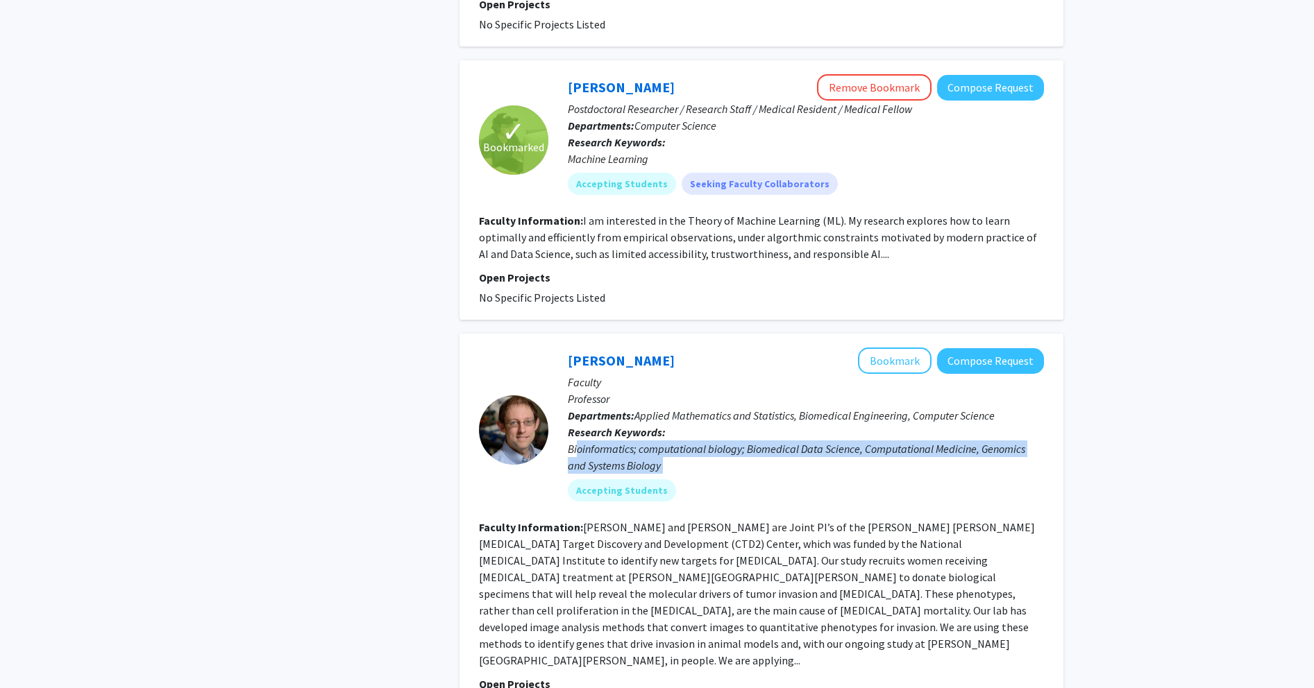
scroll to position [3234, 0]
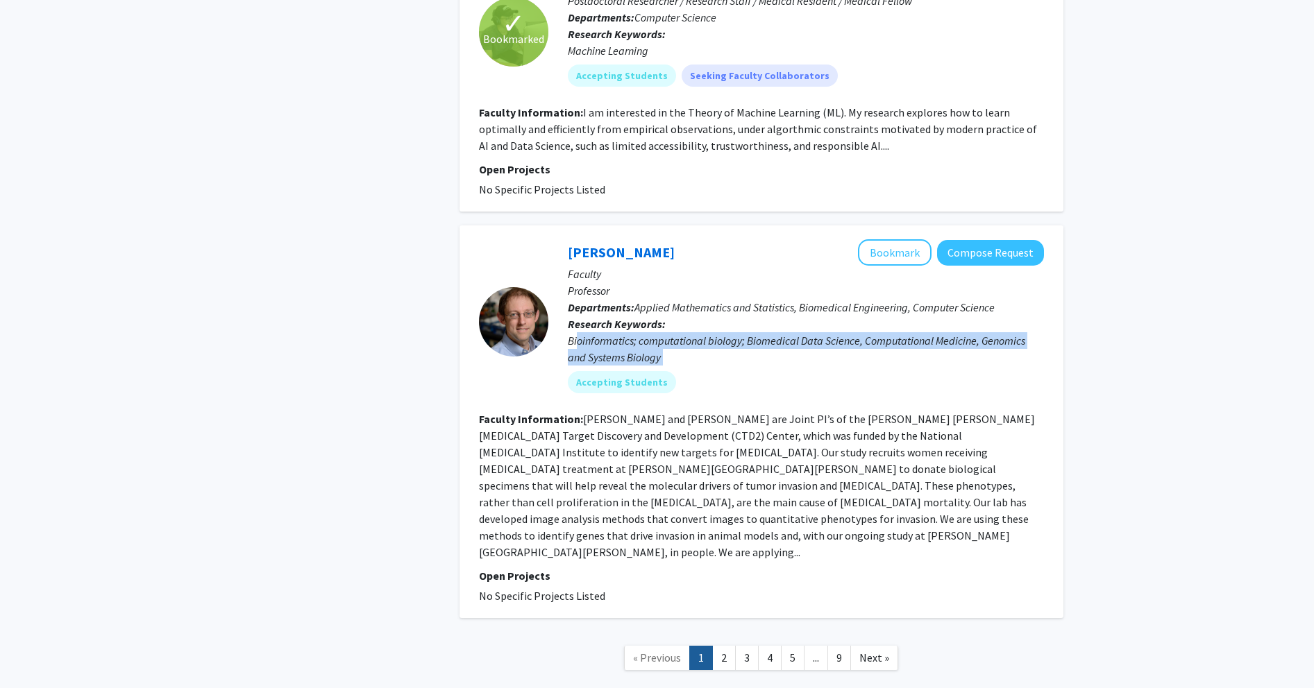
click at [523, 646] on link "2" at bounding box center [724, 658] width 24 height 24
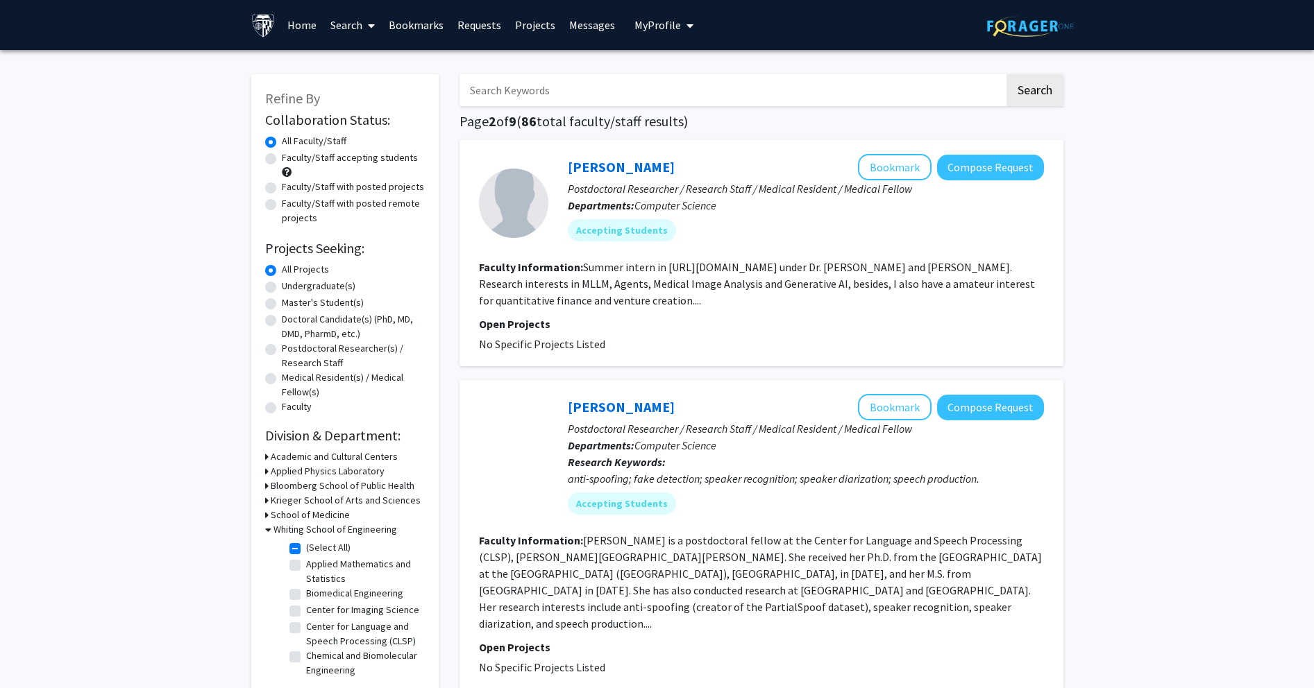
click at [523, 294] on fg-read-more "Summer intern in [URL][DOMAIN_NAME] under Dr. [PERSON_NAME] and [PERSON_NAME]. …" at bounding box center [757, 283] width 556 height 47
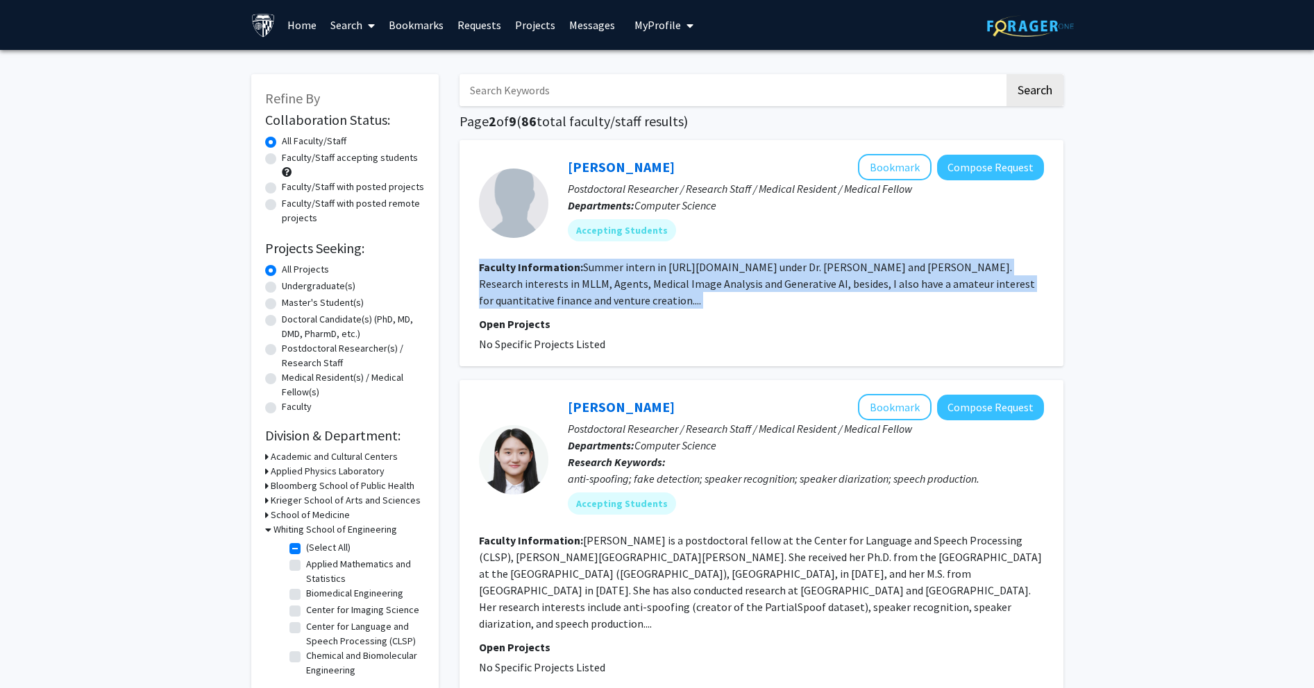
click at [523, 294] on fg-read-more "Summer intern in [URL][DOMAIN_NAME] under Dr. [PERSON_NAME] and [PERSON_NAME]. …" at bounding box center [757, 283] width 556 height 47
click at [523, 291] on section "Faculty Information: Summer intern in [URL][DOMAIN_NAME] under Dr. [PERSON_NAME…" at bounding box center [761, 284] width 565 height 50
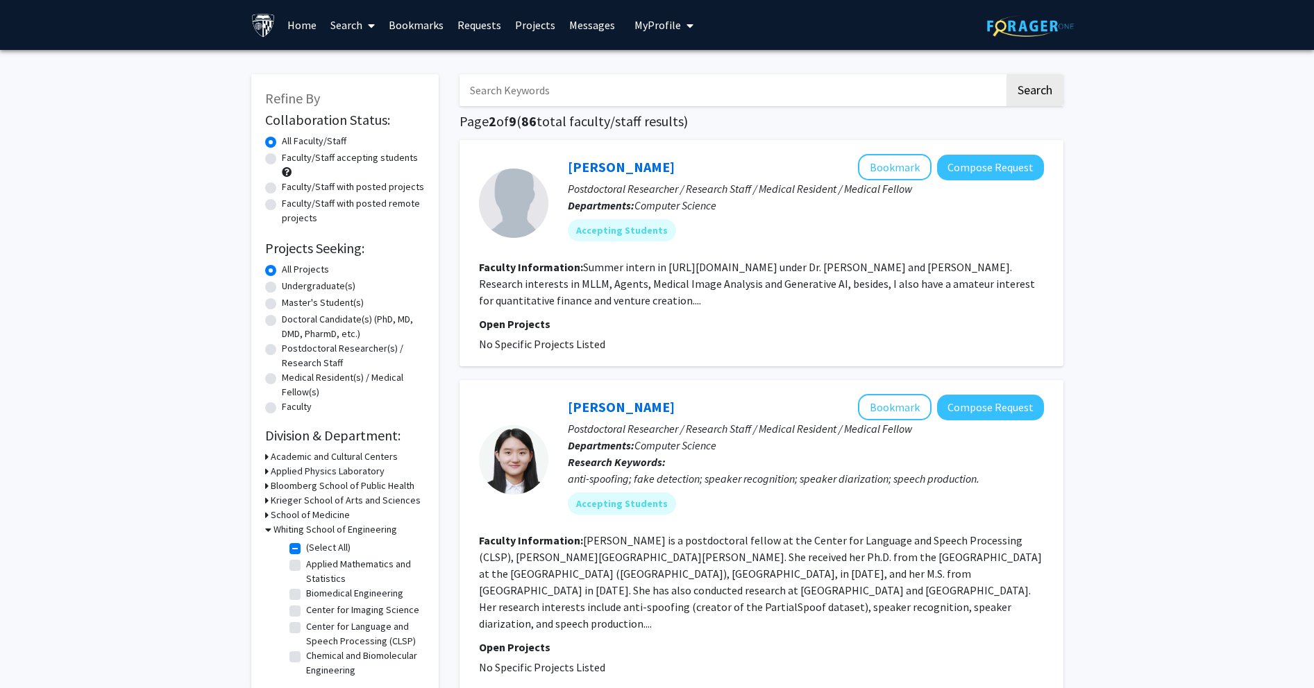
click at [523, 287] on fg-read-more "Summer intern in [URL][DOMAIN_NAME] under Dr. [PERSON_NAME] and [PERSON_NAME]. …" at bounding box center [757, 283] width 556 height 47
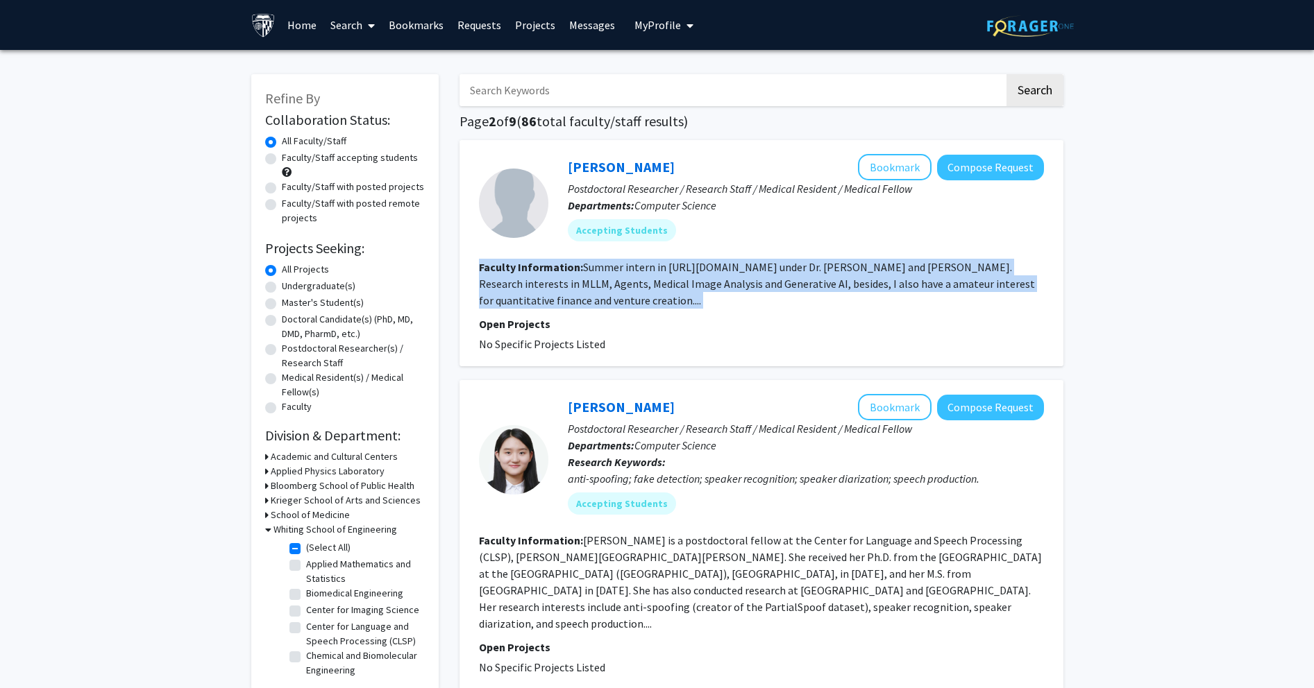
click at [523, 287] on fg-read-more "Summer intern in [URL][DOMAIN_NAME] under Dr. [PERSON_NAME] and [PERSON_NAME]. …" at bounding box center [757, 283] width 556 height 47
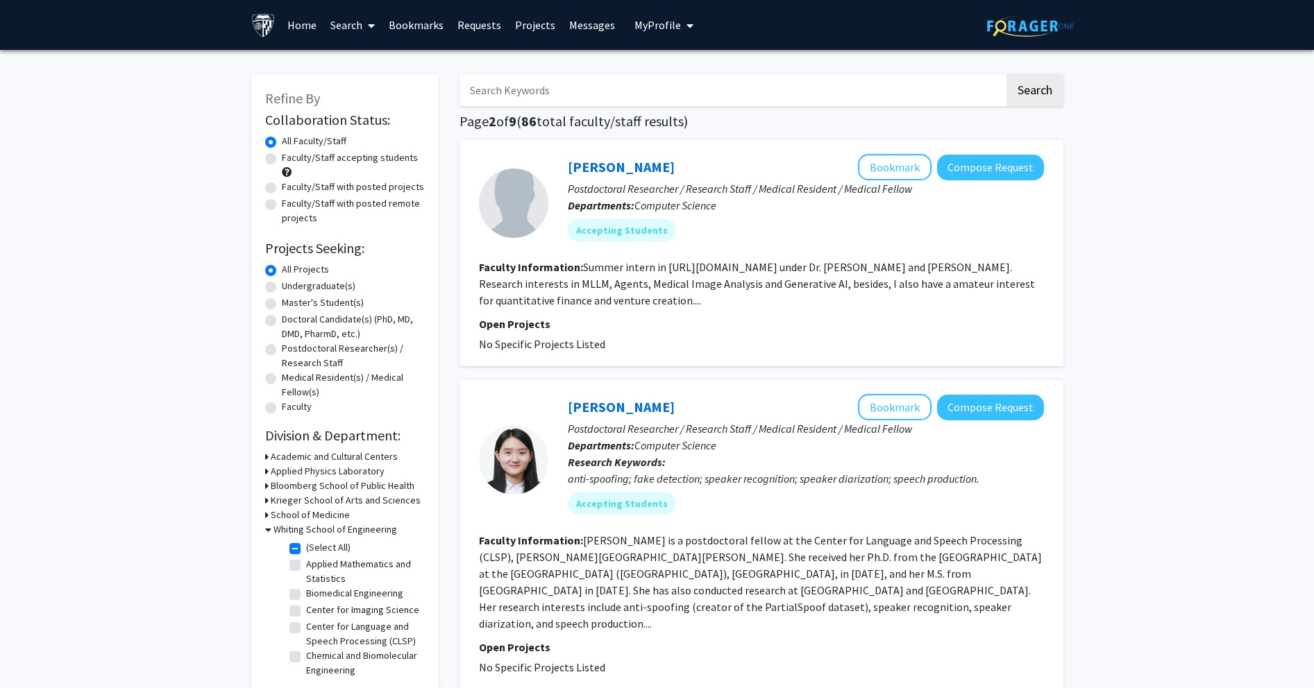
click at [523, 282] on fg-read-more "Summer intern in [URL][DOMAIN_NAME] under Dr. [PERSON_NAME] and [PERSON_NAME]. …" at bounding box center [757, 283] width 556 height 47
click at [523, 283] on fg-read-more "Summer intern in [URL][DOMAIN_NAME] under Dr. [PERSON_NAME] and [PERSON_NAME]. …" at bounding box center [757, 283] width 556 height 47
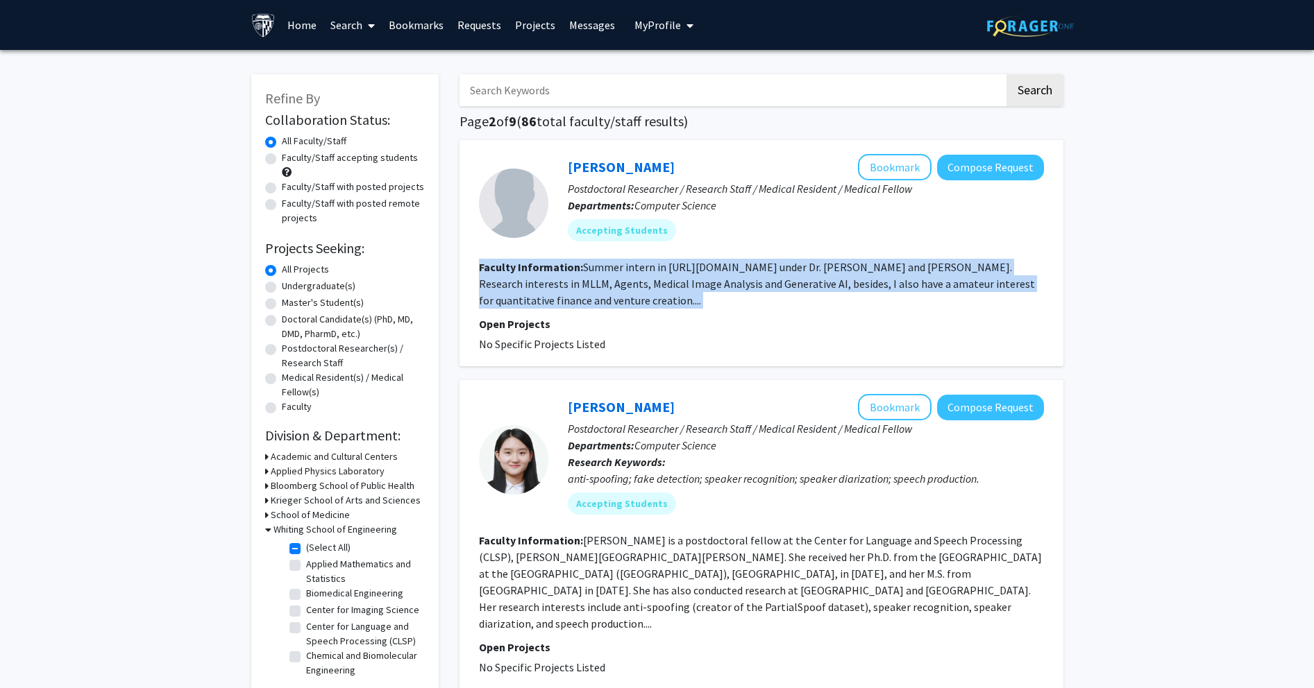
click at [523, 283] on fg-read-more "Summer intern in [URL][DOMAIN_NAME] under Dr. [PERSON_NAME] and [PERSON_NAME]. …" at bounding box center [757, 283] width 556 height 47
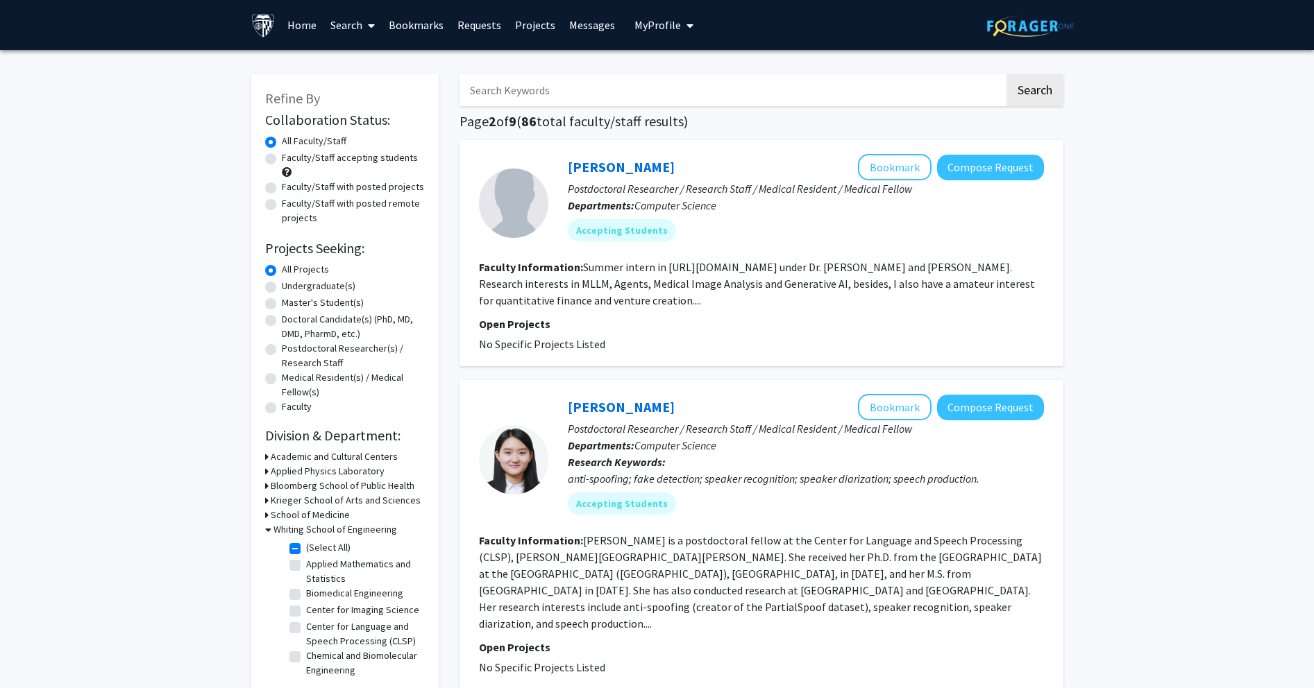
click at [523, 281] on fg-read-more "Summer intern in [URL][DOMAIN_NAME] under Dr. [PERSON_NAME] and [PERSON_NAME]. …" at bounding box center [757, 283] width 556 height 47
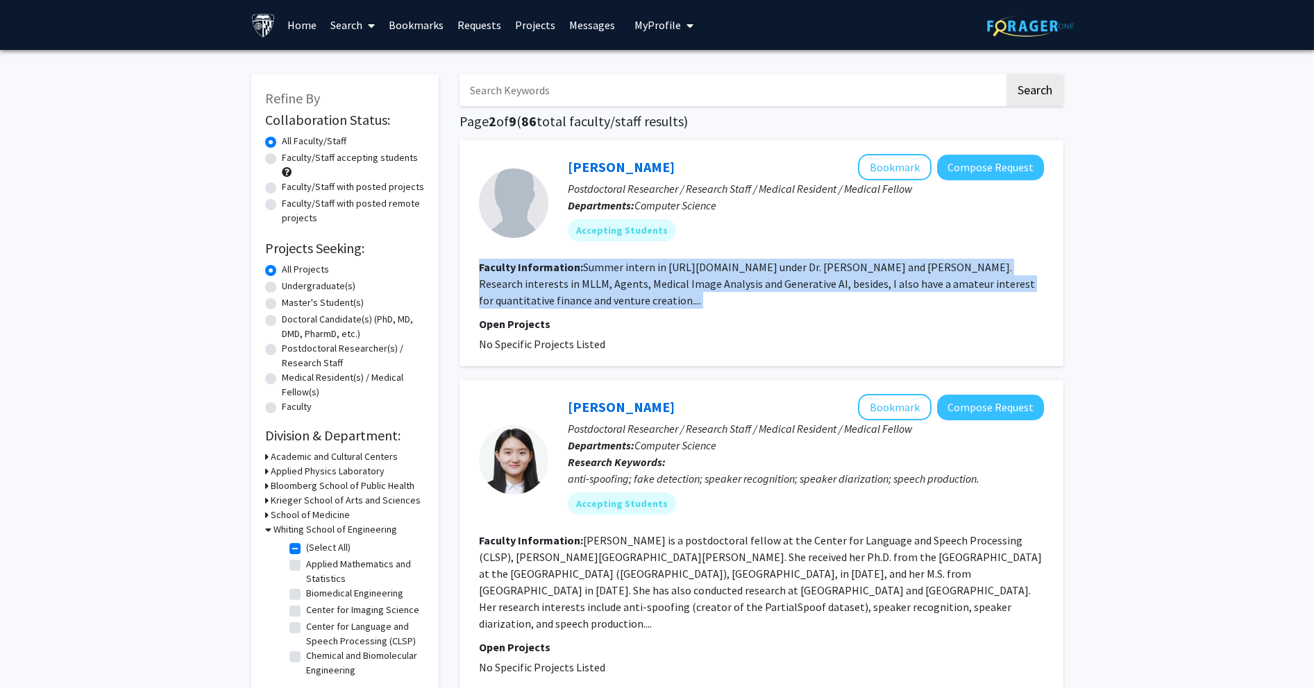
click at [523, 282] on fg-read-more "Summer intern in [URL][DOMAIN_NAME] under Dr. [PERSON_NAME] and [PERSON_NAME]. …" at bounding box center [757, 283] width 556 height 47
click at [523, 280] on fg-read-more "Summer intern in [URL][DOMAIN_NAME] under Dr. [PERSON_NAME] and [PERSON_NAME]. …" at bounding box center [757, 283] width 556 height 47
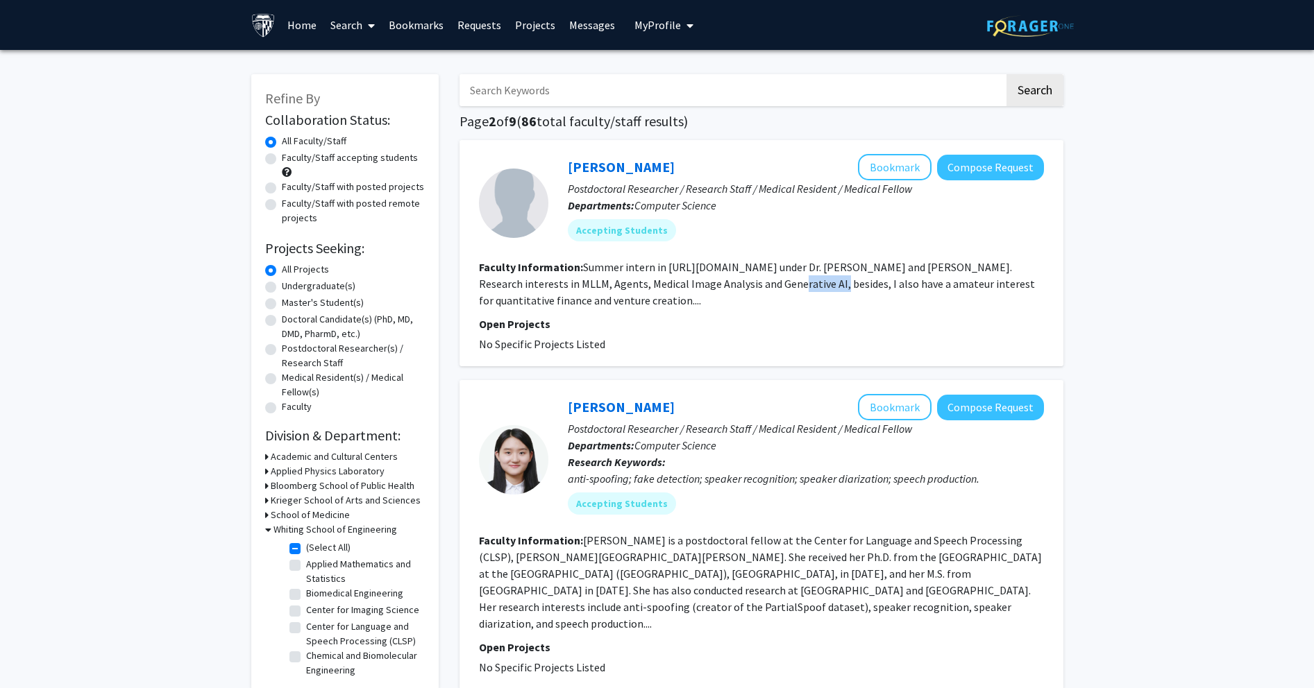
click at [523, 280] on fg-read-more "Summer intern in [URL][DOMAIN_NAME] under Dr. [PERSON_NAME] and [PERSON_NAME]. …" at bounding box center [757, 283] width 556 height 47
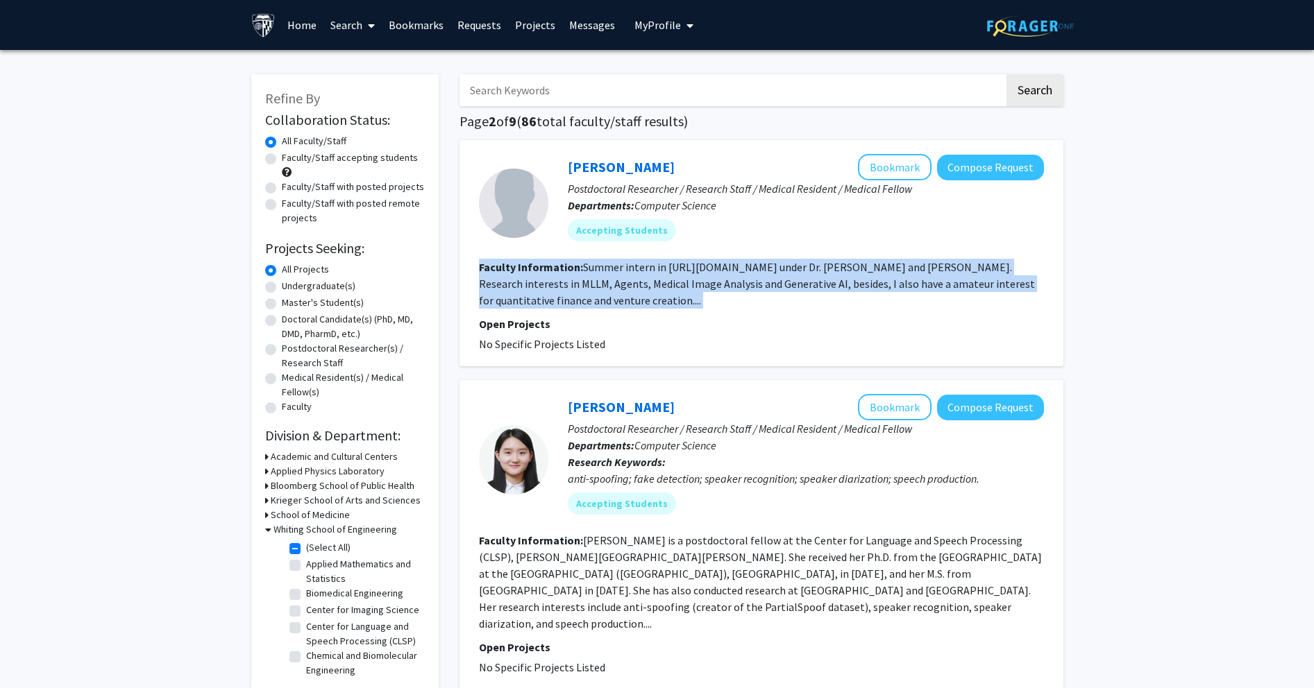
click at [523, 280] on fg-read-more "Summer intern in [URL][DOMAIN_NAME] under Dr. [PERSON_NAME] and [PERSON_NAME]. …" at bounding box center [757, 283] width 556 height 47
click at [523, 294] on fg-read-more "Summer intern in [URL][DOMAIN_NAME] under Dr. [PERSON_NAME] and [PERSON_NAME]. …" at bounding box center [757, 283] width 556 height 47
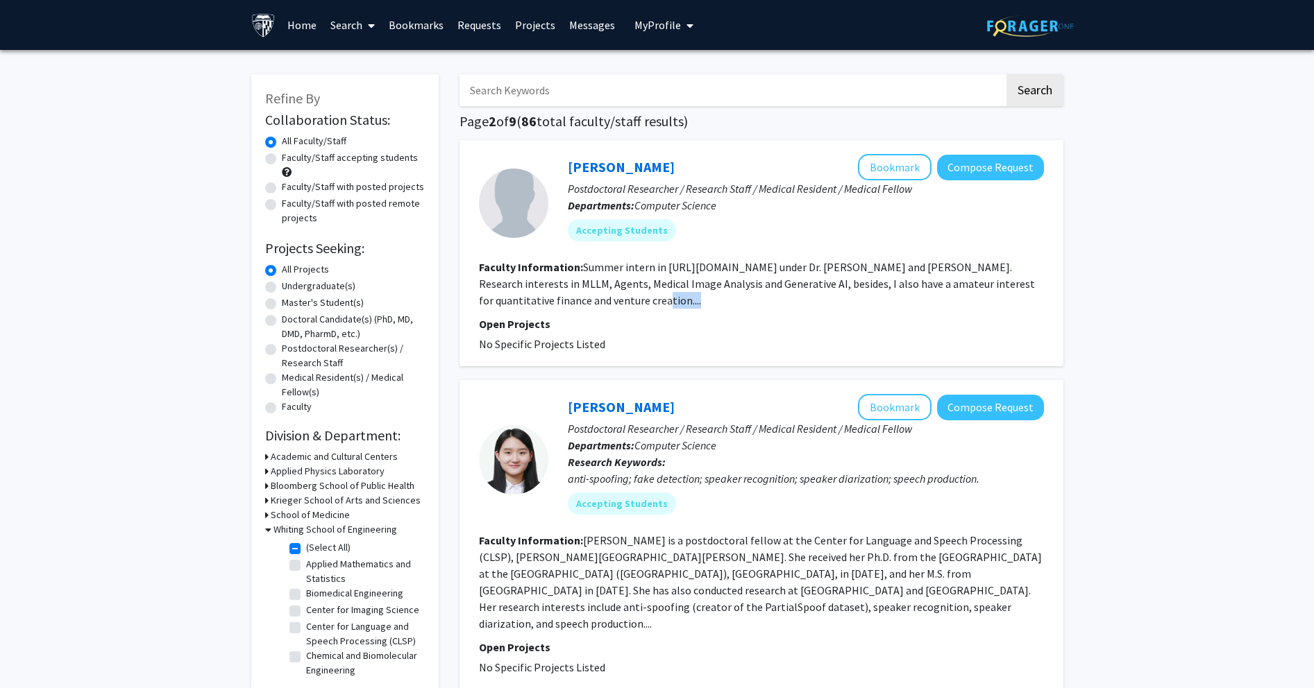
click at [523, 294] on fg-read-more "Summer intern in [URL][DOMAIN_NAME] under Dr. [PERSON_NAME] and [PERSON_NAME]. …" at bounding box center [757, 283] width 556 height 47
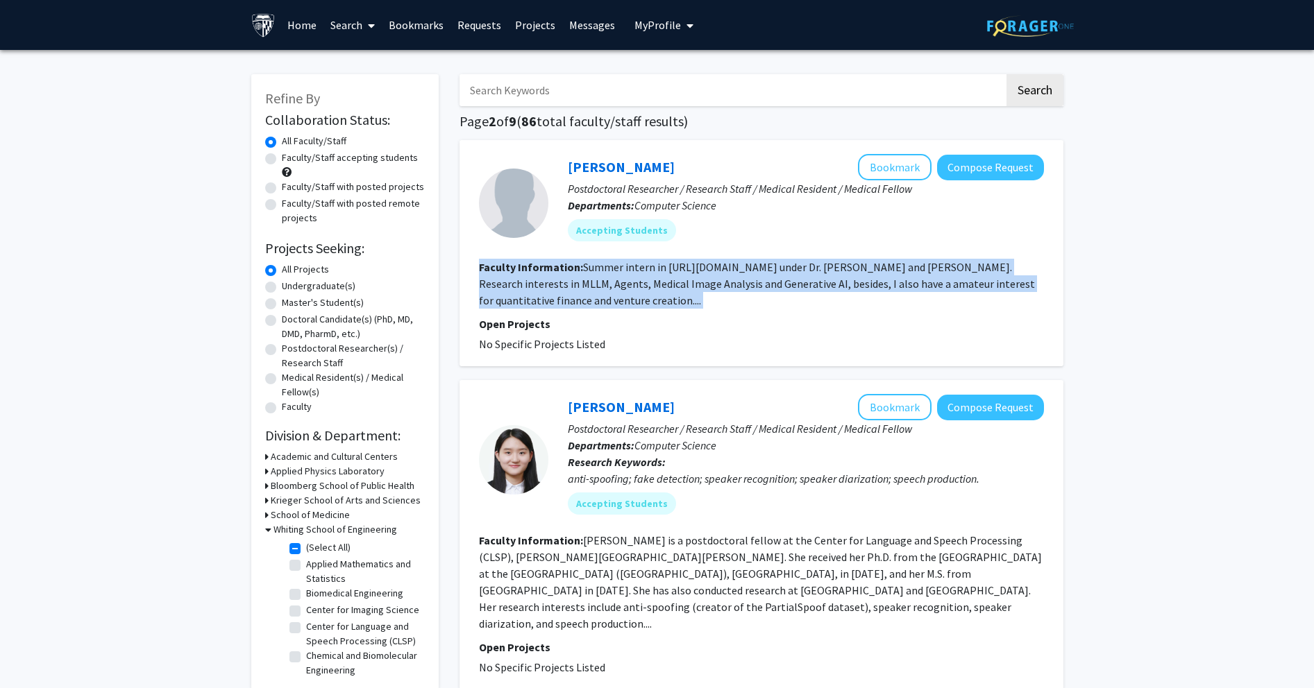
click at [523, 294] on fg-read-more "Summer intern in [URL][DOMAIN_NAME] under Dr. [PERSON_NAME] and [PERSON_NAME]. …" at bounding box center [757, 283] width 556 height 47
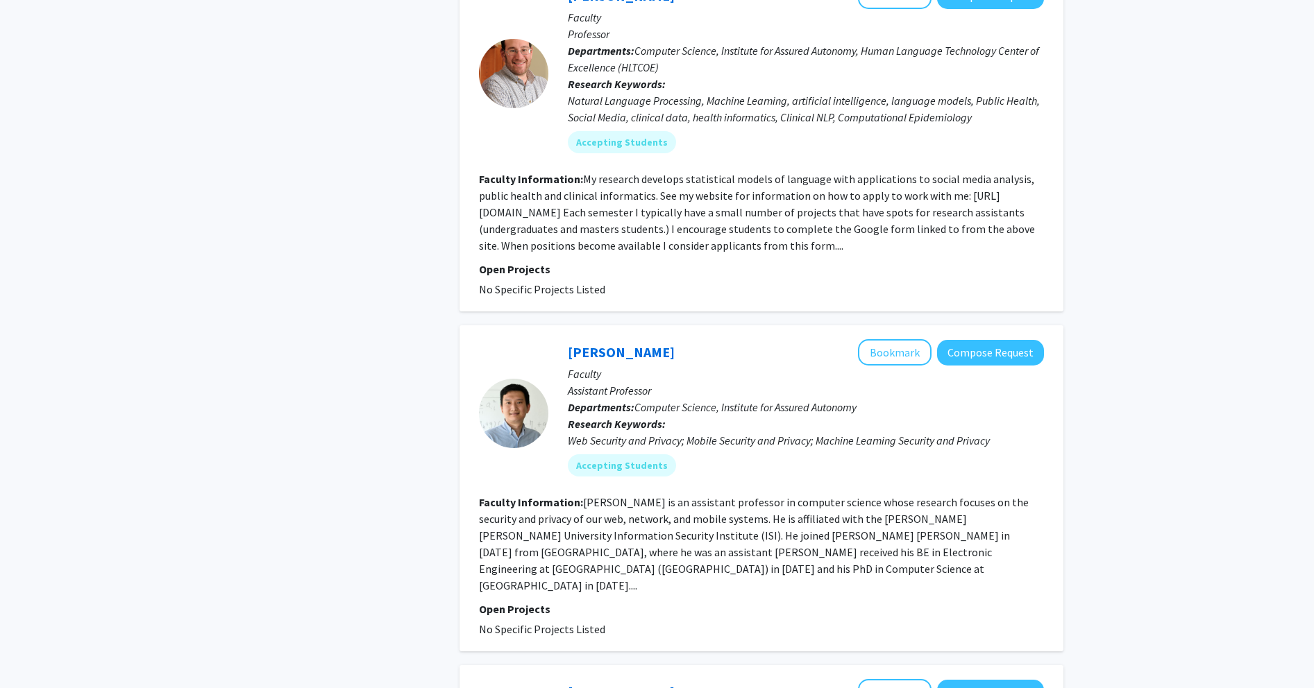
scroll to position [788, 0]
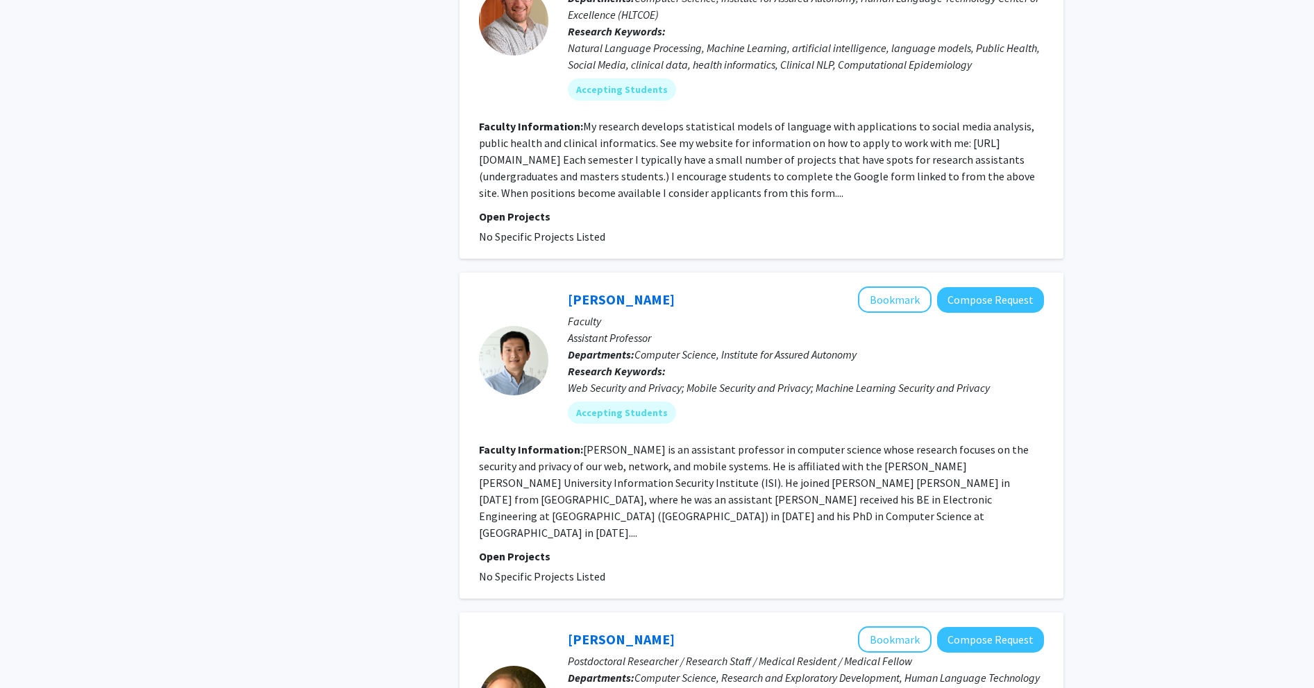
click at [523, 330] on p "Assistant Professor" at bounding box center [806, 338] width 476 height 17
drag, startPoint x: 645, startPoint y: 324, endPoint x: 599, endPoint y: 327, distance: 45.9
click at [523, 330] on p "Assistant Professor" at bounding box center [806, 338] width 476 height 17
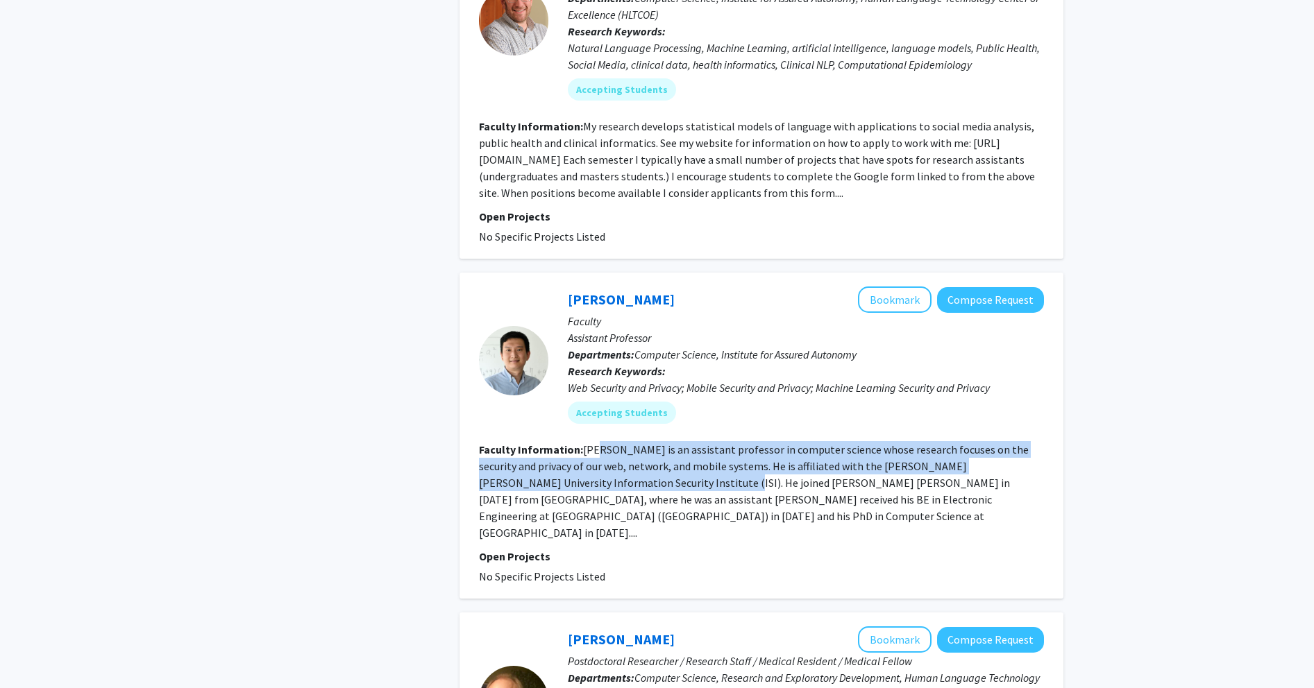
drag, startPoint x: 595, startPoint y: 437, endPoint x: 591, endPoint y: 466, distance: 29.4
click at [523, 466] on fg-read-more "[PERSON_NAME] is an assistant professor in computer science whose research focu…" at bounding box center [754, 491] width 550 height 97
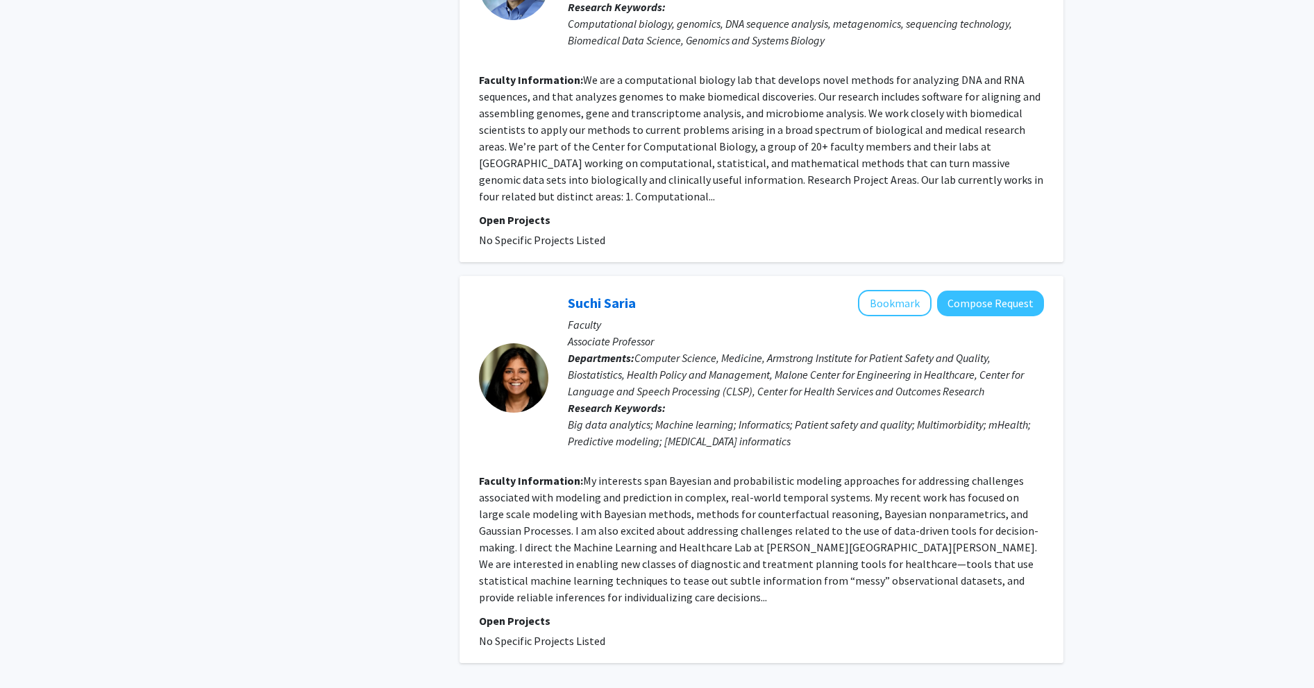
scroll to position [2914, 0]
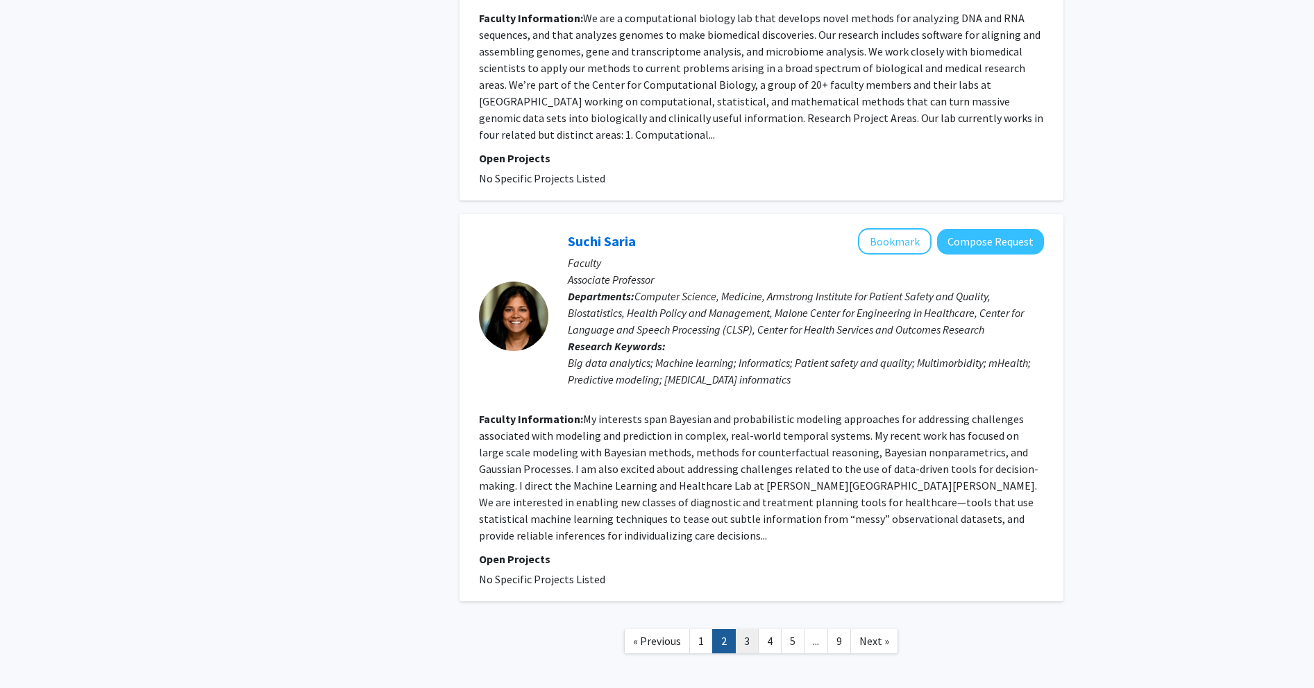
click at [523, 629] on link "3" at bounding box center [747, 641] width 24 height 24
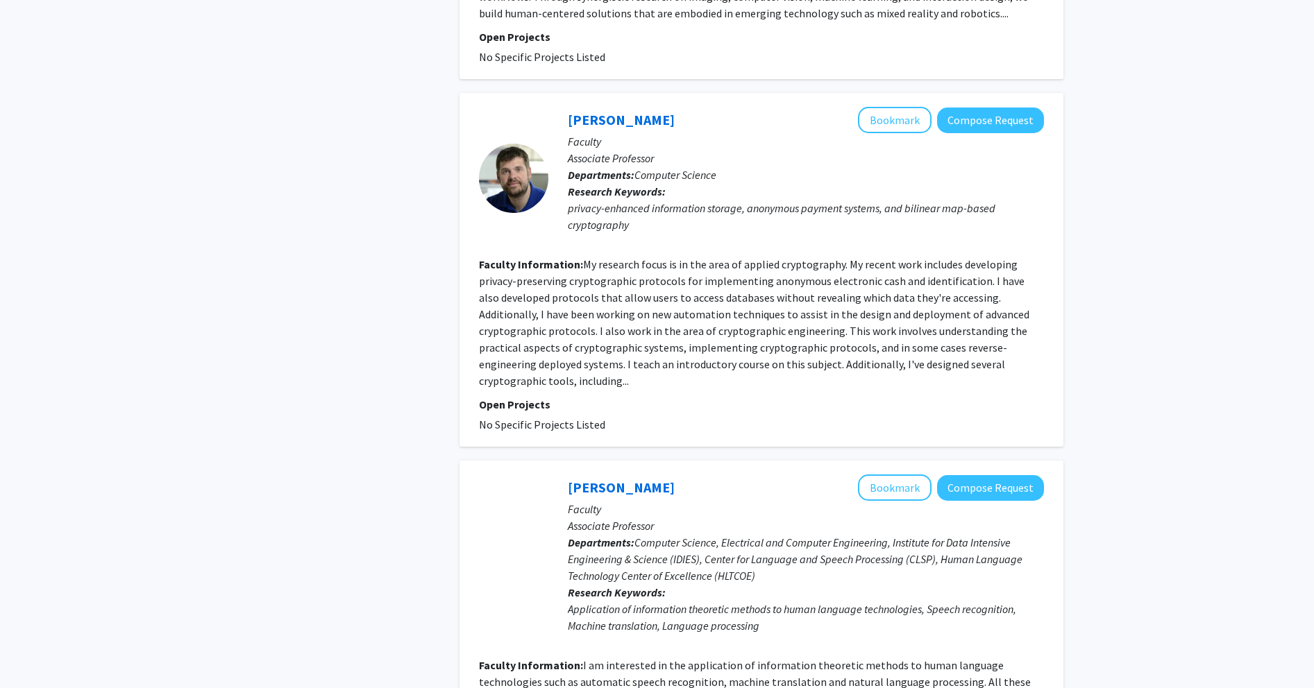
scroll to position [2920, 0]
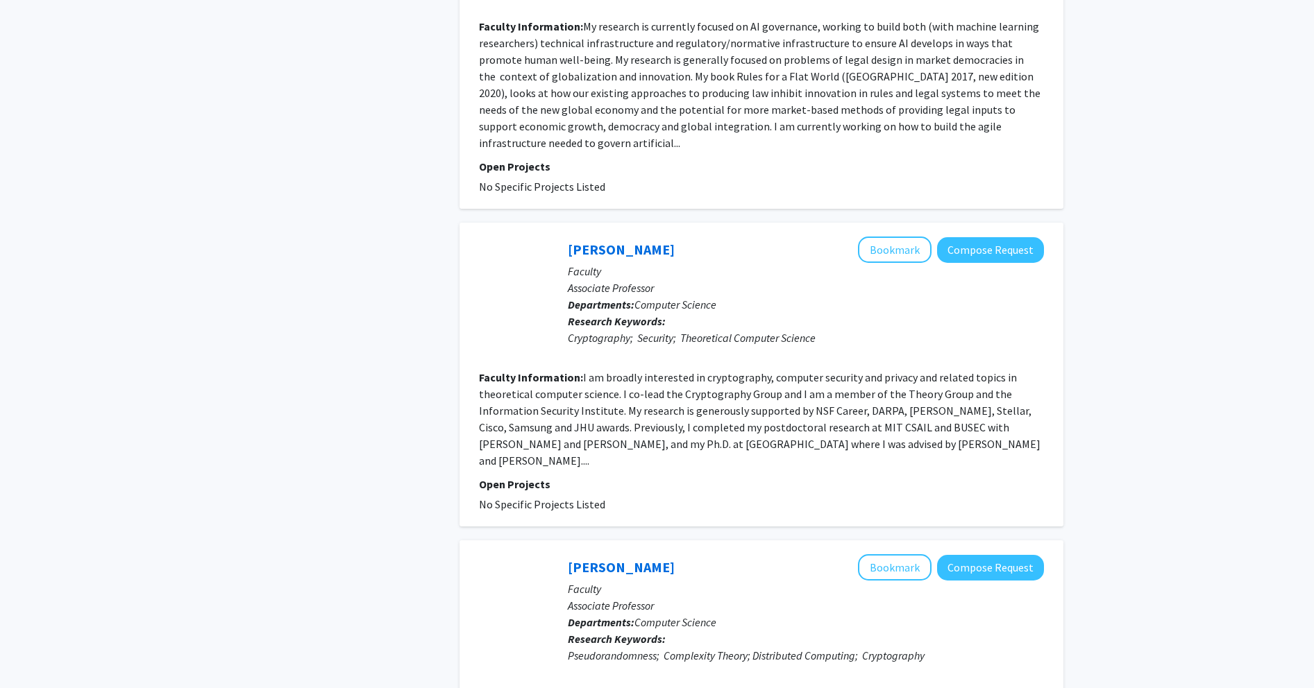
scroll to position [2936, 0]
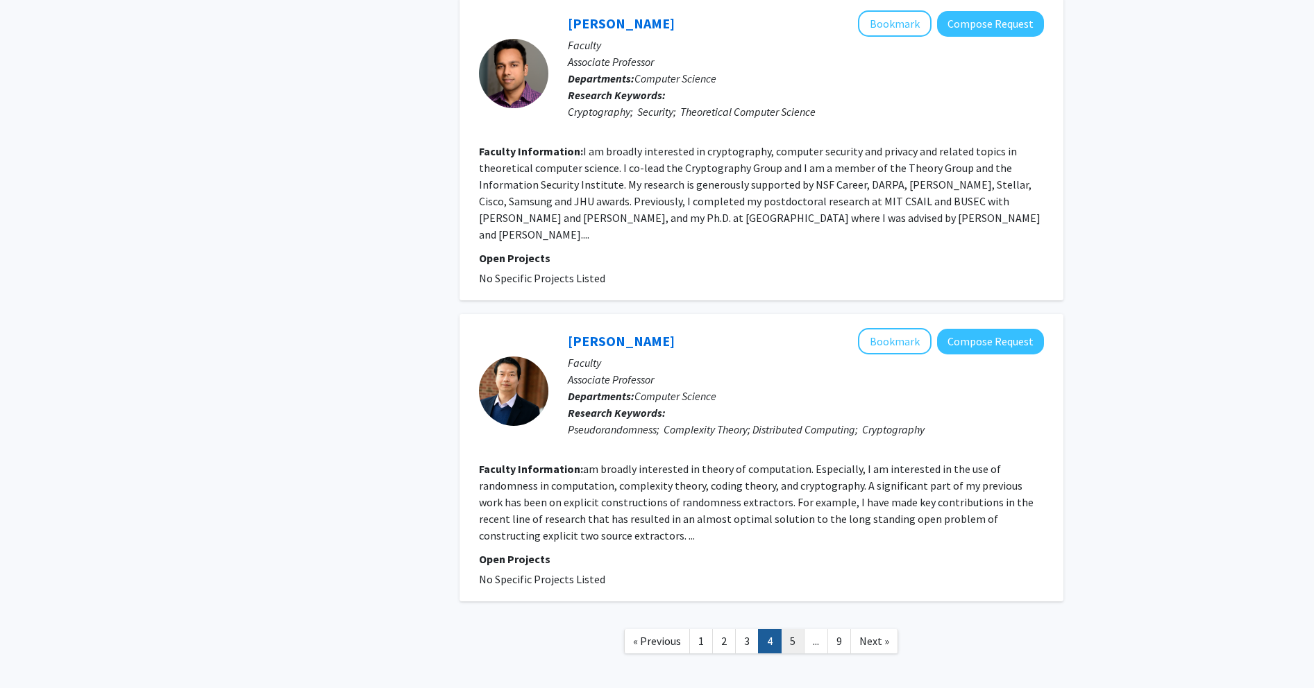
click at [523, 629] on link "5" at bounding box center [793, 641] width 24 height 24
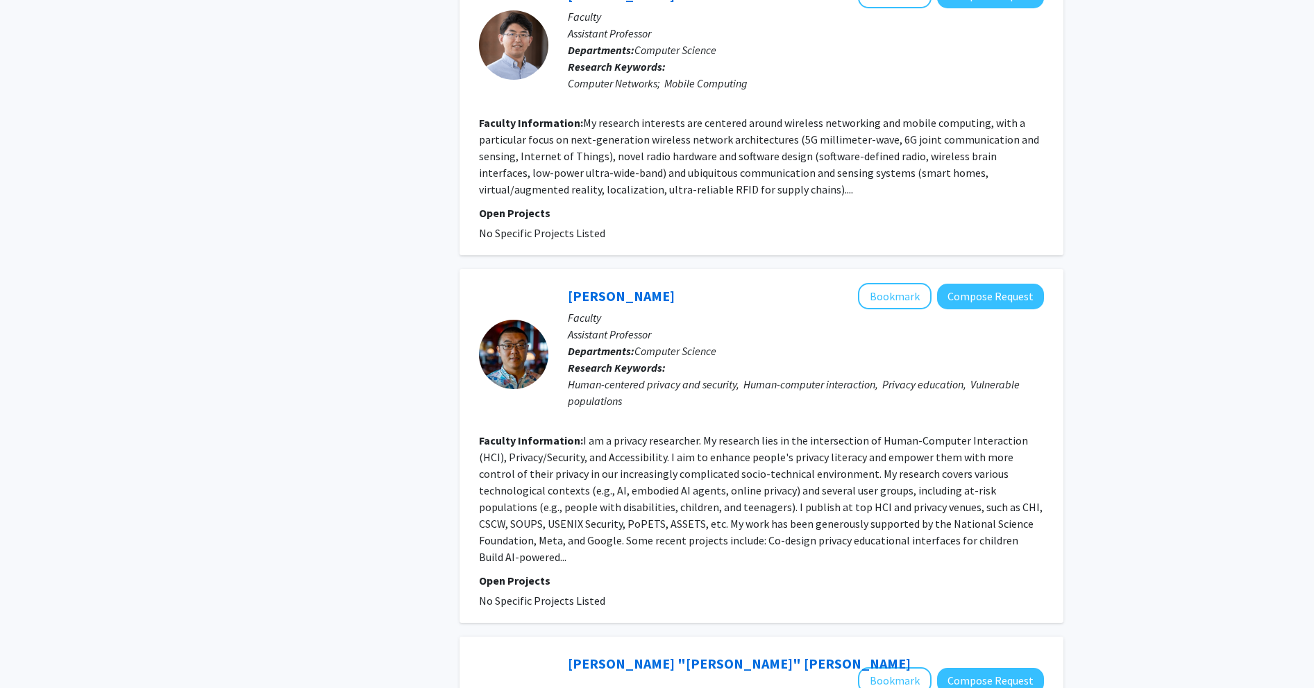
scroll to position [2819, 0]
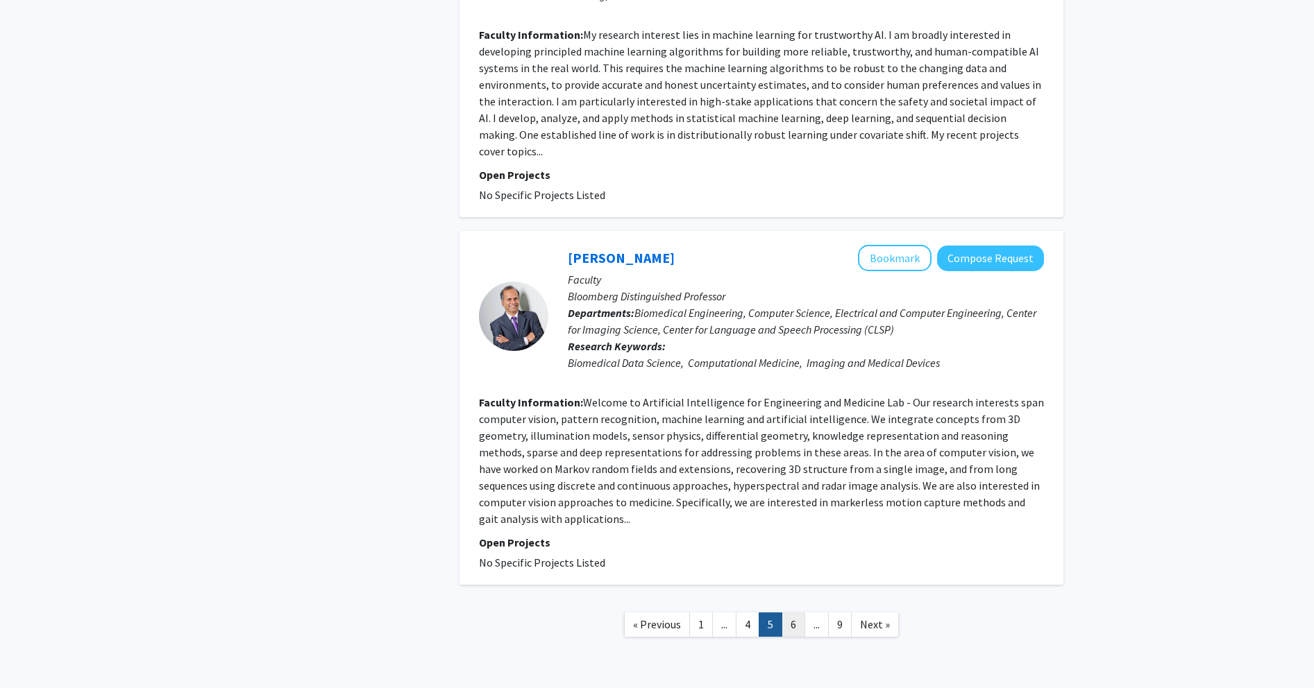
click at [523, 613] on link "6" at bounding box center [793, 625] width 24 height 24
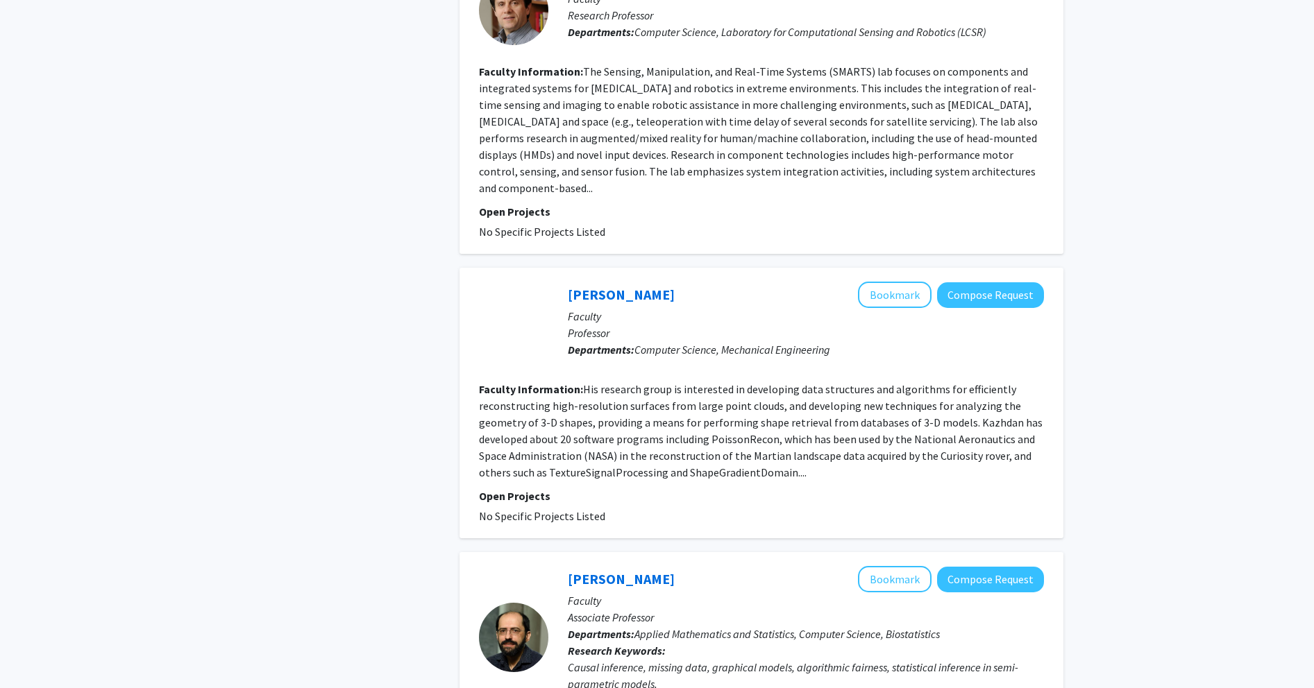
scroll to position [2636, 0]
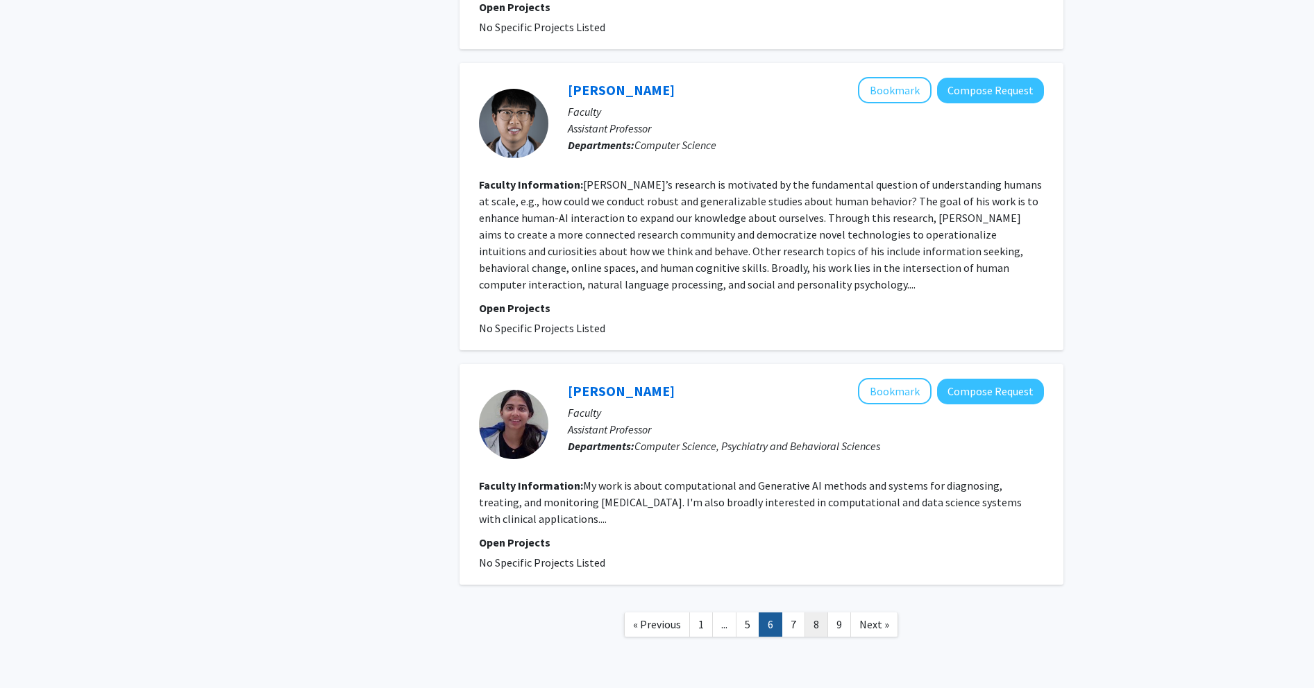
click at [523, 613] on link "8" at bounding box center [816, 625] width 24 height 24
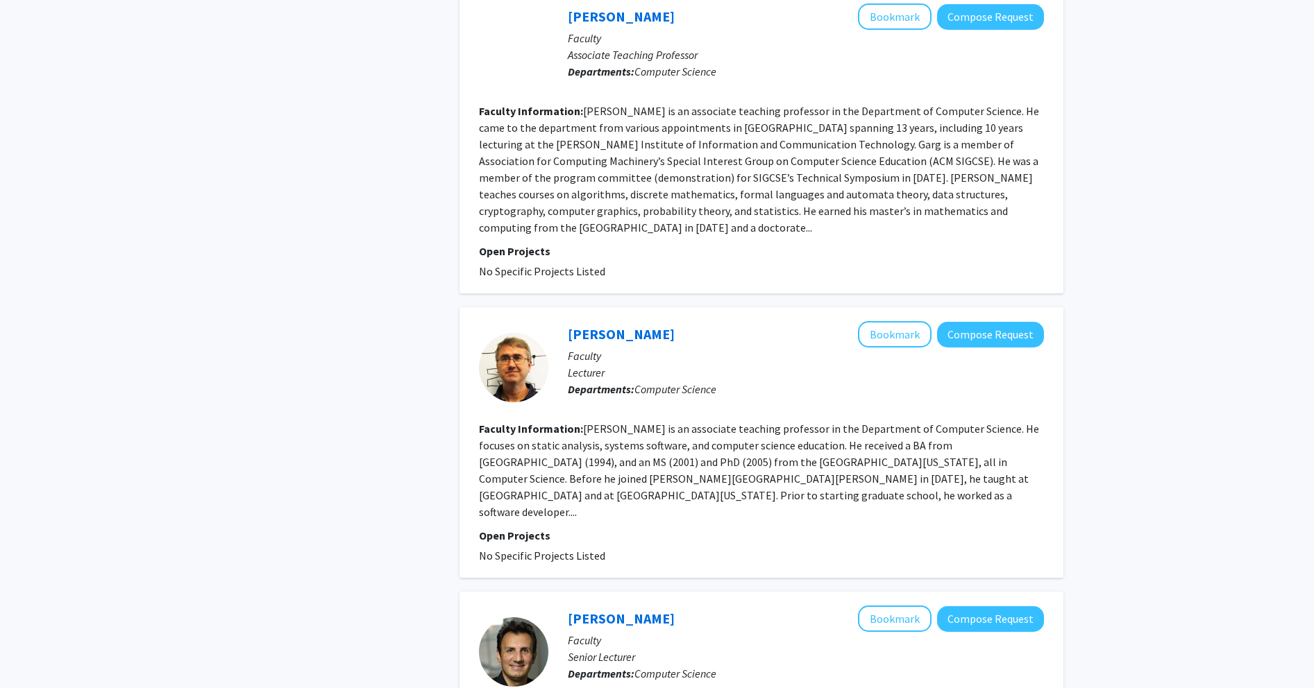
scroll to position [1256, 0]
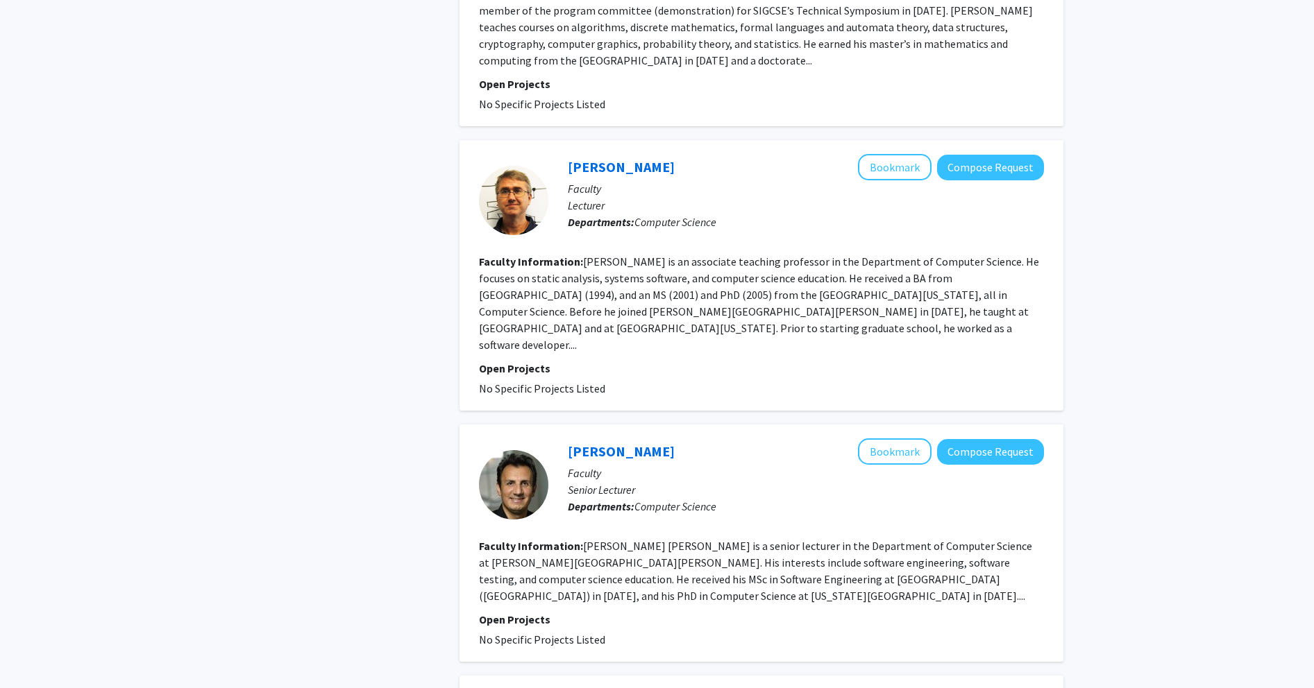
drag, startPoint x: 741, startPoint y: 591, endPoint x: 695, endPoint y: 549, distance: 61.9
click at [523, 549] on fg-search-faculty "[PERSON_NAME] Bookmark Compose Request Faculty Senior Lecturer Departments: Com…" at bounding box center [761, 544] width 565 height 210
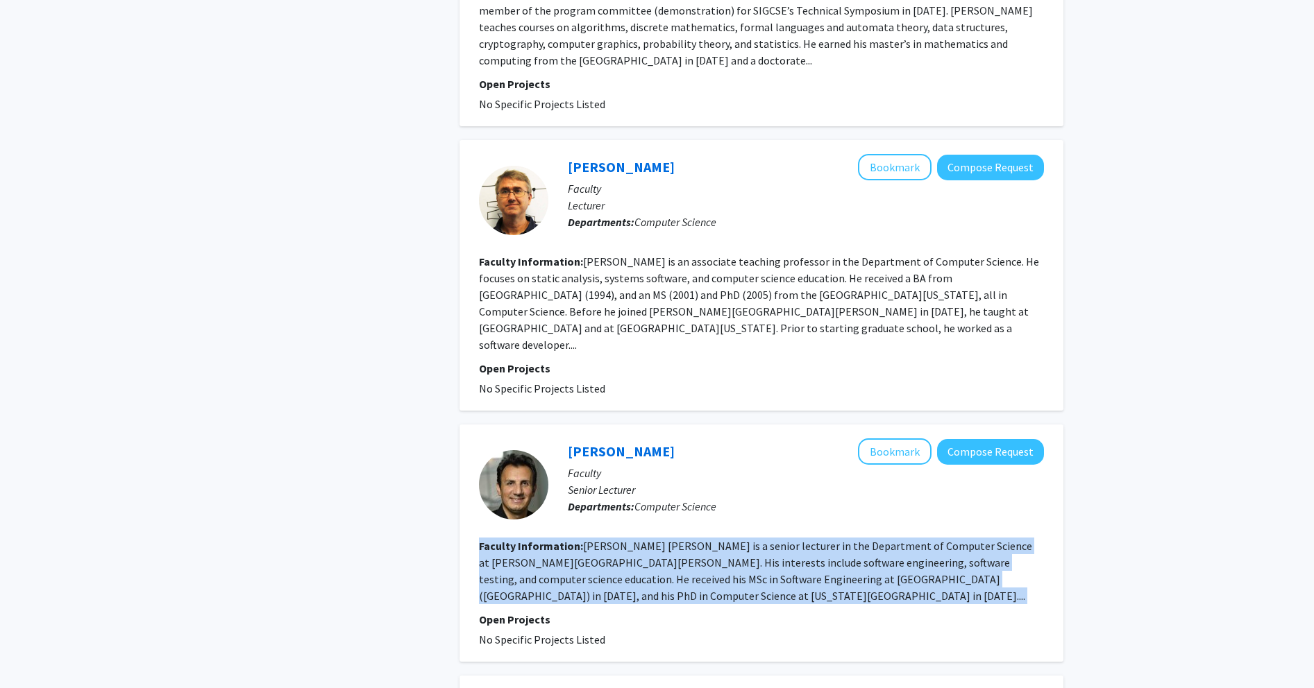
click at [523, 549] on fg-read-more "[PERSON_NAME] [PERSON_NAME] is a senior lecturer in the Department of Computer …" at bounding box center [755, 571] width 553 height 64
click at [523, 551] on fg-read-more "[PERSON_NAME] [PERSON_NAME] is a senior lecturer in the Department of Computer …" at bounding box center [755, 571] width 553 height 64
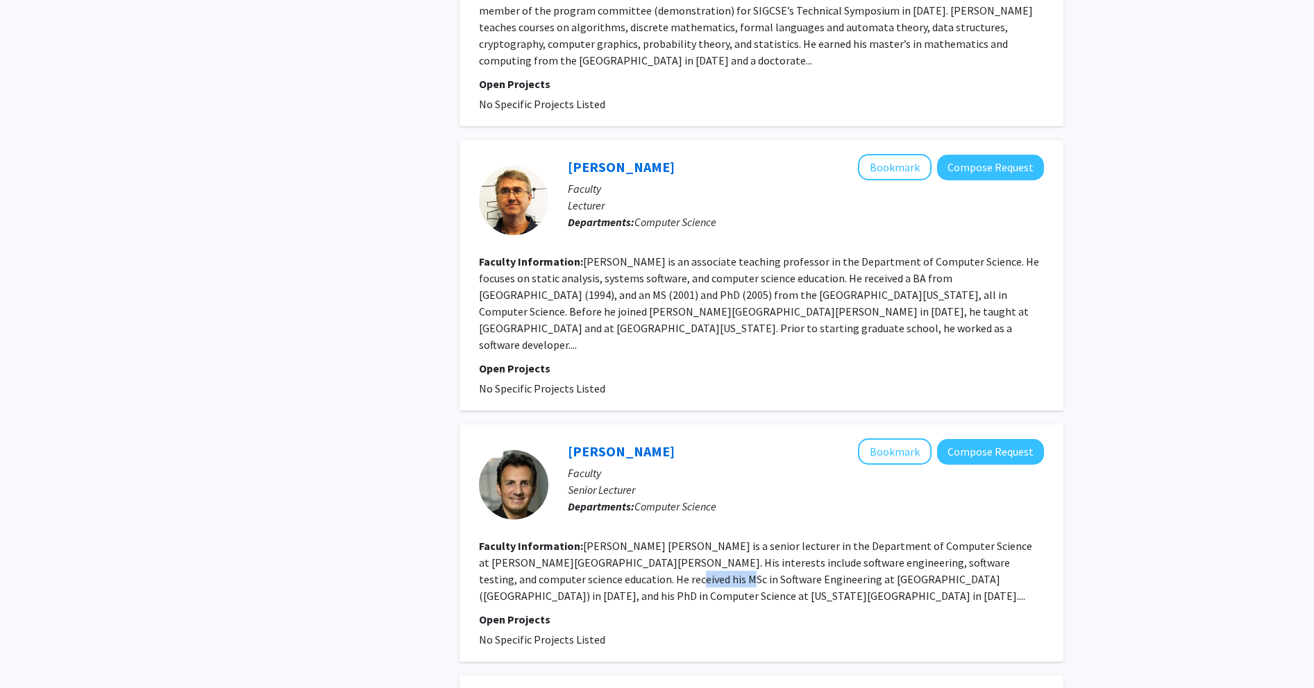
click at [523, 551] on fg-read-more "[PERSON_NAME] [PERSON_NAME] is a senior lecturer in the Department of Computer …" at bounding box center [755, 571] width 553 height 64
click at [523, 539] on fg-read-more "[PERSON_NAME] [PERSON_NAME] is a senior lecturer in the Department of Computer …" at bounding box center [755, 571] width 553 height 64
drag, startPoint x: 690, startPoint y: 530, endPoint x: 784, endPoint y: 525, distance: 94.5
click at [523, 539] on fg-read-more "[PERSON_NAME] [PERSON_NAME] is a senior lecturer in the Department of Computer …" at bounding box center [755, 571] width 553 height 64
drag, startPoint x: 790, startPoint y: 525, endPoint x: 838, endPoint y: 520, distance: 48.8
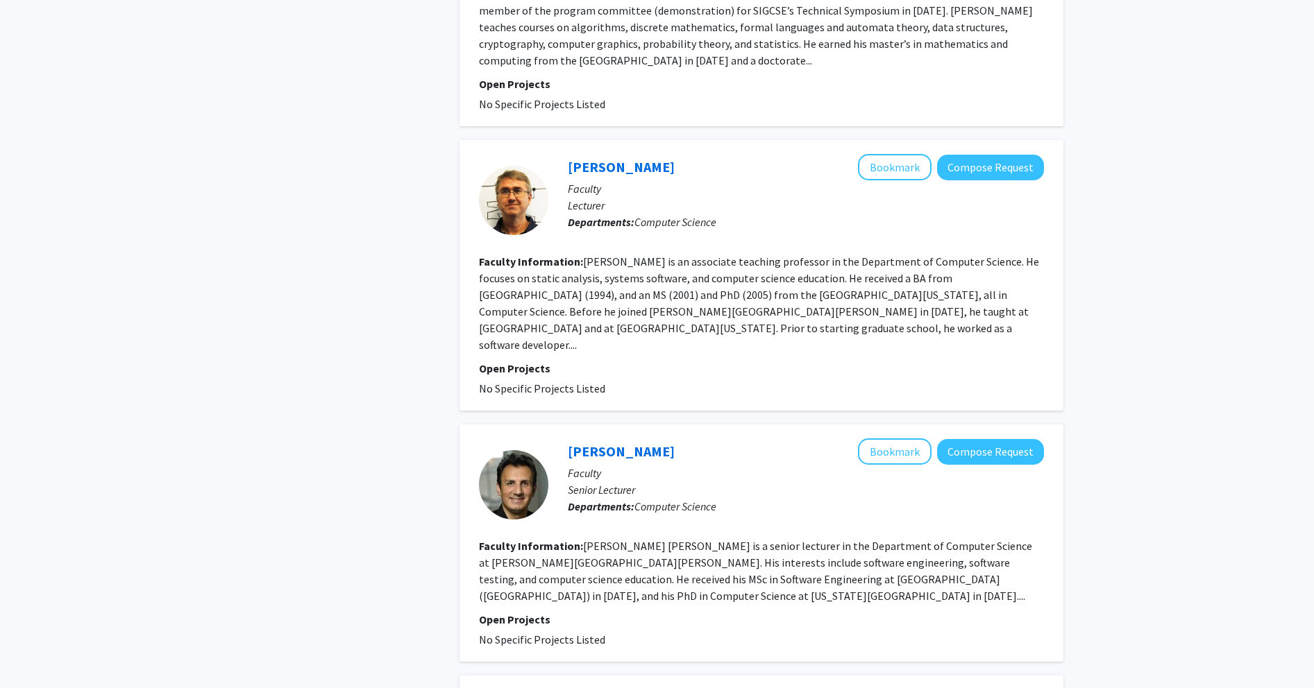
click at [523, 539] on fg-read-more "[PERSON_NAME] [PERSON_NAME] is a senior lecturer in the Department of Computer …" at bounding box center [755, 571] width 553 height 64
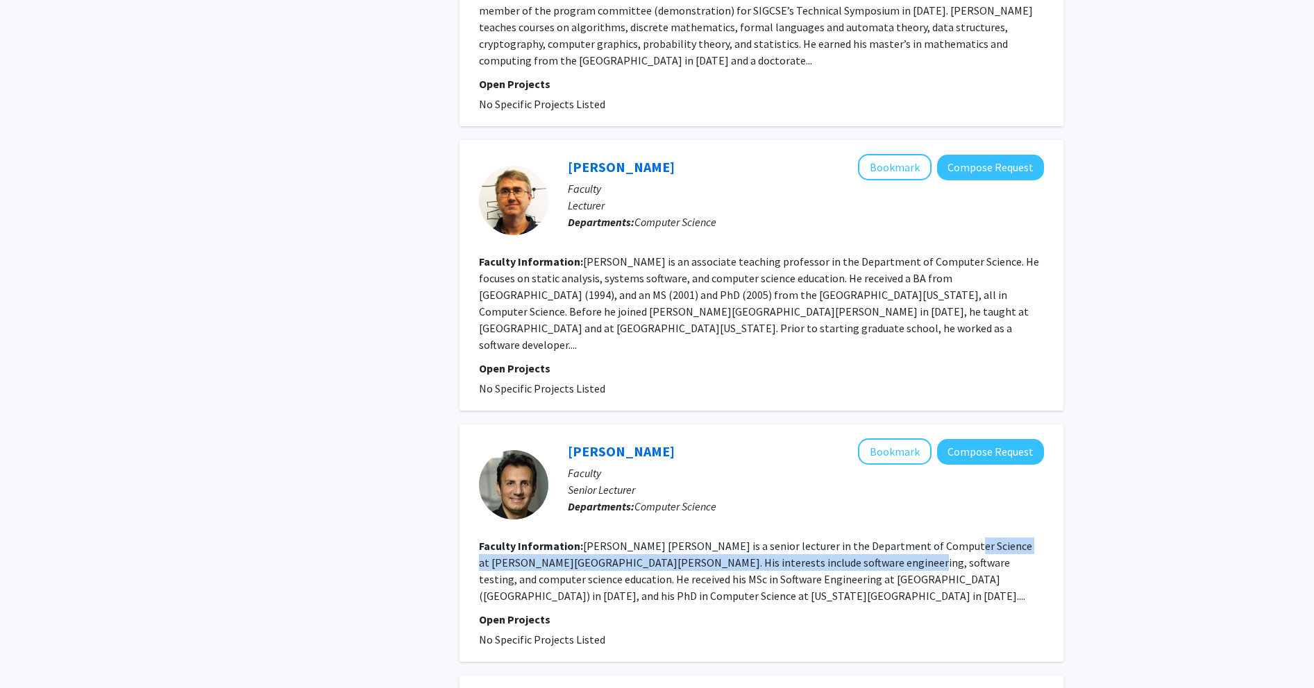
drag, startPoint x: 838, startPoint y: 520, endPoint x: 942, endPoint y: 518, distance: 103.4
click at [523, 538] on section "Faculty Information: [PERSON_NAME] [PERSON_NAME] is a senior lecturer in the De…" at bounding box center [761, 571] width 565 height 67
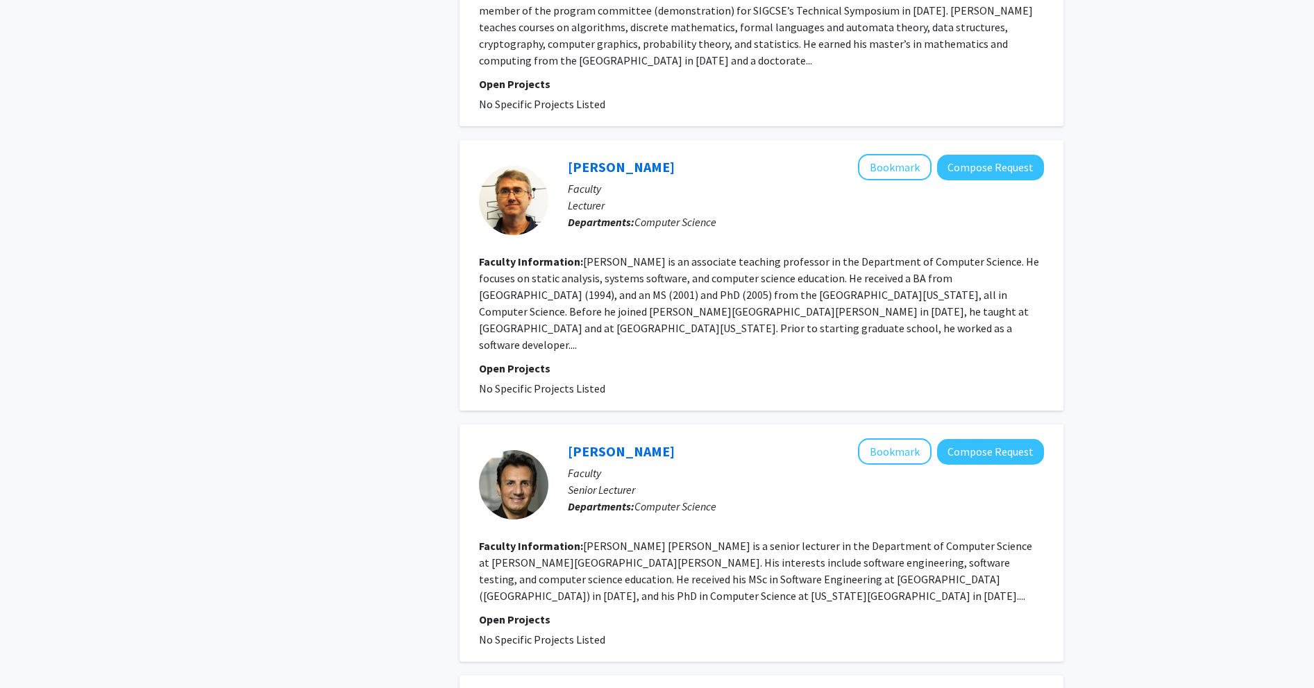
click at [523, 539] on fg-read-more "[PERSON_NAME] [PERSON_NAME] is a senior lecturer in the Department of Computer …" at bounding box center [755, 571] width 553 height 64
drag, startPoint x: 946, startPoint y: 524, endPoint x: 593, endPoint y: 521, distance: 352.5
click at [523, 539] on fg-read-more "[PERSON_NAME] [PERSON_NAME] is a senior lecturer in the Department of Computer …" at bounding box center [755, 571] width 553 height 64
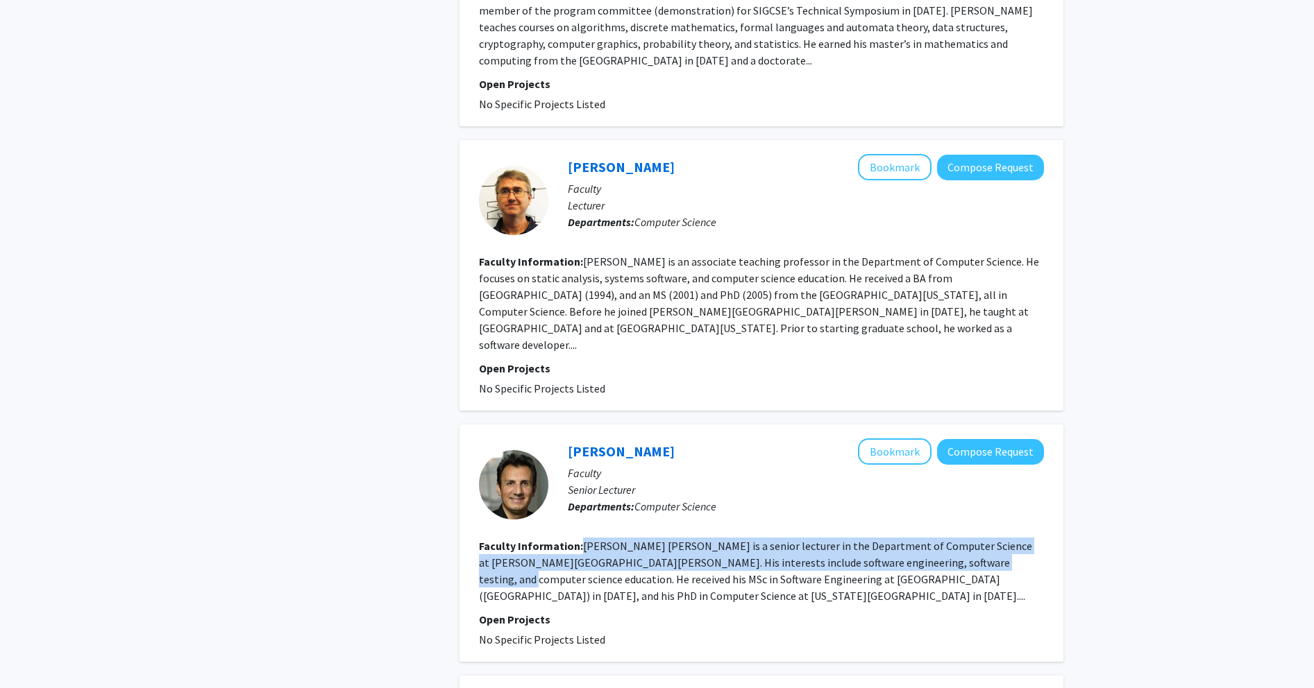
drag, startPoint x: 599, startPoint y: 516, endPoint x: 921, endPoint y: 522, distance: 322.0
click at [523, 539] on fg-read-more "[PERSON_NAME] [PERSON_NAME] is a senior lecturer in the Department of Computer …" at bounding box center [755, 571] width 553 height 64
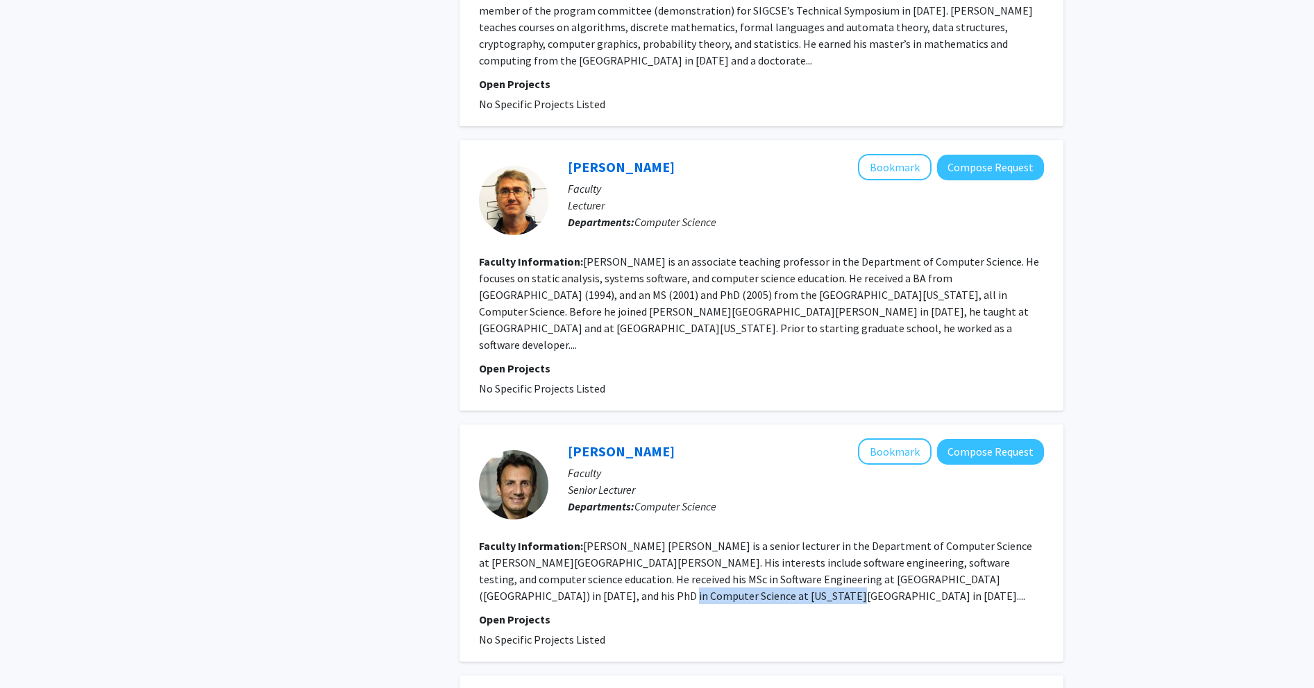
drag, startPoint x: 482, startPoint y: 563, endPoint x: 636, endPoint y: 557, distance: 154.2
click at [523, 557] on div "[PERSON_NAME] Bookmark Compose Request Faculty Senior Lecturer Departments: Com…" at bounding box center [761, 543] width 604 height 237
click at [523, 563] on section "Faculty Information: [PERSON_NAME] [PERSON_NAME] is a senior lecturer in the De…" at bounding box center [761, 571] width 565 height 67
drag, startPoint x: 627, startPoint y: 565, endPoint x: 476, endPoint y: 558, distance: 150.7
click at [476, 558] on div "[PERSON_NAME] Bookmark Compose Request Faculty Senior Lecturer Departments: Com…" at bounding box center [761, 543] width 604 height 237
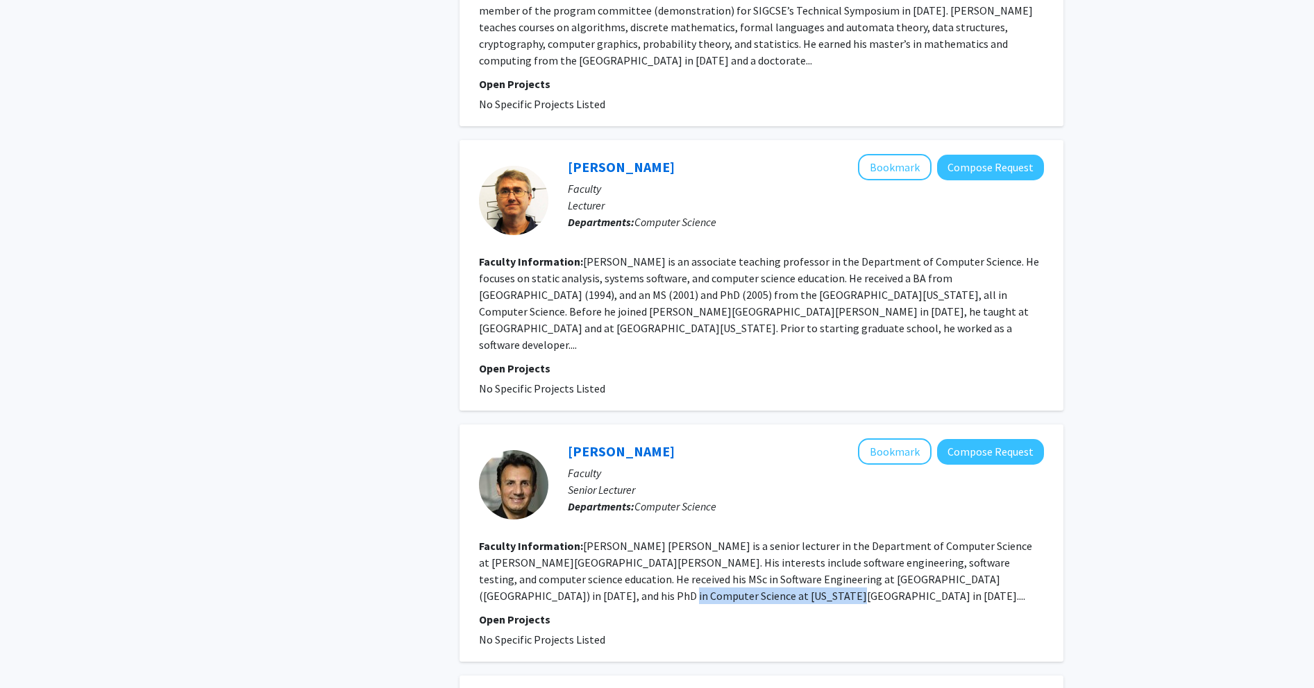
click at [523, 561] on fg-read-more "[PERSON_NAME] [PERSON_NAME] is a senior lecturer in the Department of Computer …" at bounding box center [755, 571] width 553 height 64
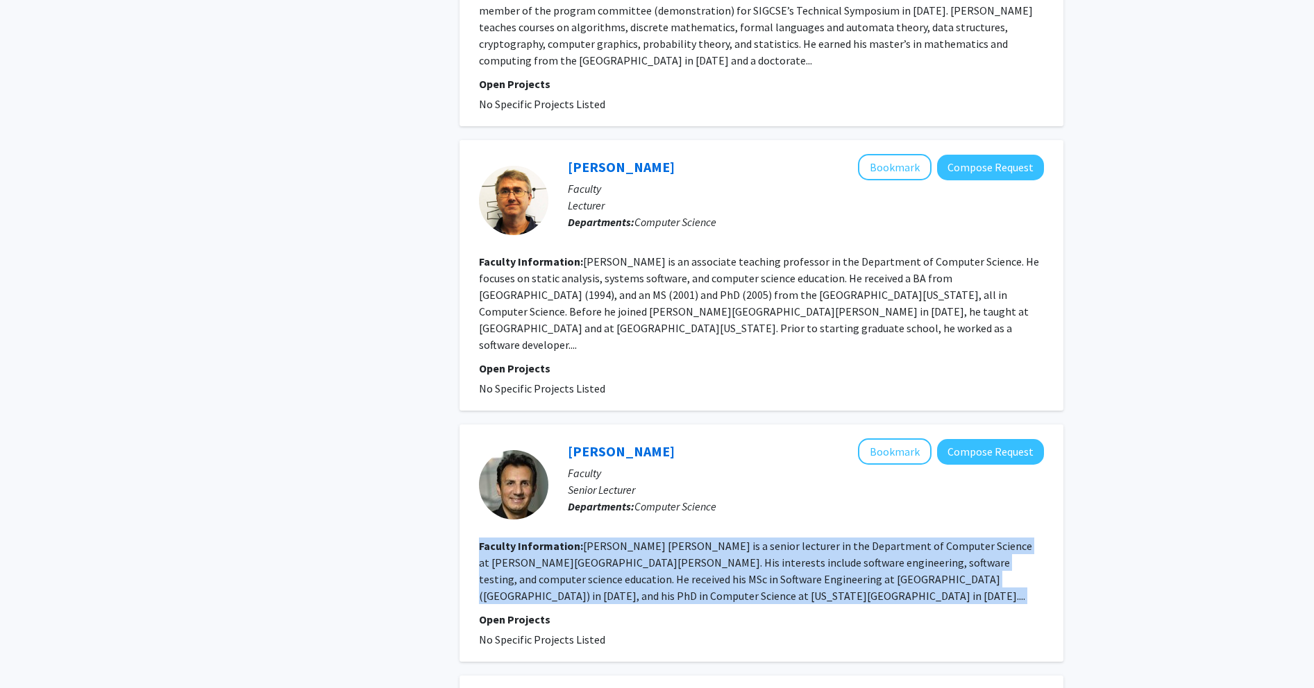
click at [523, 561] on fg-read-more "[PERSON_NAME] [PERSON_NAME] is a senior lecturer in the Department of Computer …" at bounding box center [755, 571] width 553 height 64
click at [523, 548] on fg-read-more "[PERSON_NAME] [PERSON_NAME] is a senior lecturer in the Department of Computer …" at bounding box center [755, 571] width 553 height 64
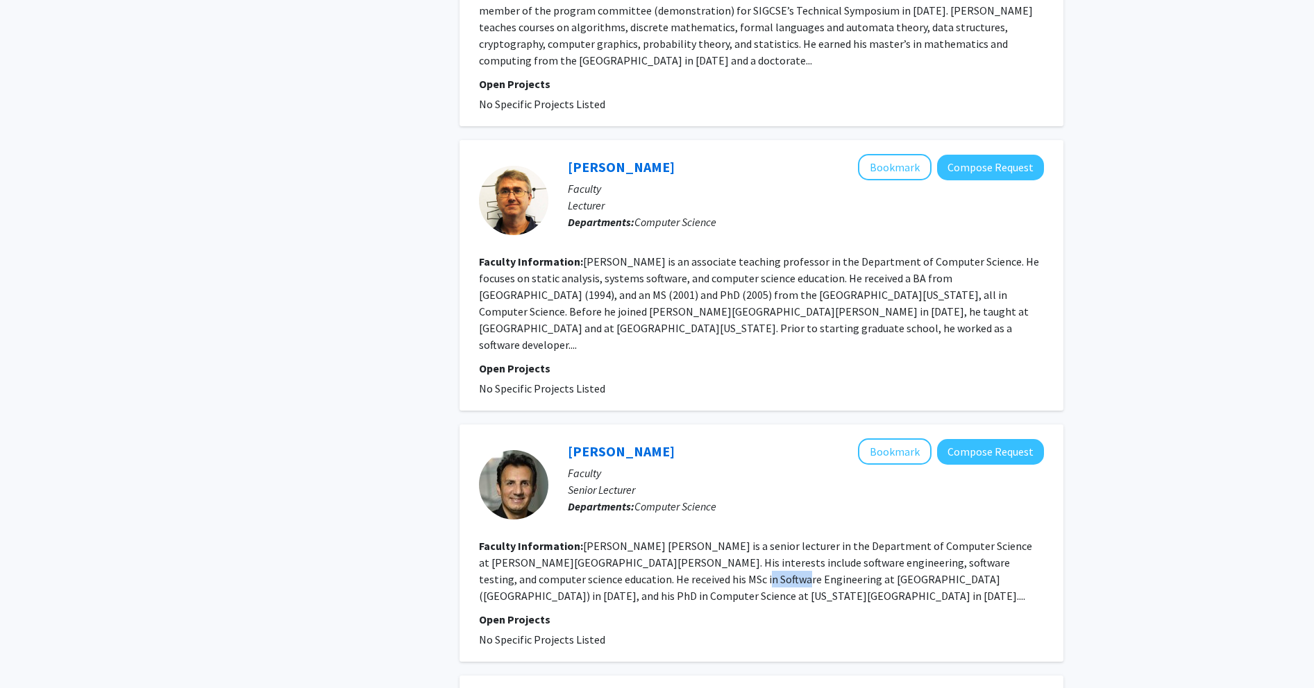
click at [523, 548] on fg-read-more "[PERSON_NAME] [PERSON_NAME] is a senior lecturer in the Department of Computer …" at bounding box center [755, 571] width 553 height 64
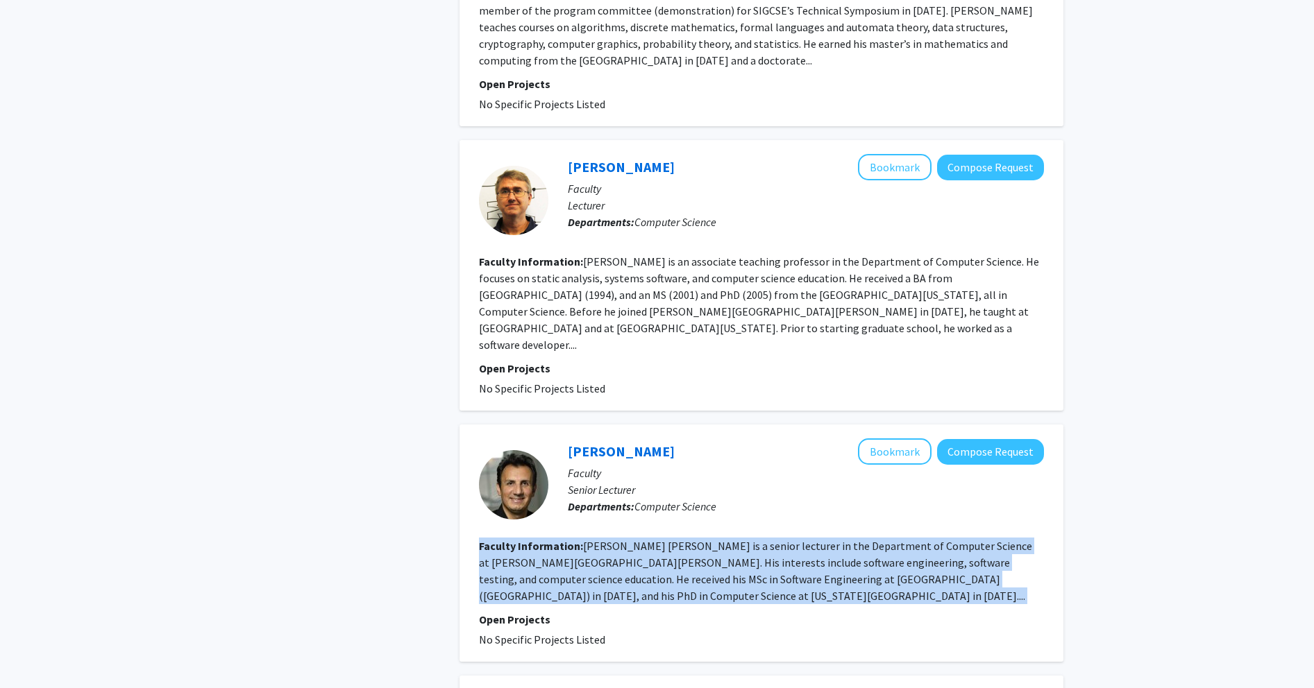
click at [523, 548] on fg-read-more "[PERSON_NAME] [PERSON_NAME] is a senior lecturer in the Department of Computer …" at bounding box center [755, 571] width 553 height 64
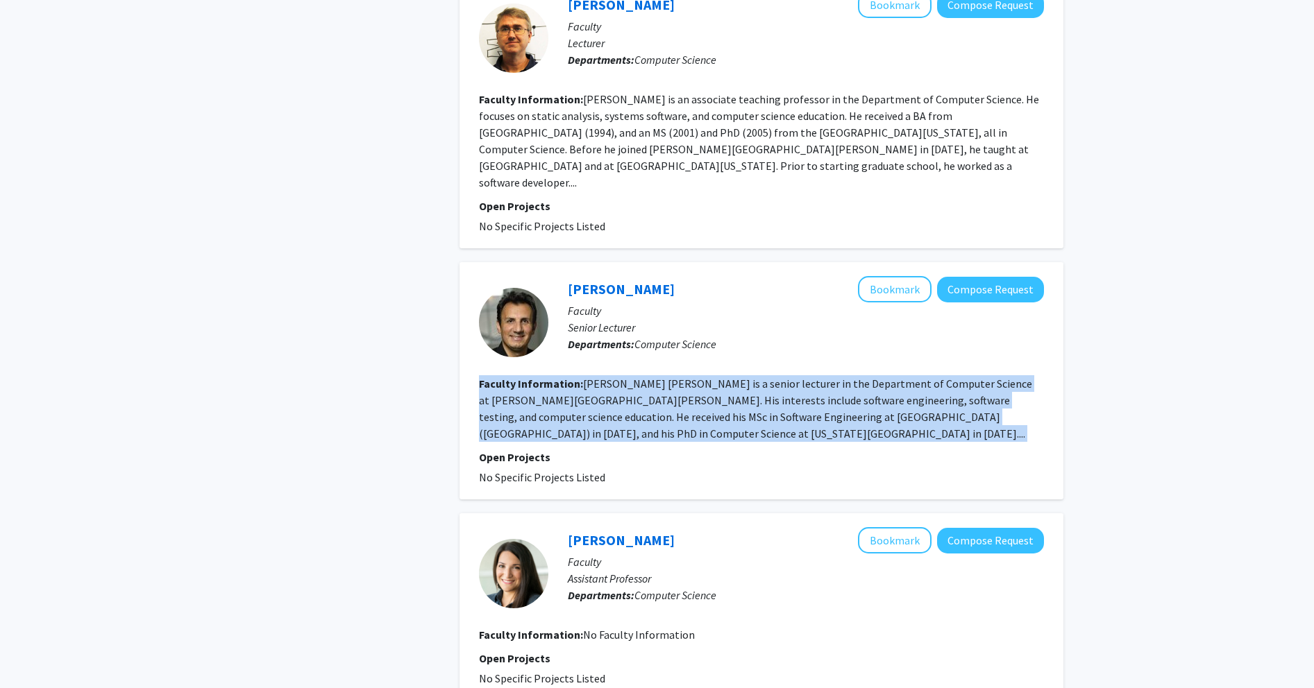
scroll to position [1427, 0]
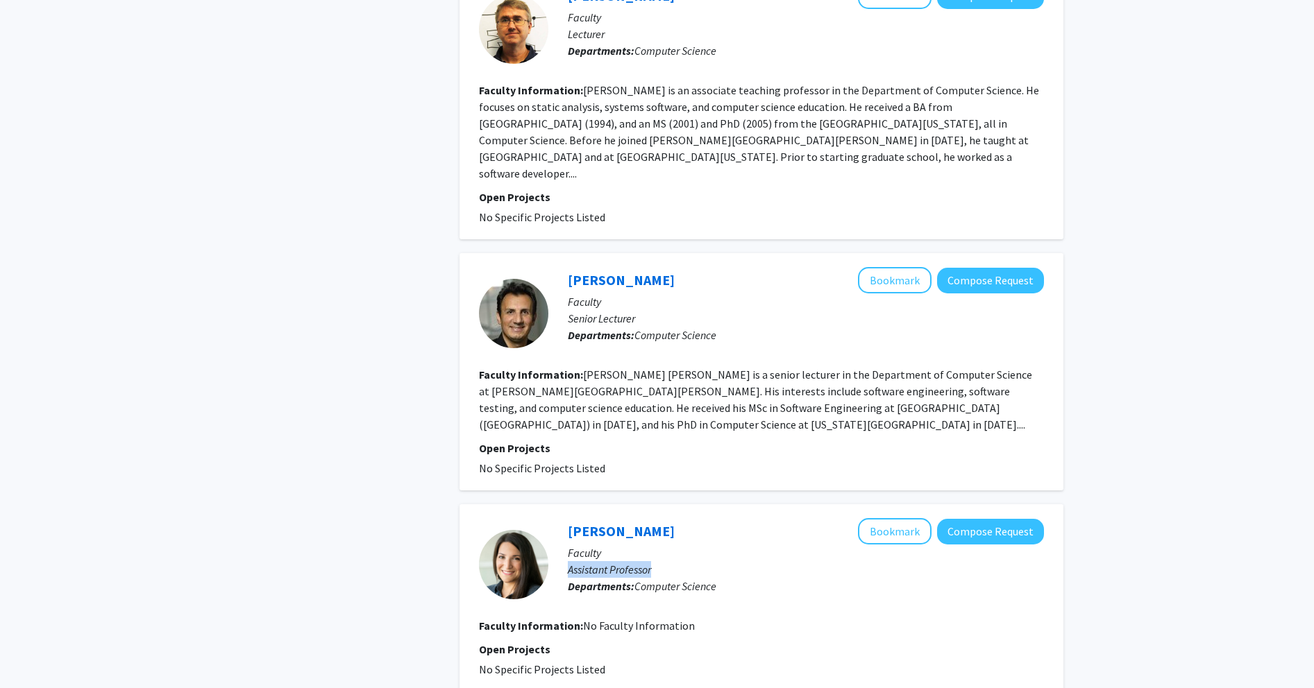
drag, startPoint x: 626, startPoint y: 539, endPoint x: 562, endPoint y: 538, distance: 63.9
click at [523, 538] on div "[PERSON_NAME] Bookmark Compose Request Faculty Assistant Professor Departments:…" at bounding box center [795, 564] width 495 height 92
click at [523, 561] on p "Assistant Professor" at bounding box center [806, 569] width 476 height 17
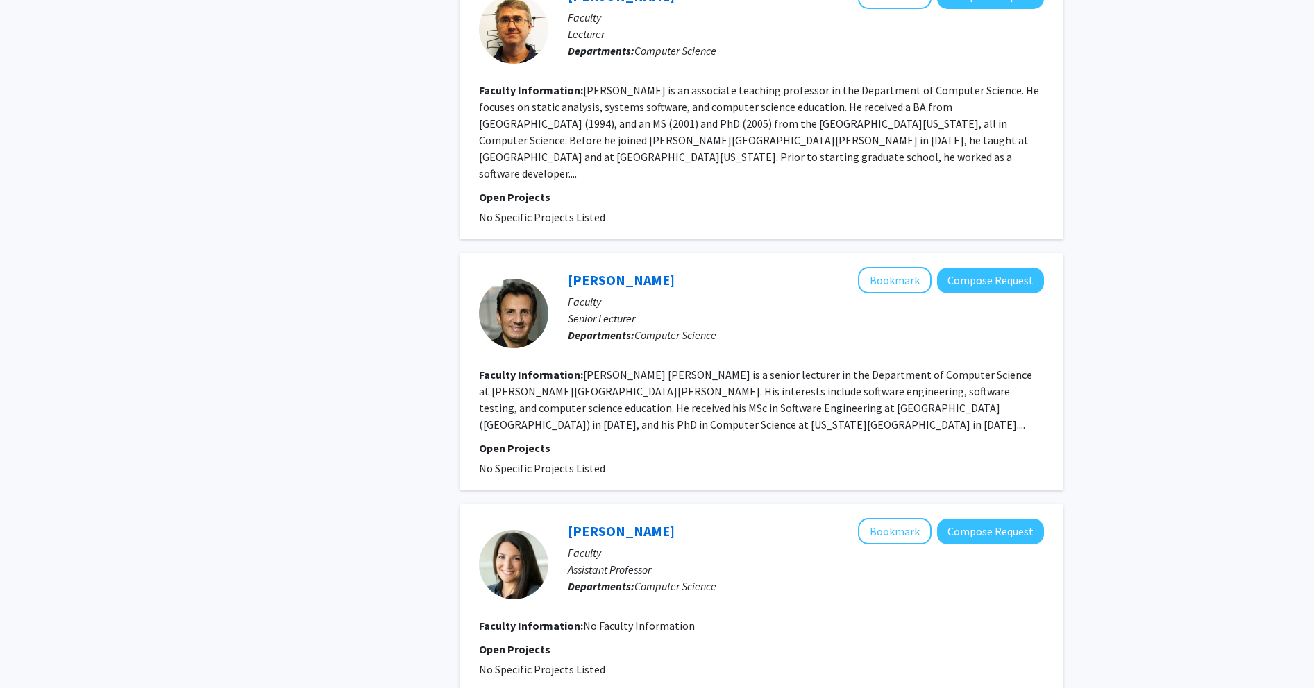
click at [523, 368] on fg-read-more "[PERSON_NAME] [PERSON_NAME] is a senior lecturer in the Department of Computer …" at bounding box center [755, 400] width 553 height 64
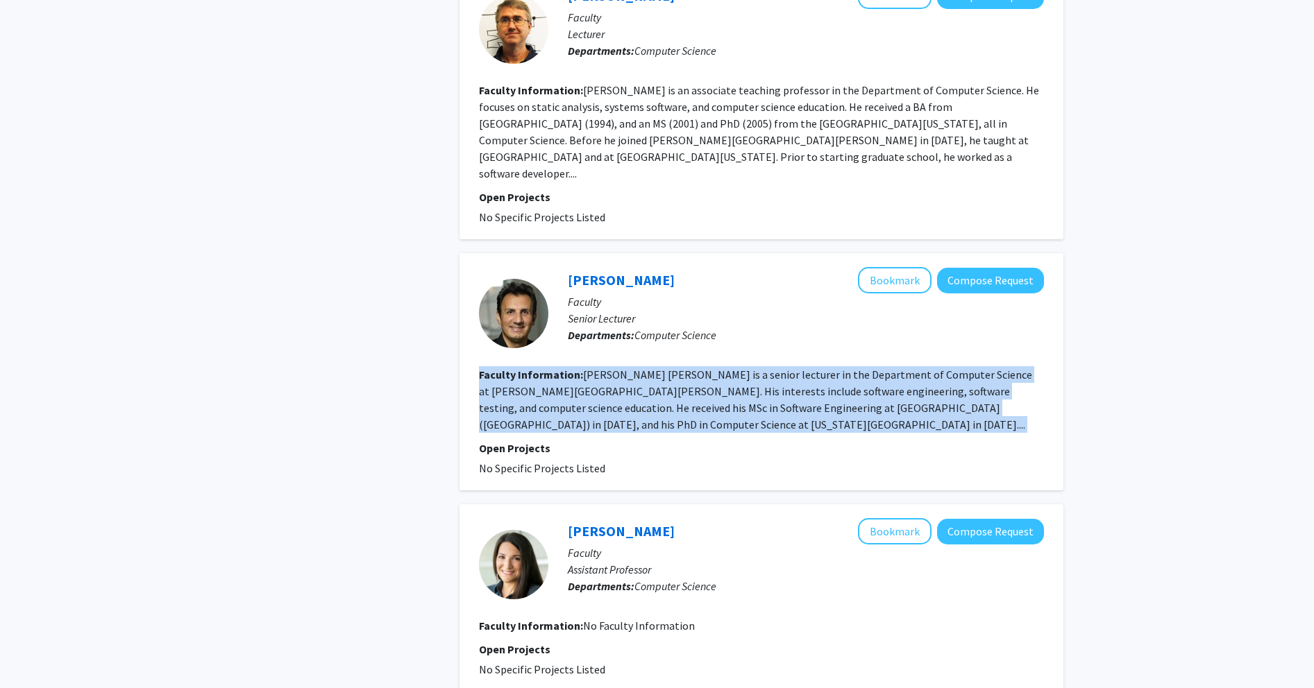
click at [523, 368] on fg-read-more "[PERSON_NAME] [PERSON_NAME] is a senior lecturer in the Department of Computer …" at bounding box center [755, 400] width 553 height 64
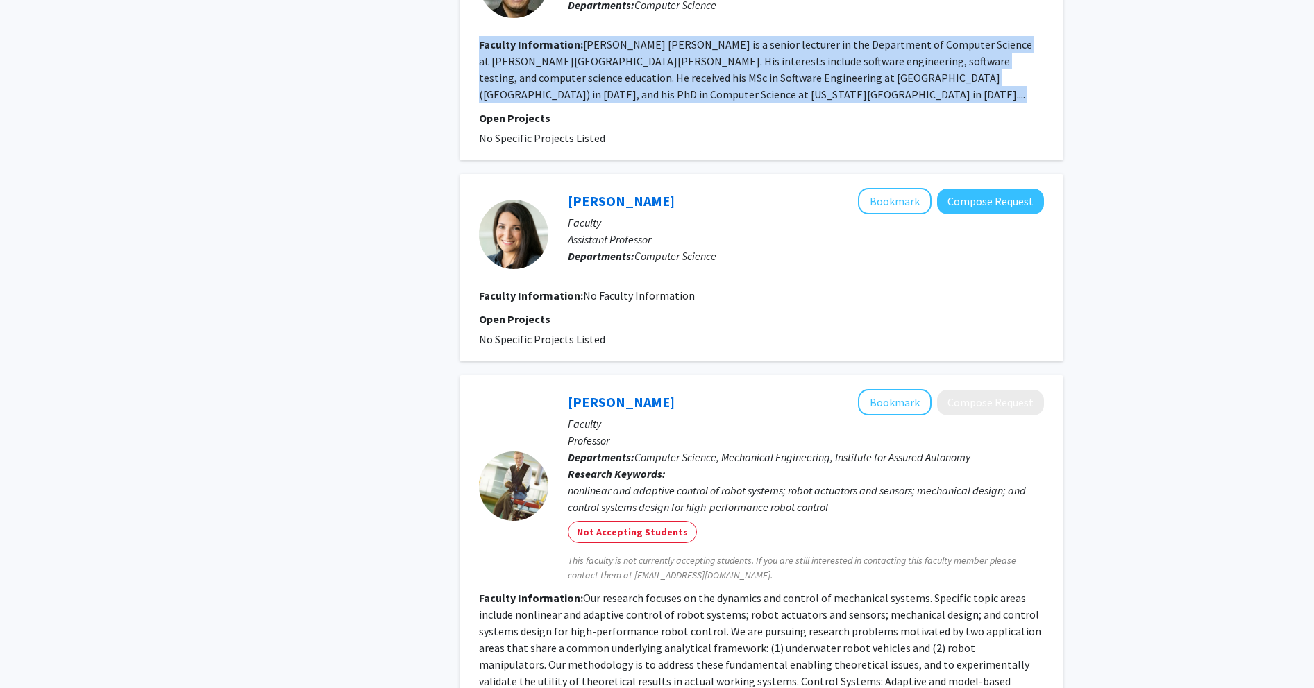
scroll to position [1994, 0]
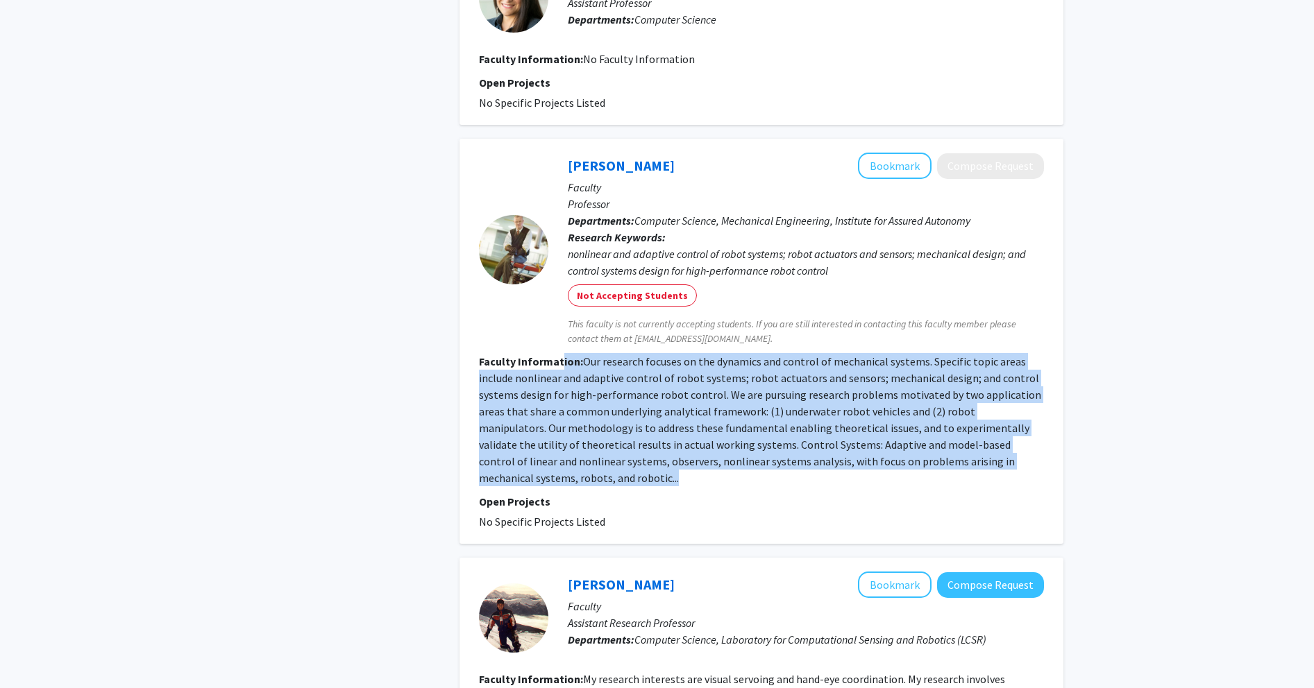
drag, startPoint x: 577, startPoint y: 455, endPoint x: 561, endPoint y: 333, distance: 123.3
click at [523, 334] on fg-search-faculty "[PERSON_NAME] Bookmark Compose Request Faculty Professor Departments: Computer …" at bounding box center [761, 341] width 565 height 377
click at [523, 355] on b "Faculty Information:" at bounding box center [531, 362] width 104 height 14
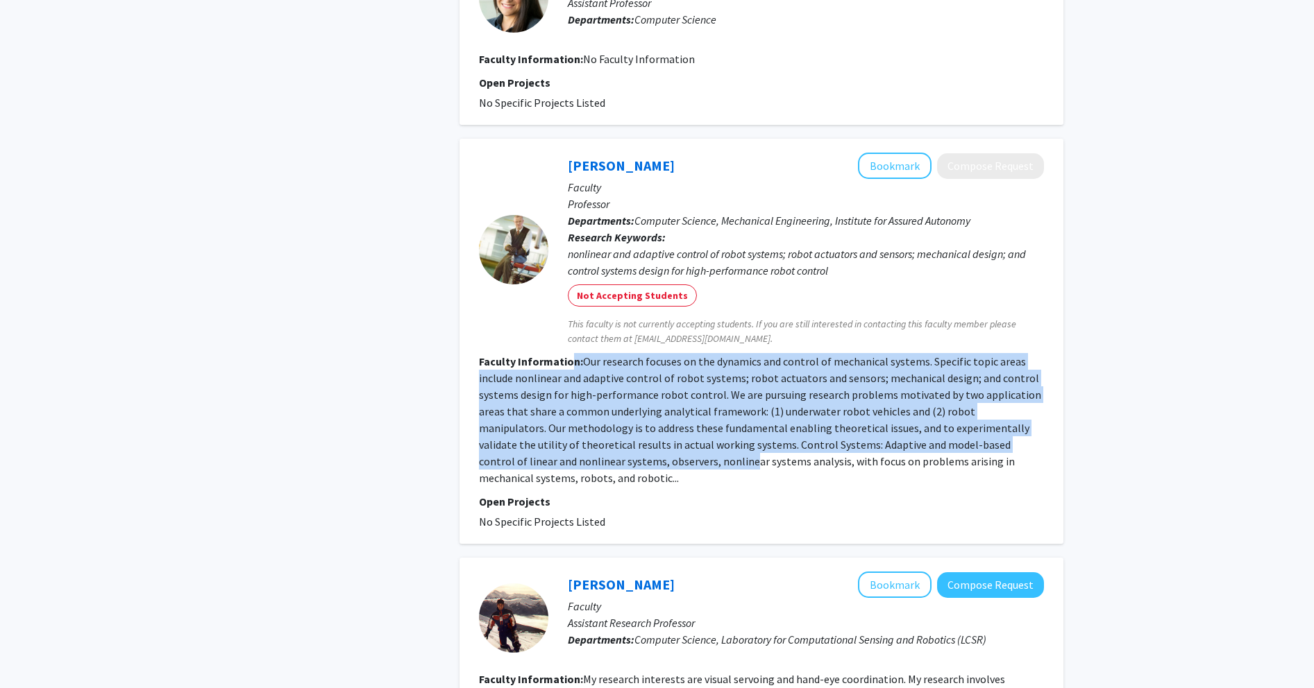
drag, startPoint x: 579, startPoint y: 334, endPoint x: 605, endPoint y: 430, distance: 99.1
click at [523, 430] on section "Faculty Information: Our research focuses on the dynamics and control of mechan…" at bounding box center [761, 419] width 565 height 133
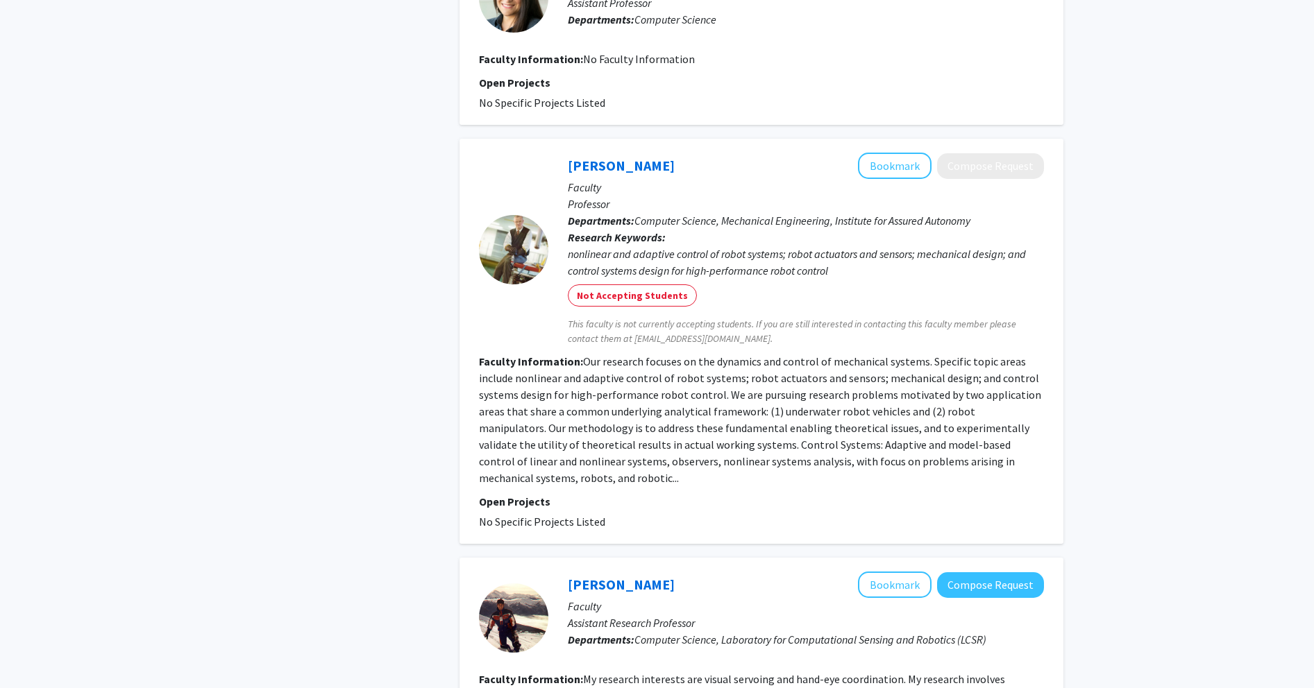
click at [523, 444] on section "Faculty Information: Our research focuses on the dynamics and control of mechan…" at bounding box center [761, 419] width 565 height 133
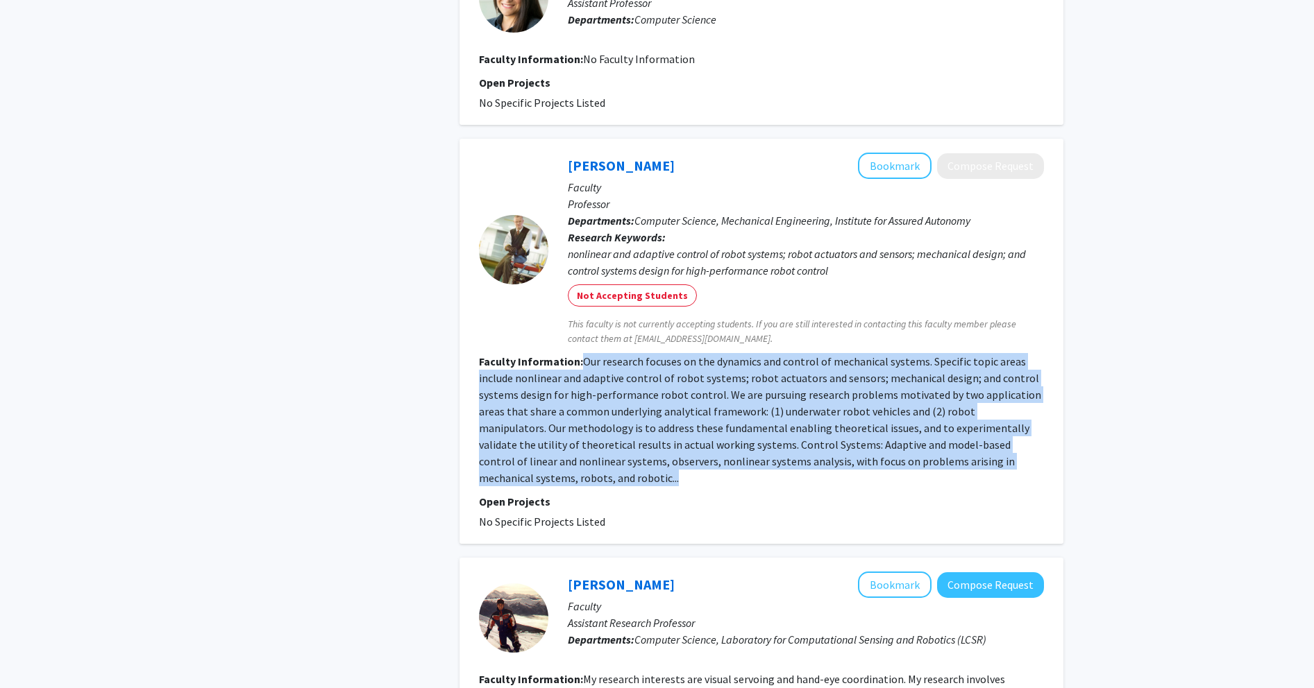
drag, startPoint x: 625, startPoint y: 447, endPoint x: 577, endPoint y: 332, distance: 123.8
click at [523, 353] on section "Faculty Information: Our research focuses on the dynamics and control of mechan…" at bounding box center [761, 419] width 565 height 133
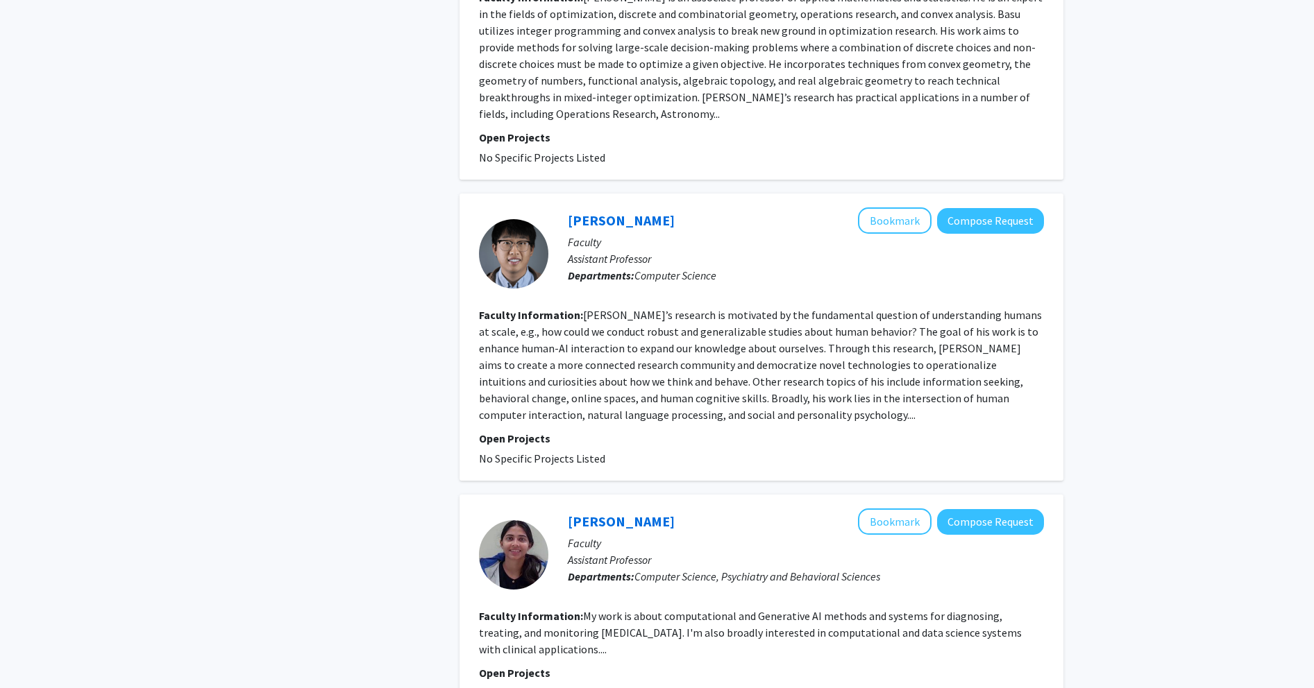
scroll to position [2636, 0]
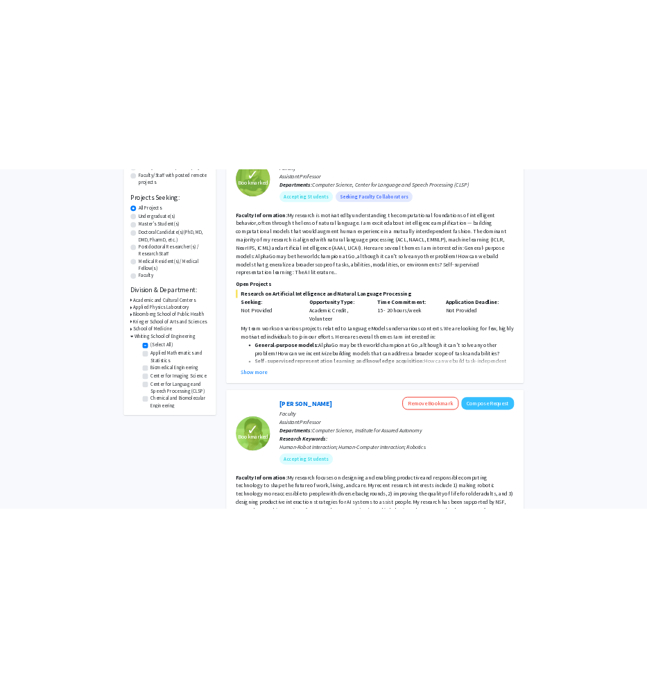
scroll to position [485, 0]
